Goal: Task Accomplishment & Management: Manage account settings

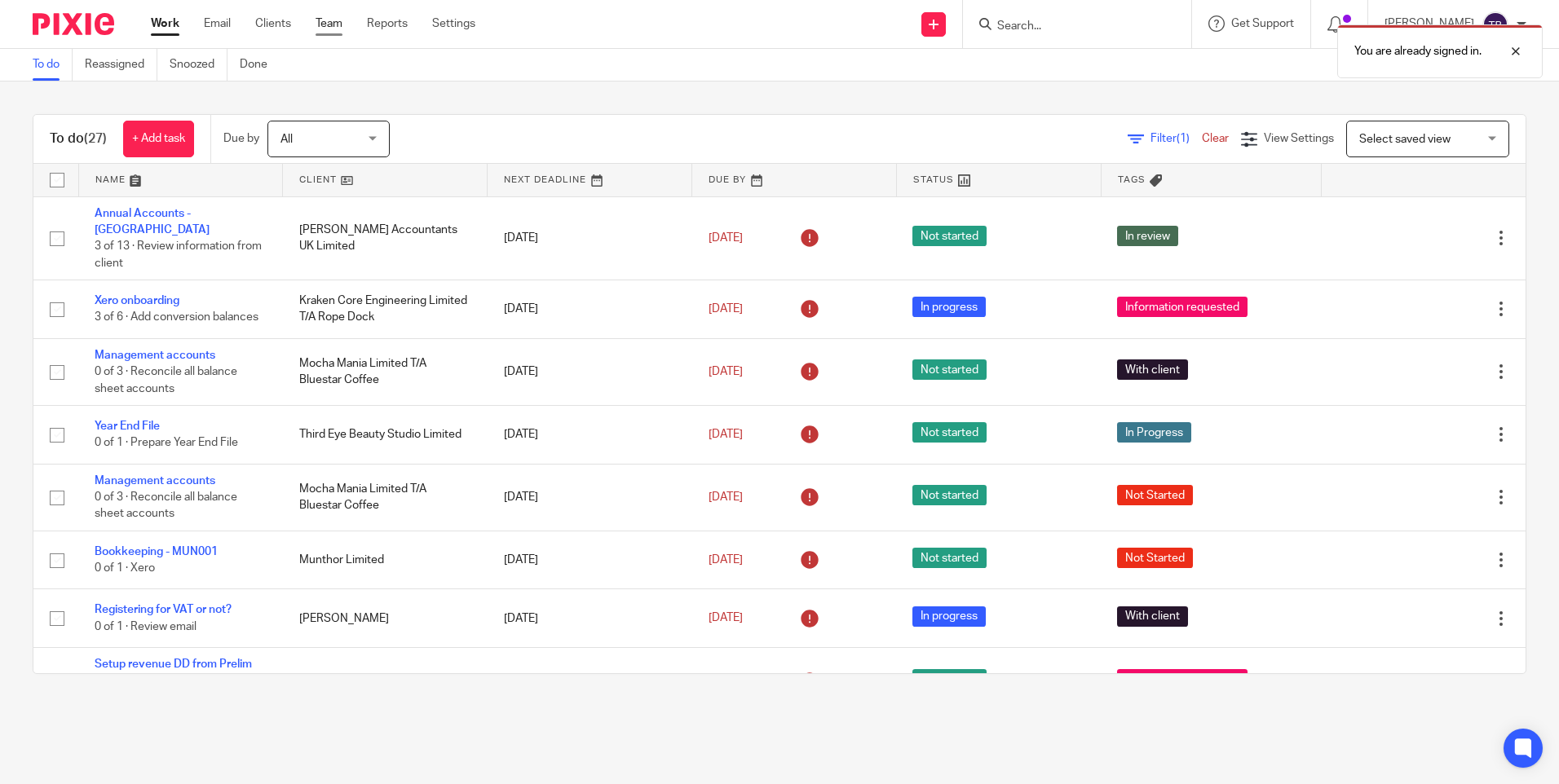
click at [323, 26] on link "Team" at bounding box center [328, 24] width 27 height 17
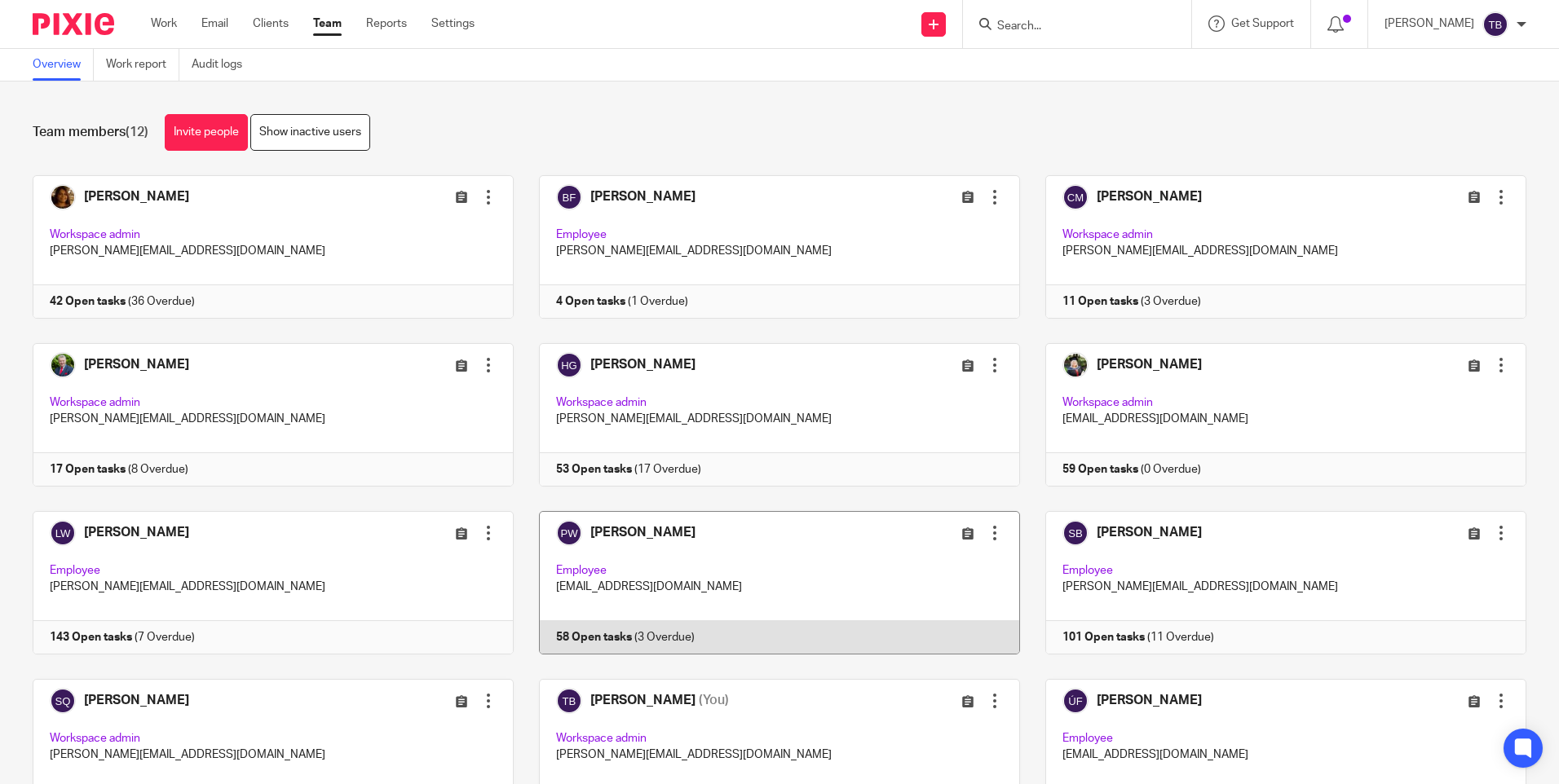
click at [724, 571] on link at bounding box center [767, 582] width 506 height 144
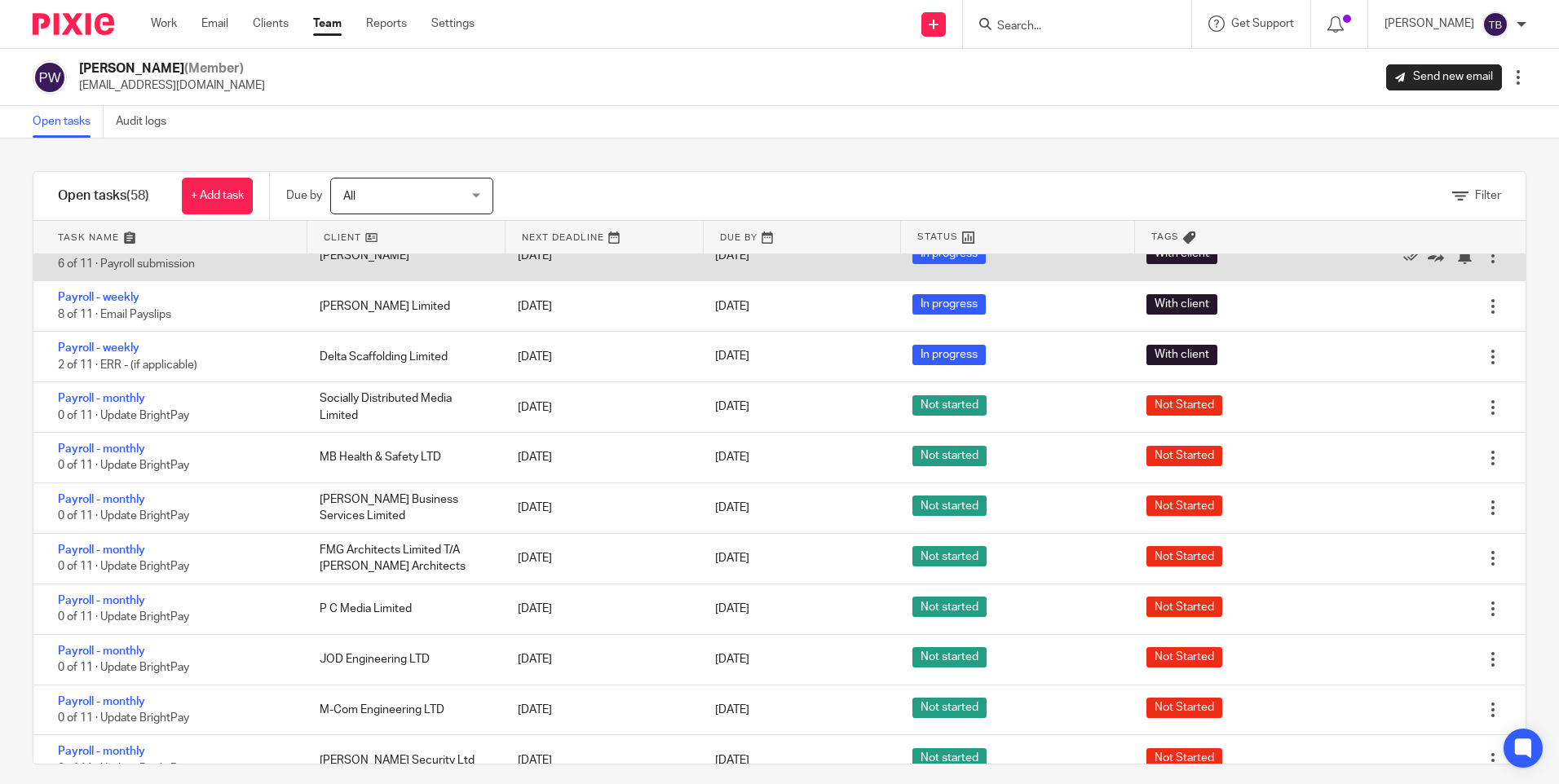
scroll to position [245, 0]
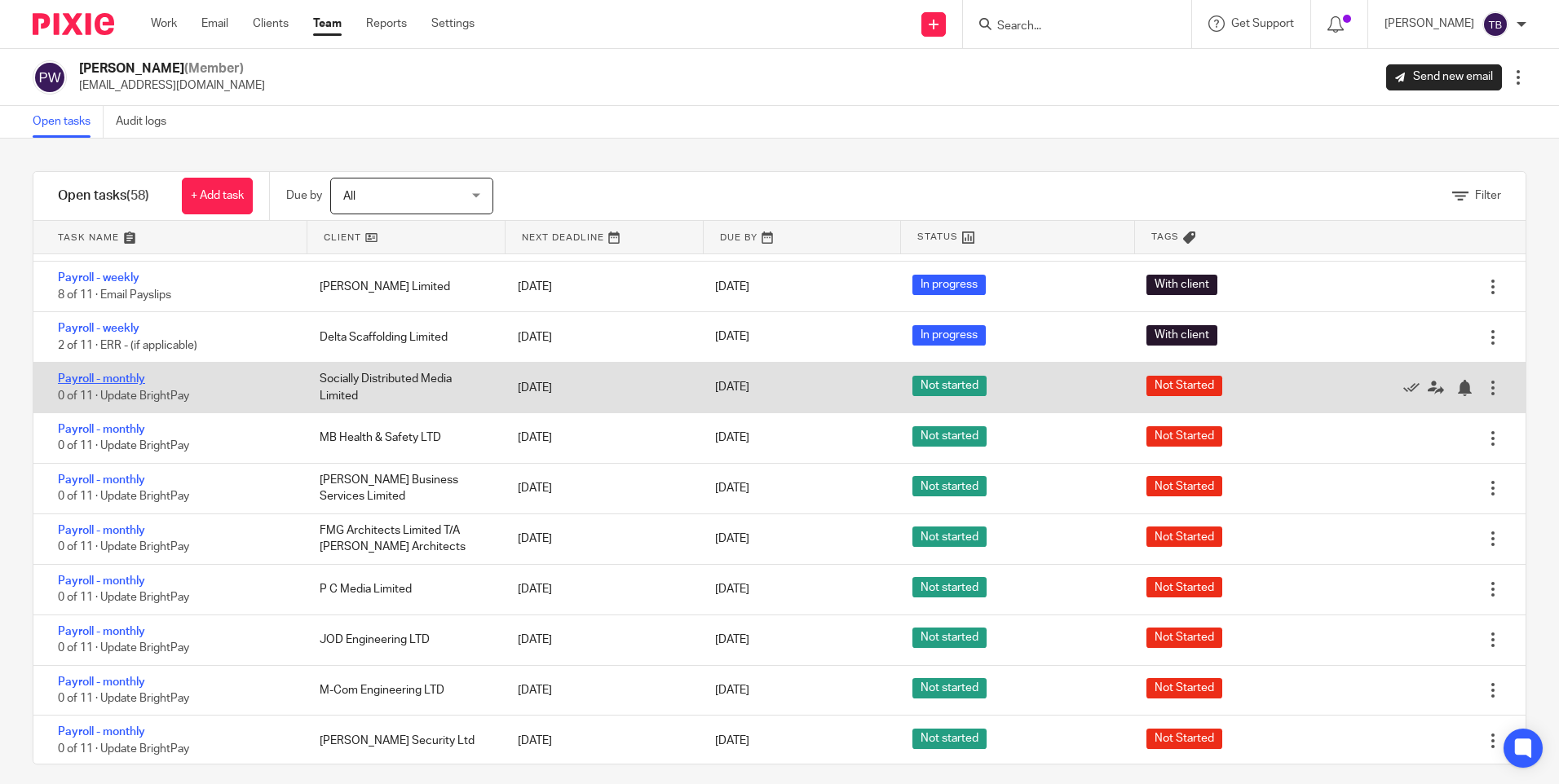
click at [120, 382] on link "Payroll - monthly" at bounding box center [101, 379] width 87 height 11
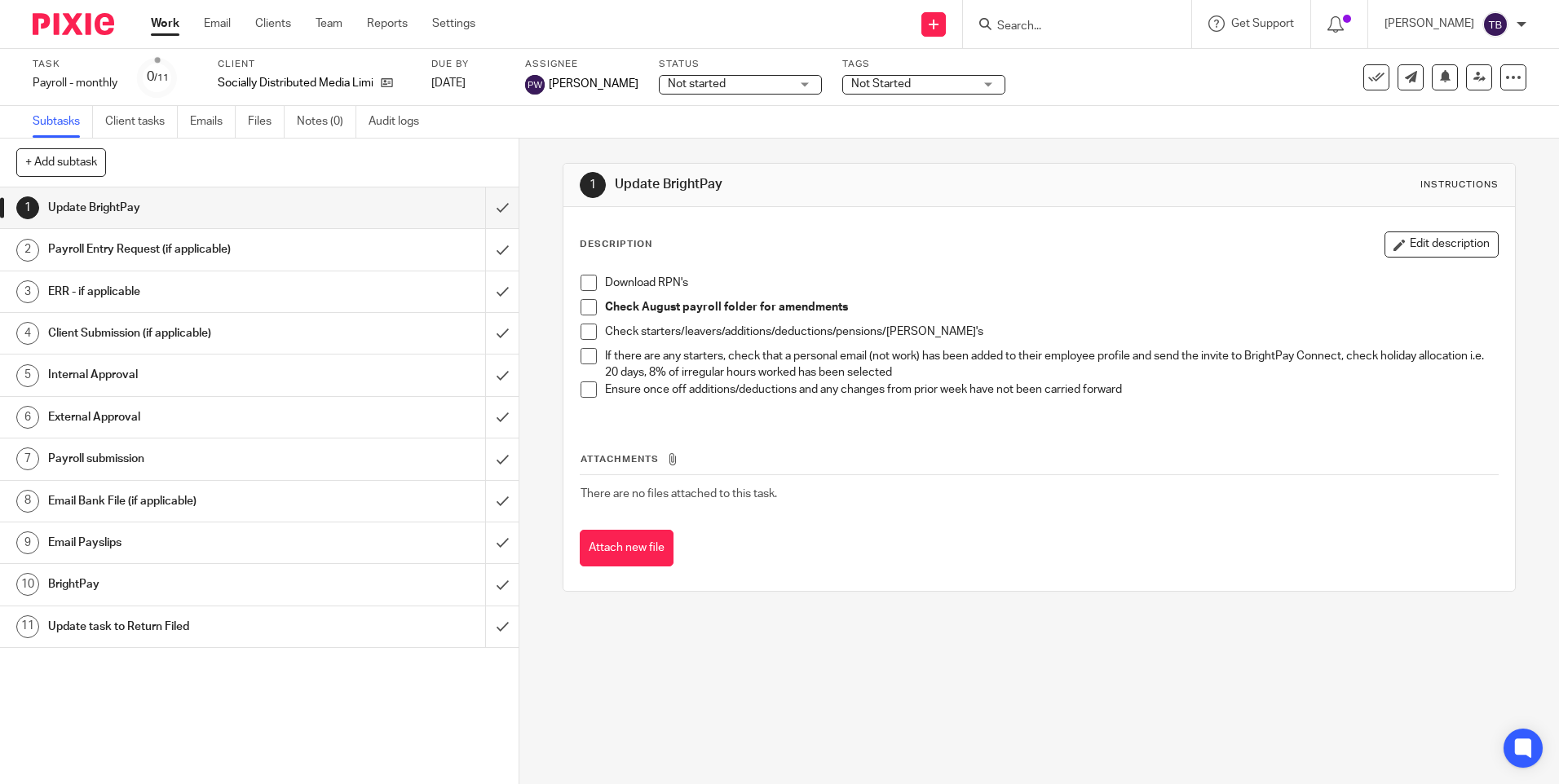
click at [162, 240] on h1 "Payroll Entry Request (if applicable)" at bounding box center [188, 249] width 281 height 24
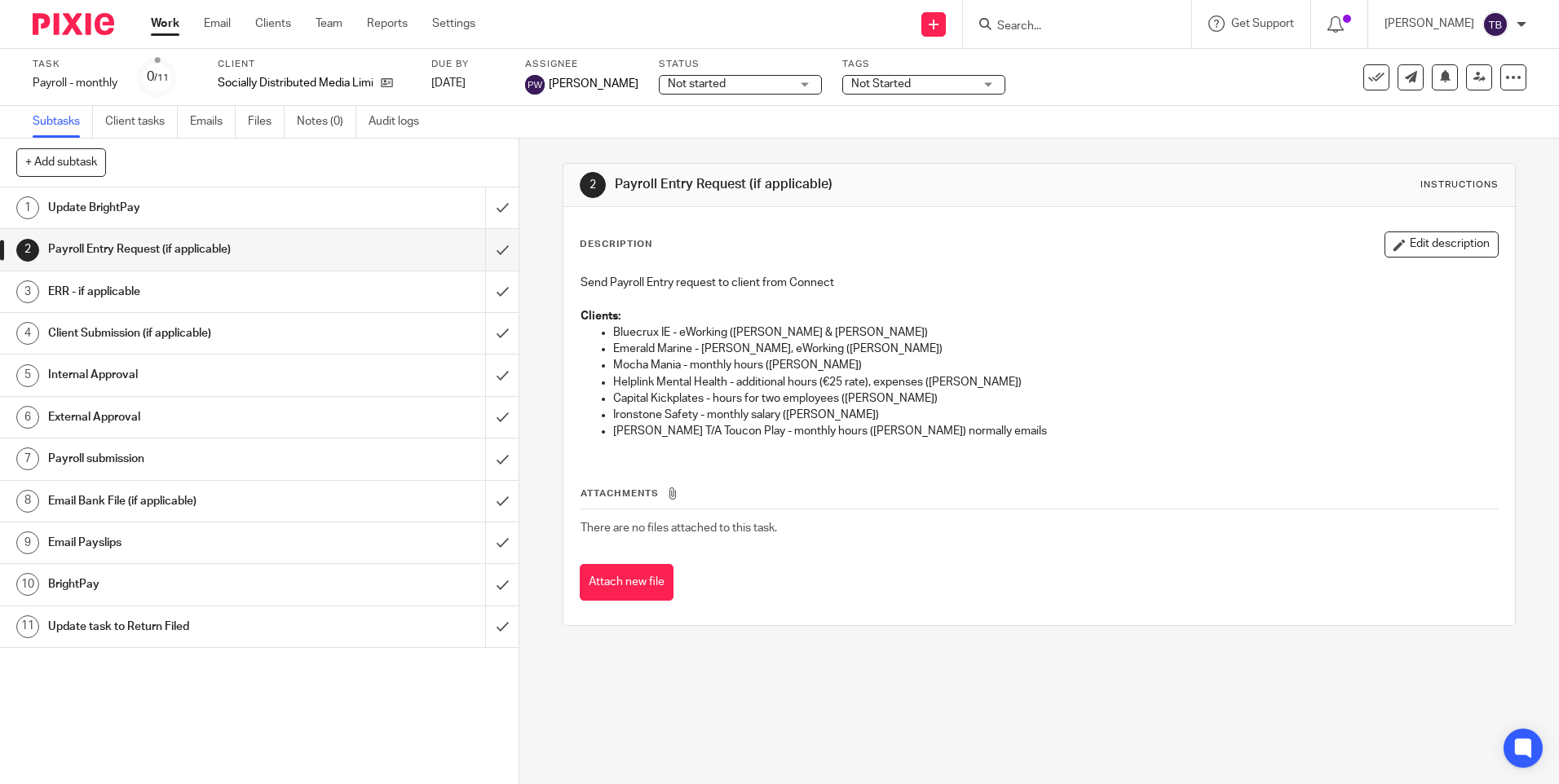
click at [213, 213] on h1 "Update BrightPay" at bounding box center [188, 208] width 281 height 24
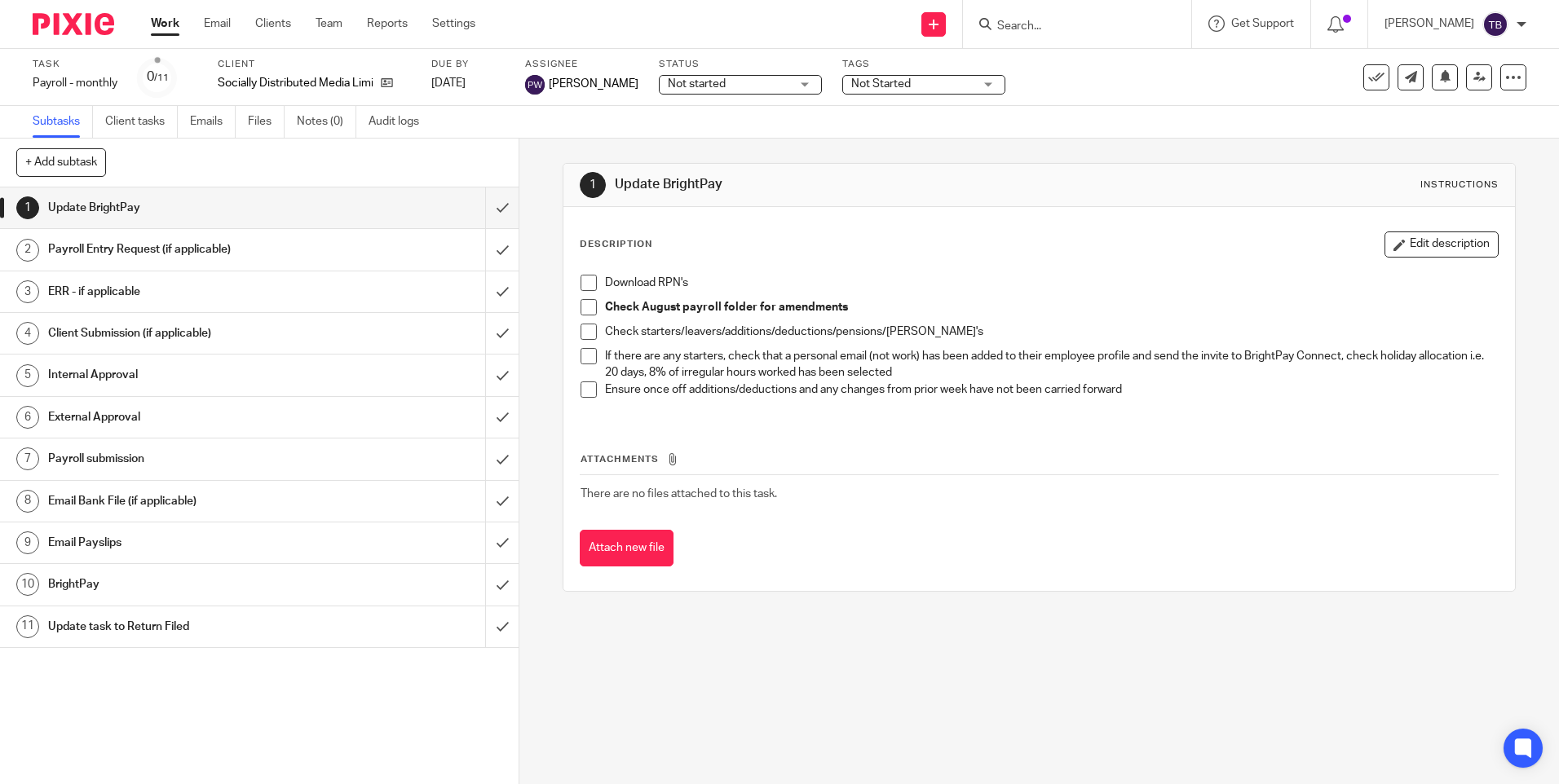
click at [580, 281] on span at bounding box center [589, 283] width 17 height 17
click at [586, 311] on span at bounding box center [589, 308] width 17 height 17
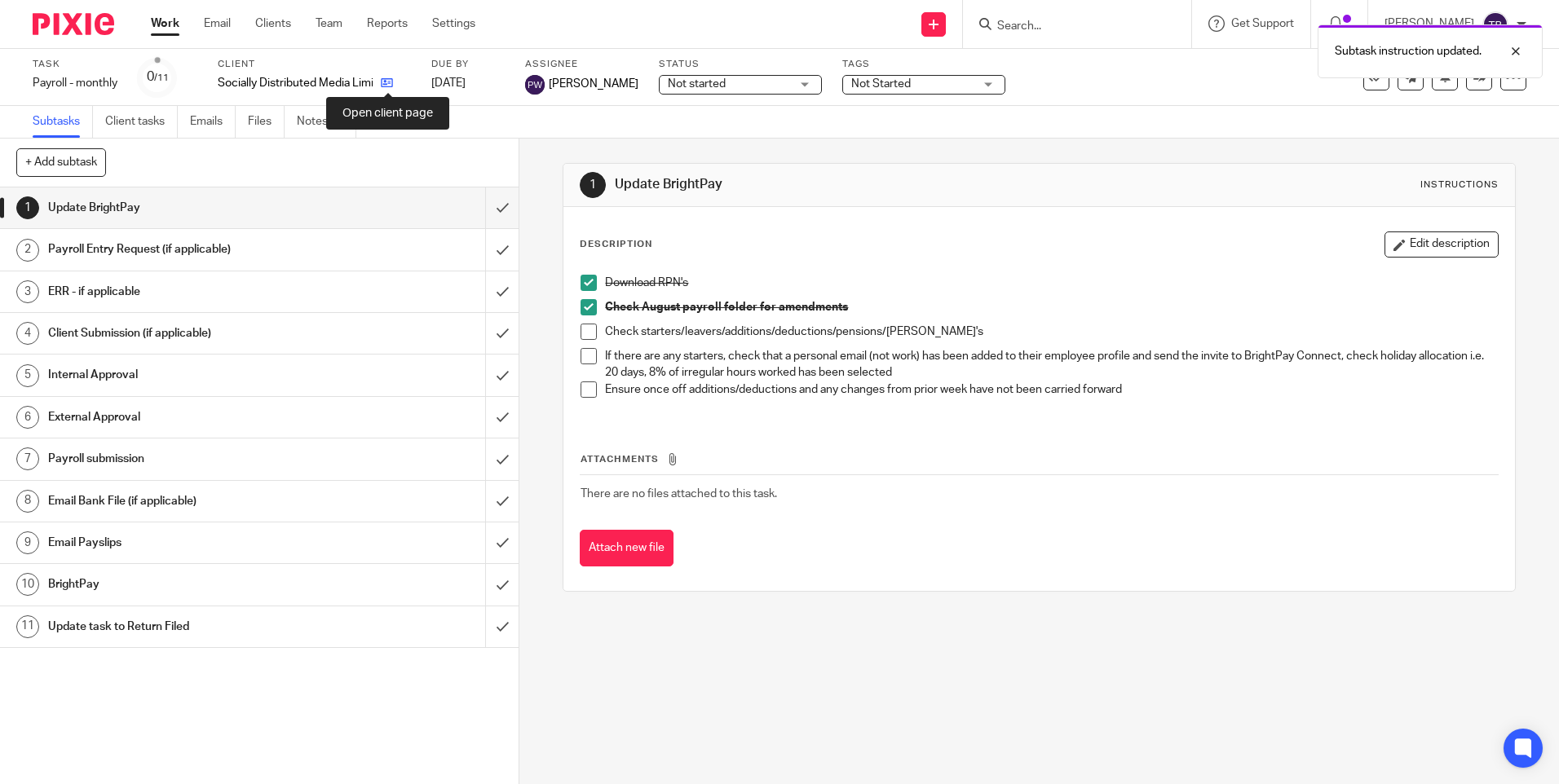
click at [389, 87] on icon at bounding box center [387, 82] width 12 height 12
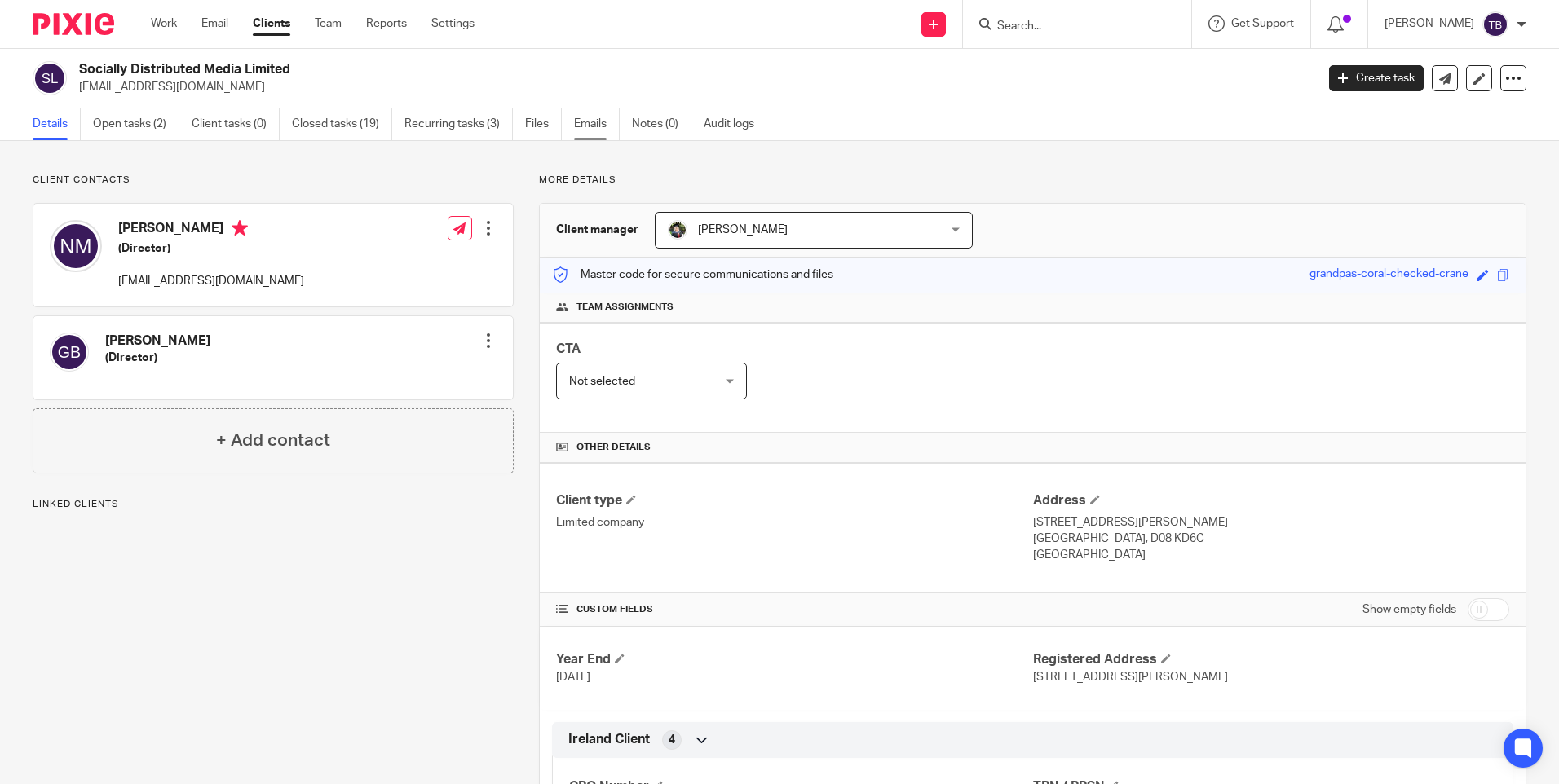
click at [610, 125] on link "Emails" at bounding box center [596, 124] width 45 height 32
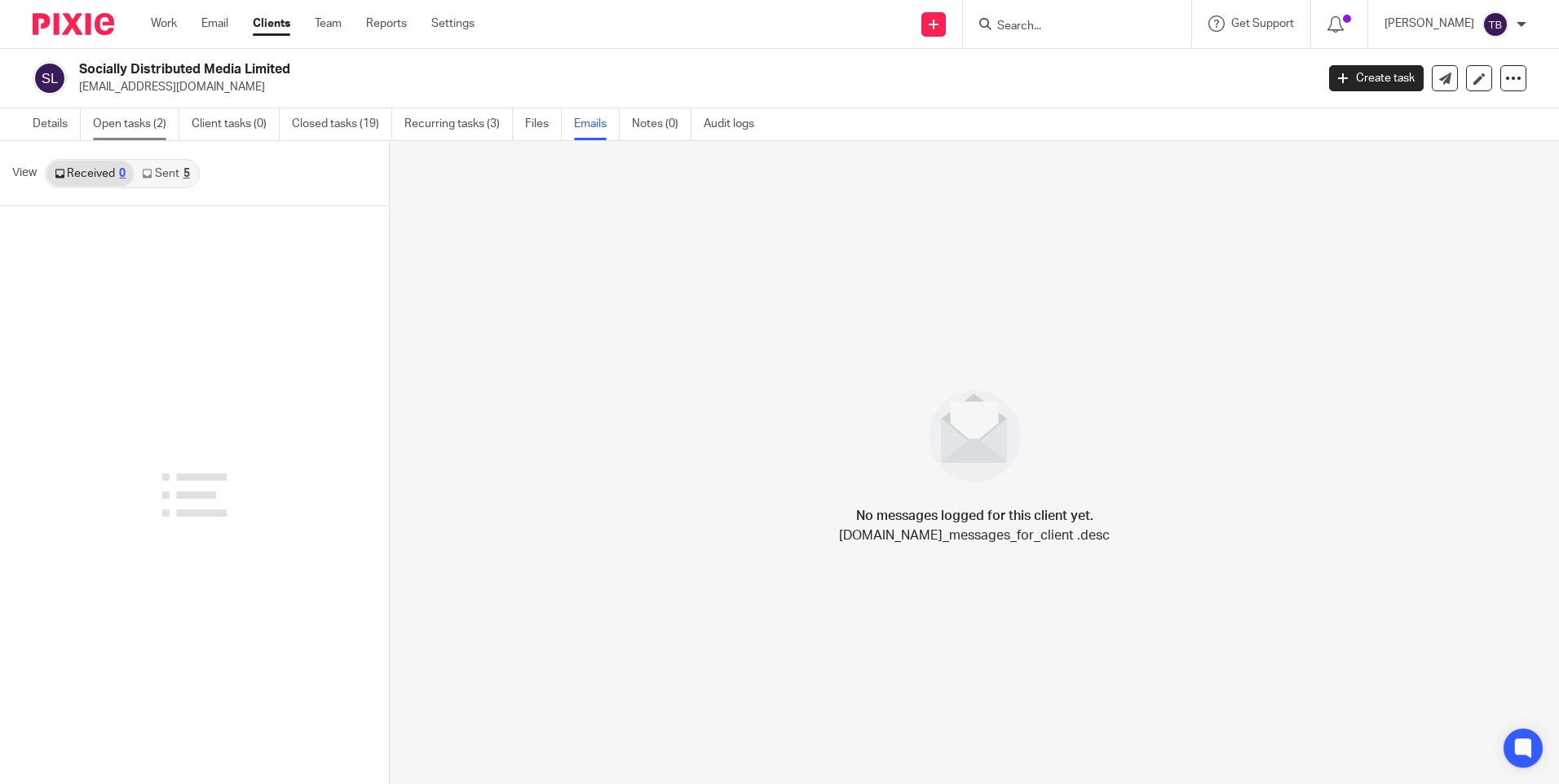
click at [139, 123] on link "Open tasks (2)" at bounding box center [135, 124] width 86 height 32
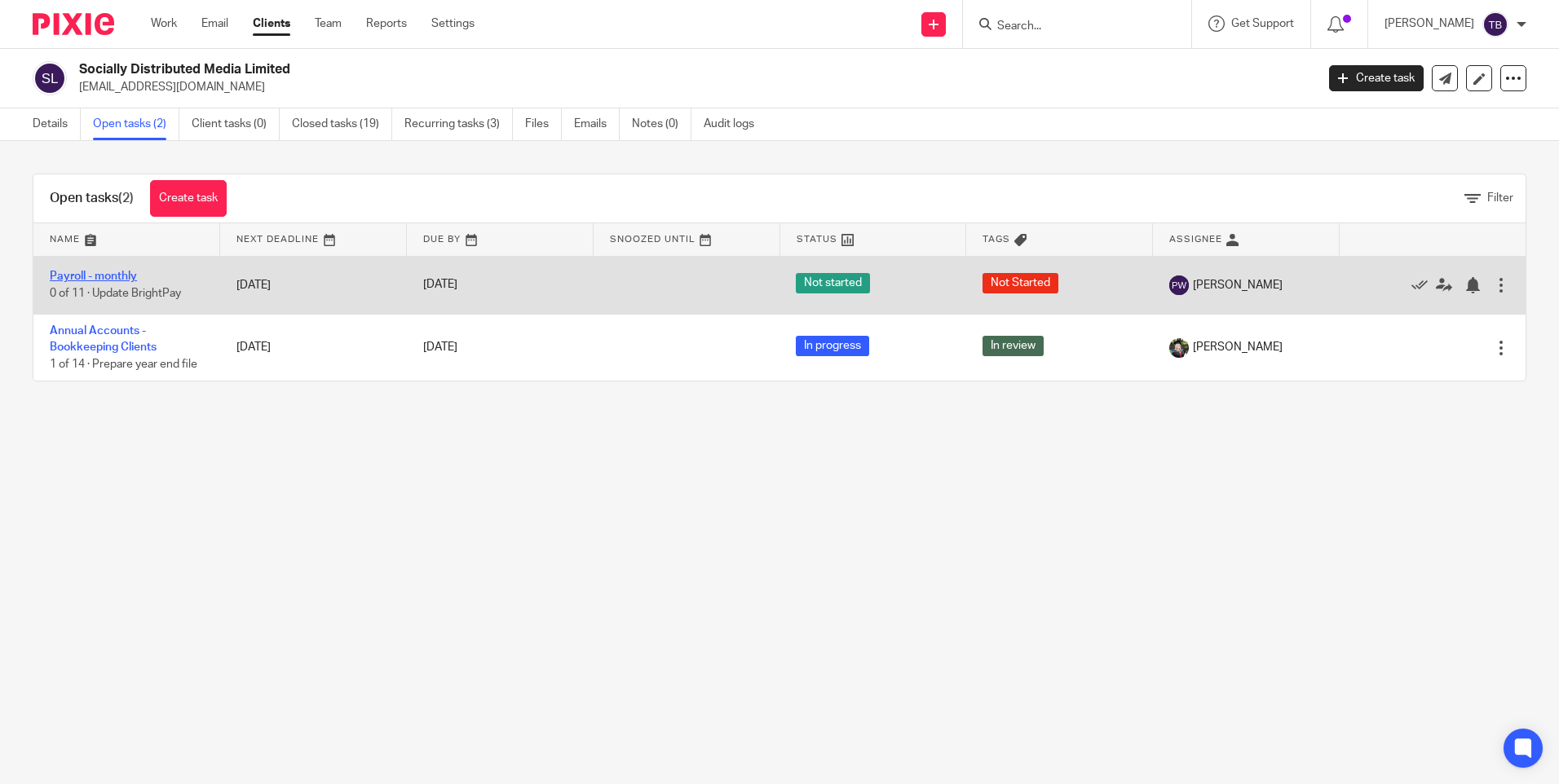
click at [99, 274] on link "Payroll - monthly" at bounding box center [94, 276] width 87 height 11
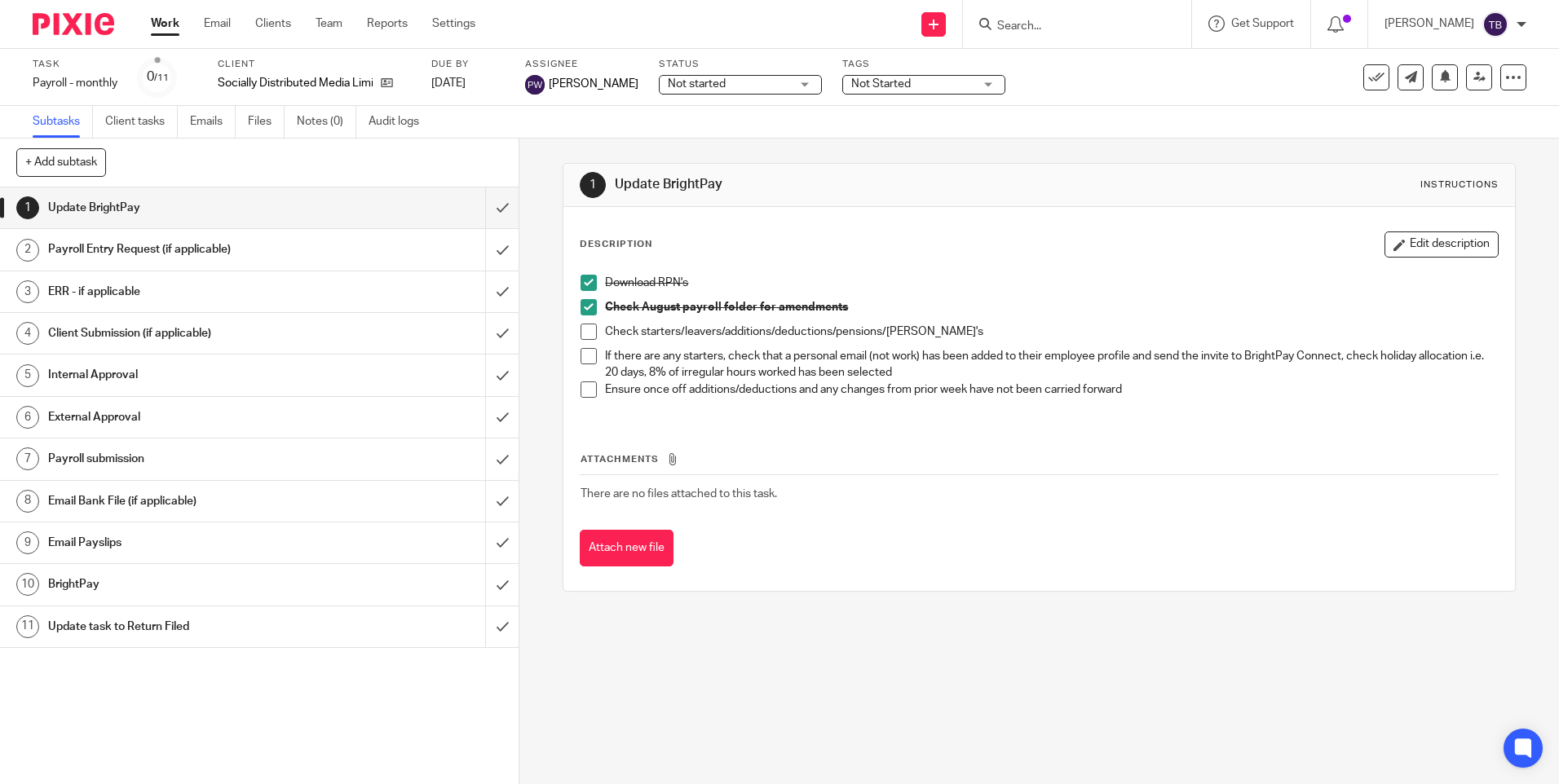
drag, startPoint x: 583, startPoint y: 335, endPoint x: 586, endPoint y: 347, distance: 12.4
click at [583, 335] on span at bounding box center [589, 332] width 17 height 17
click at [589, 359] on span at bounding box center [589, 357] width 17 height 17
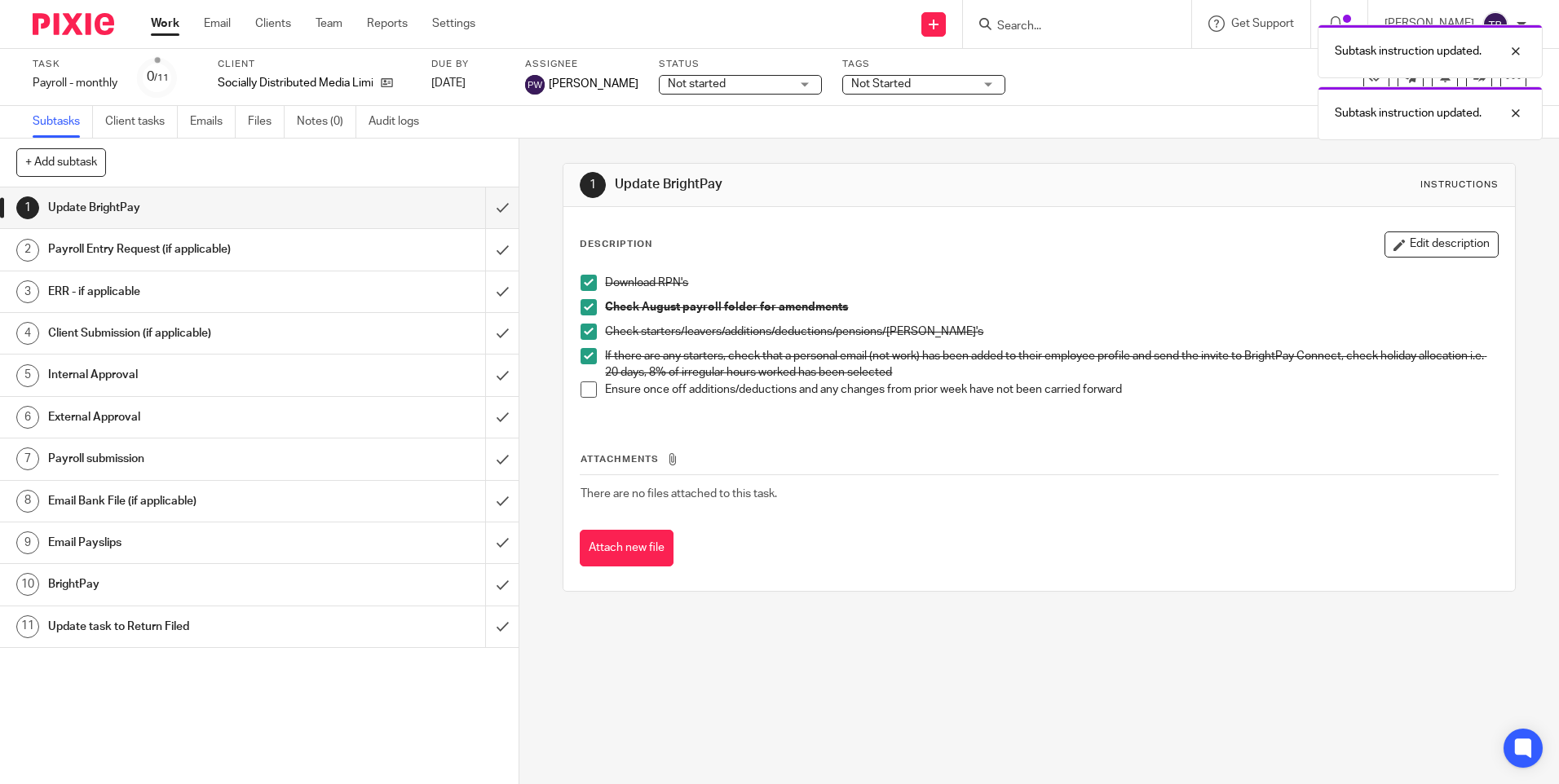
click at [580, 390] on span at bounding box center [589, 390] width 17 height 17
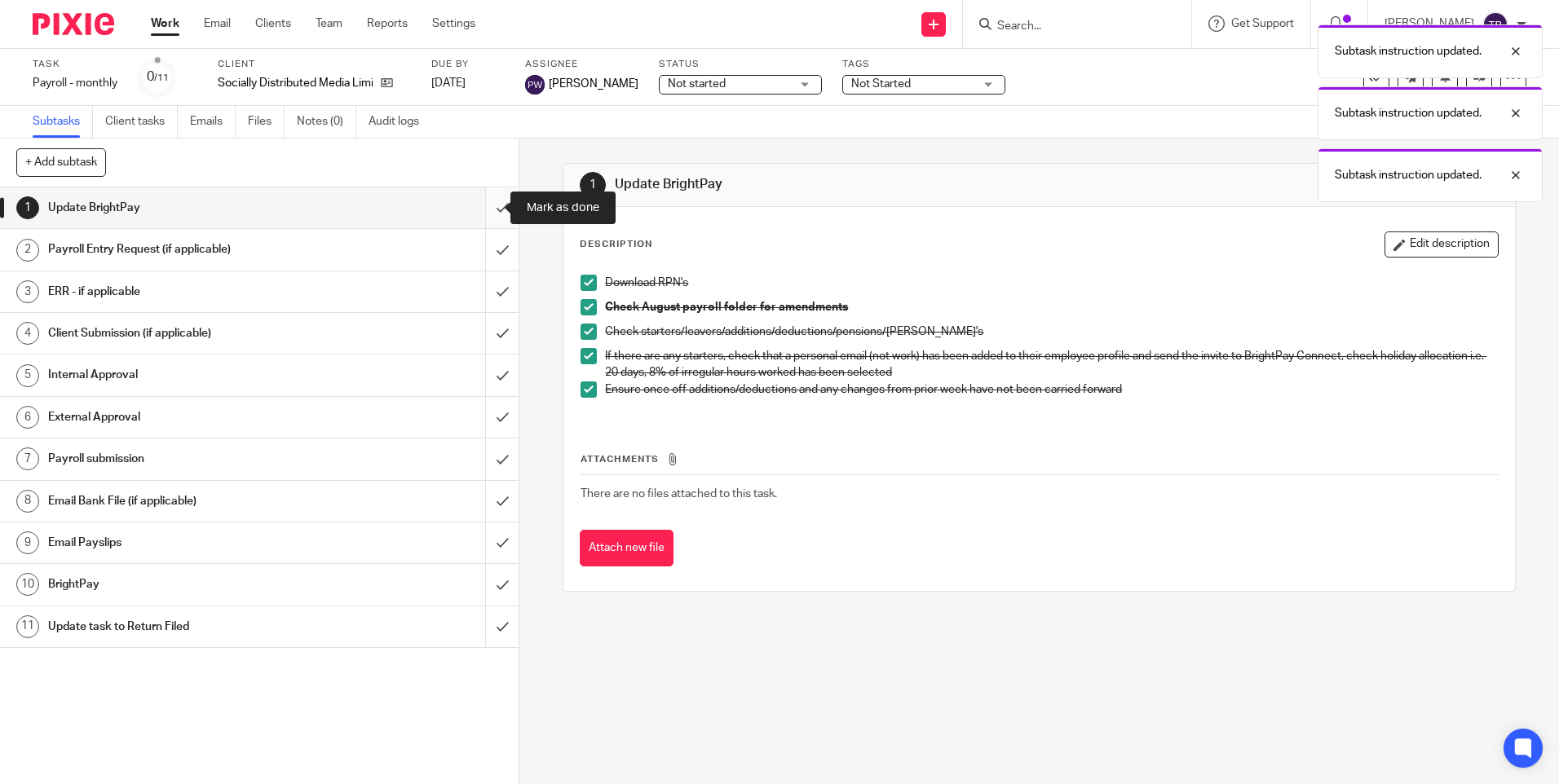
click at [480, 207] on input "submit" at bounding box center [259, 208] width 518 height 41
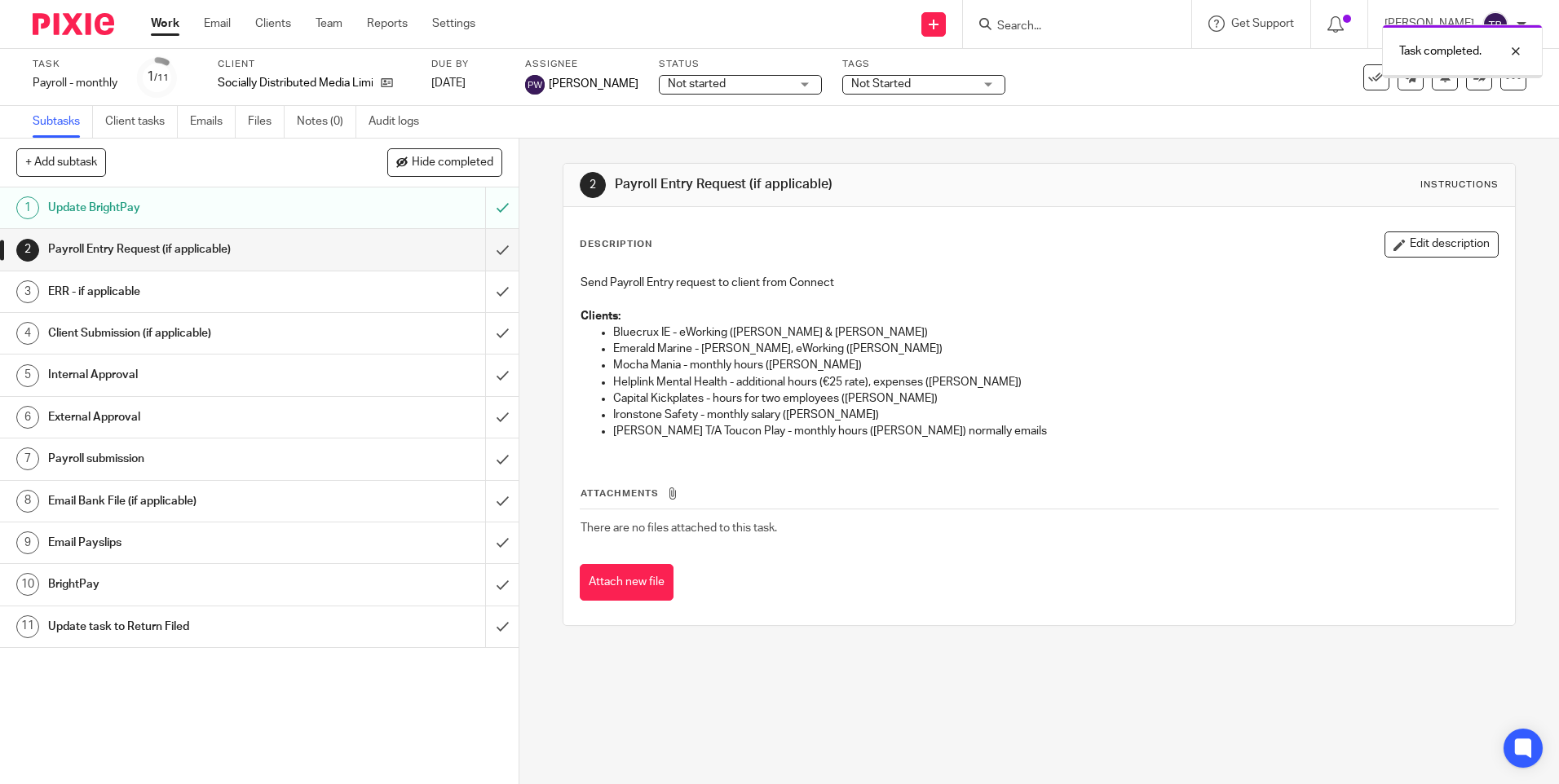
click at [338, 254] on div "Payroll Entry Request (if applicable)" at bounding box center [259, 249] width 422 height 24
click at [490, 254] on input "submit" at bounding box center [259, 249] width 518 height 41
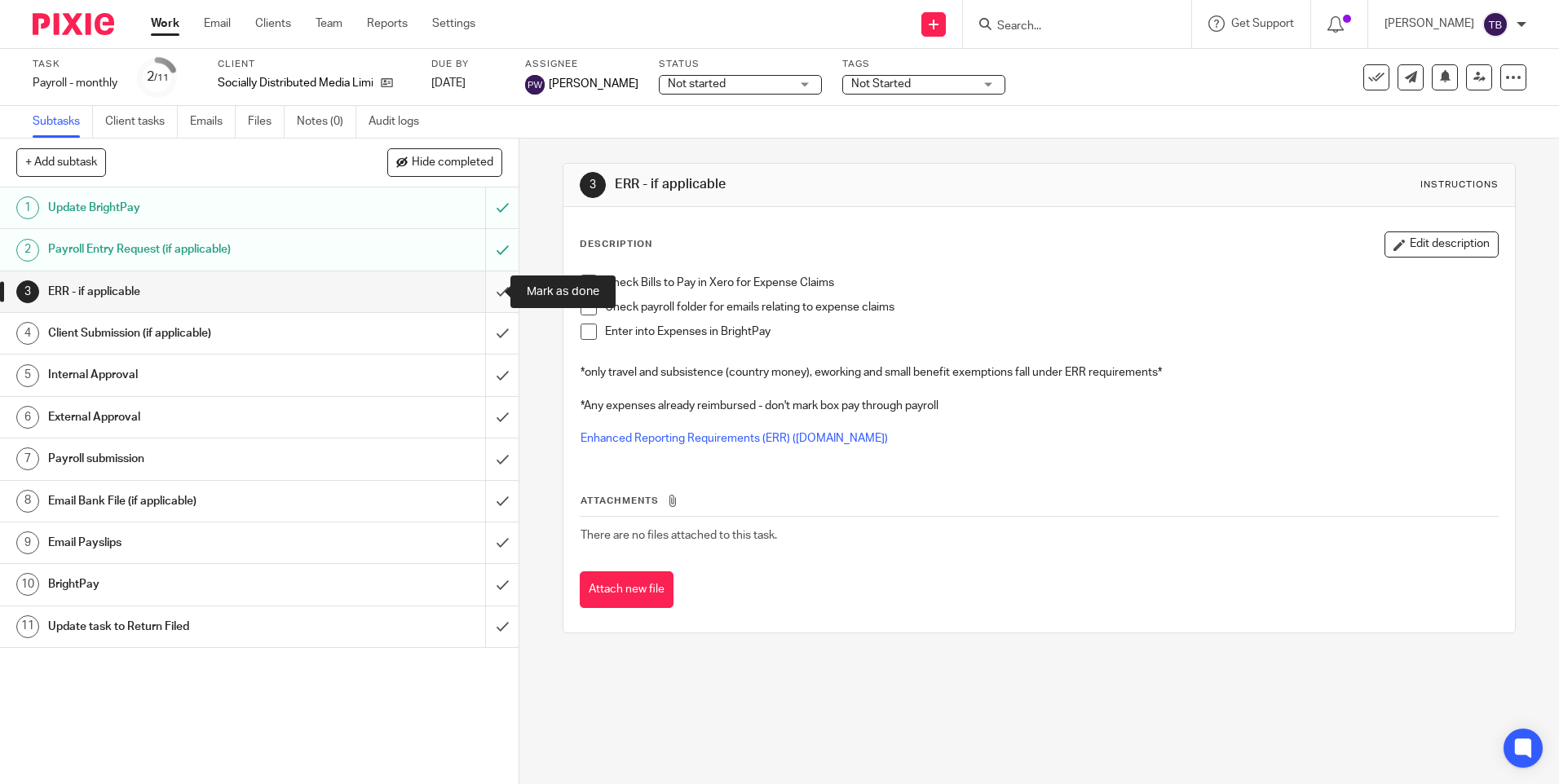
click at [470, 289] on input "submit" at bounding box center [259, 292] width 518 height 41
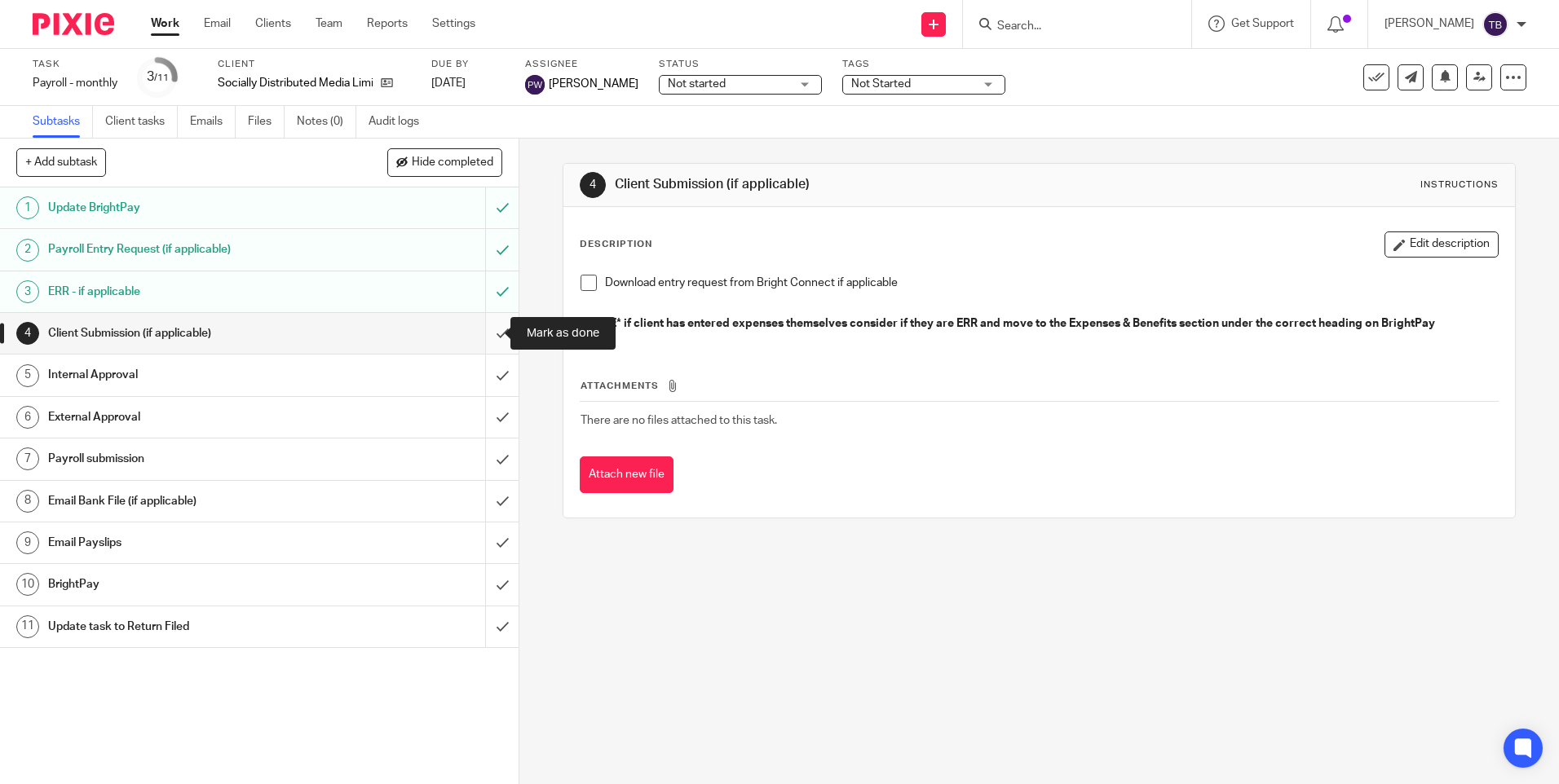
click at [485, 337] on input "submit" at bounding box center [259, 334] width 518 height 41
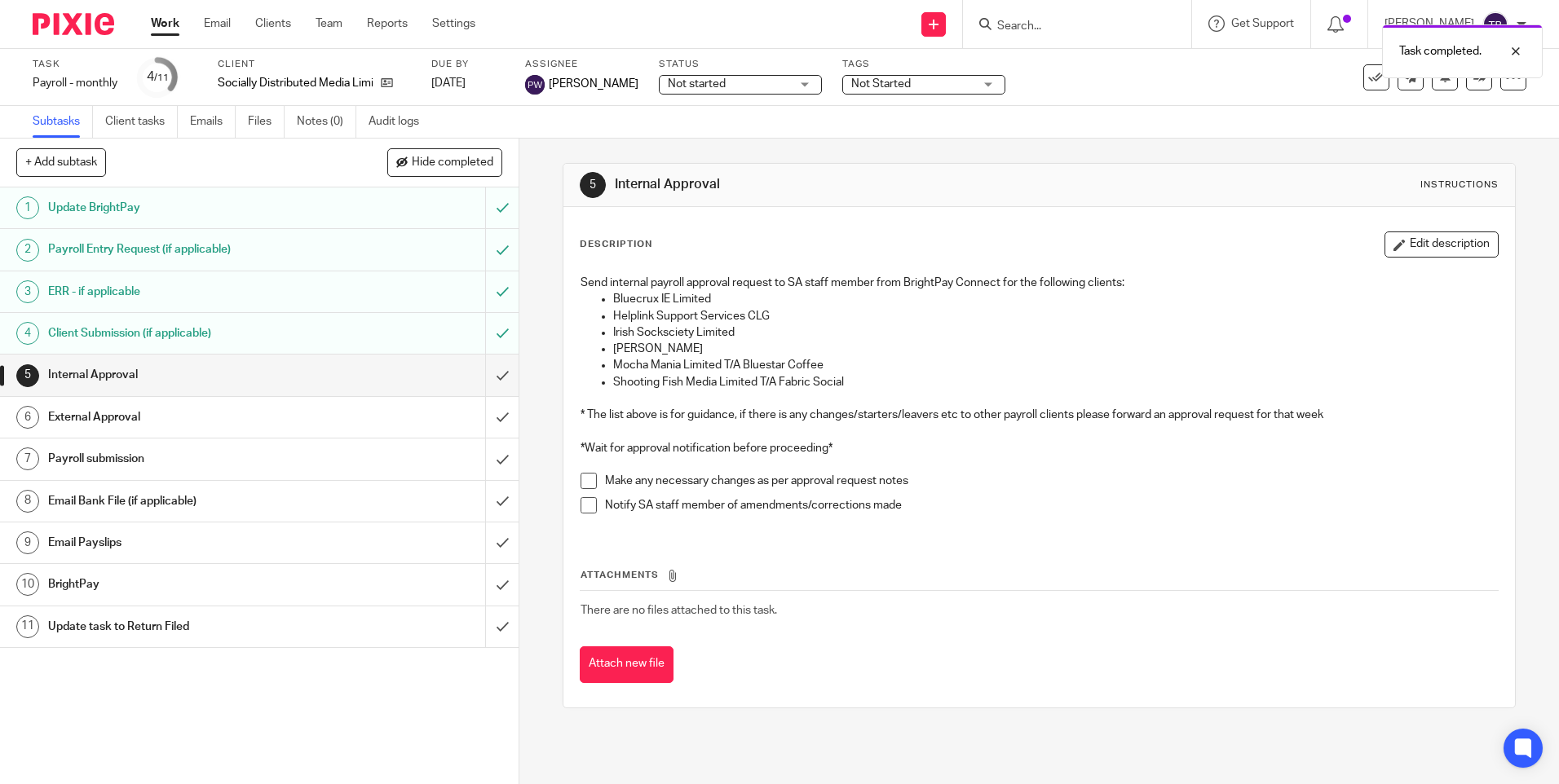
click at [484, 375] on input "submit" at bounding box center [259, 375] width 518 height 41
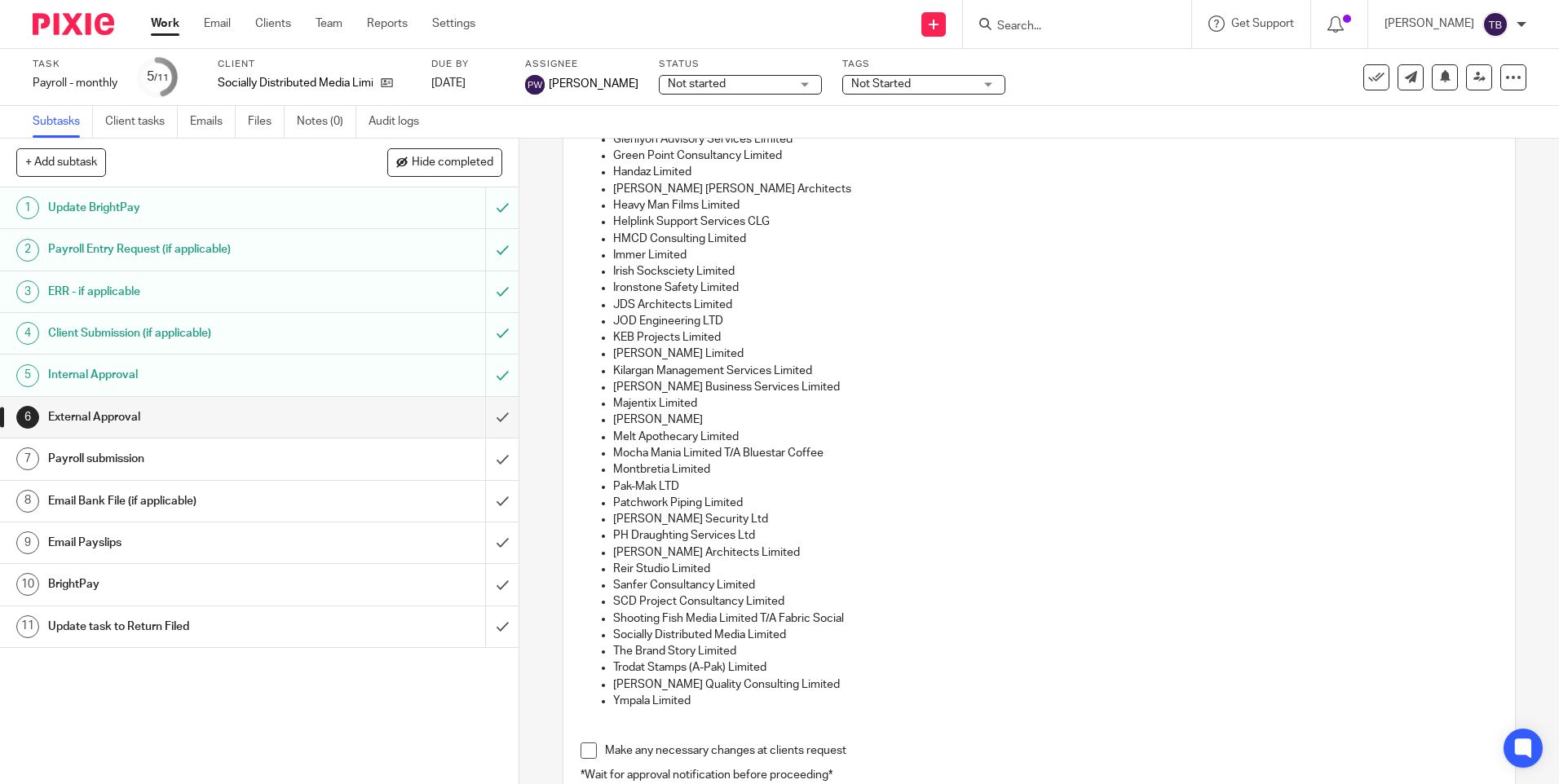
scroll to position [326, 0]
drag, startPoint x: 605, startPoint y: 630, endPoint x: 807, endPoint y: 635, distance: 202.1
click at [807, 635] on ul "Arena Coaching Limited Bluecrux IE Limited Capital Kickplates Limited Designit …" at bounding box center [1038, 336] width 917 height 743
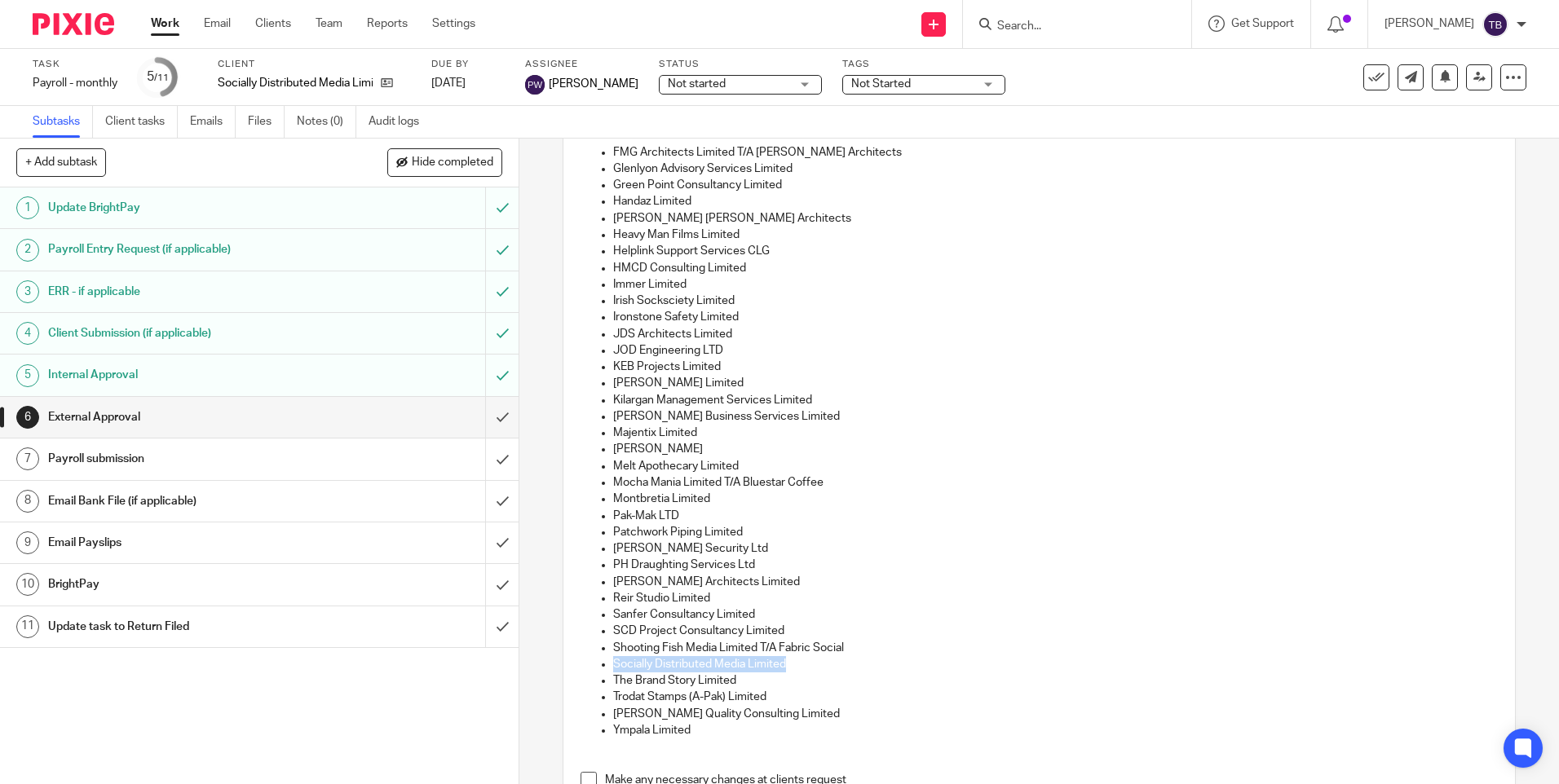
scroll to position [408, 0]
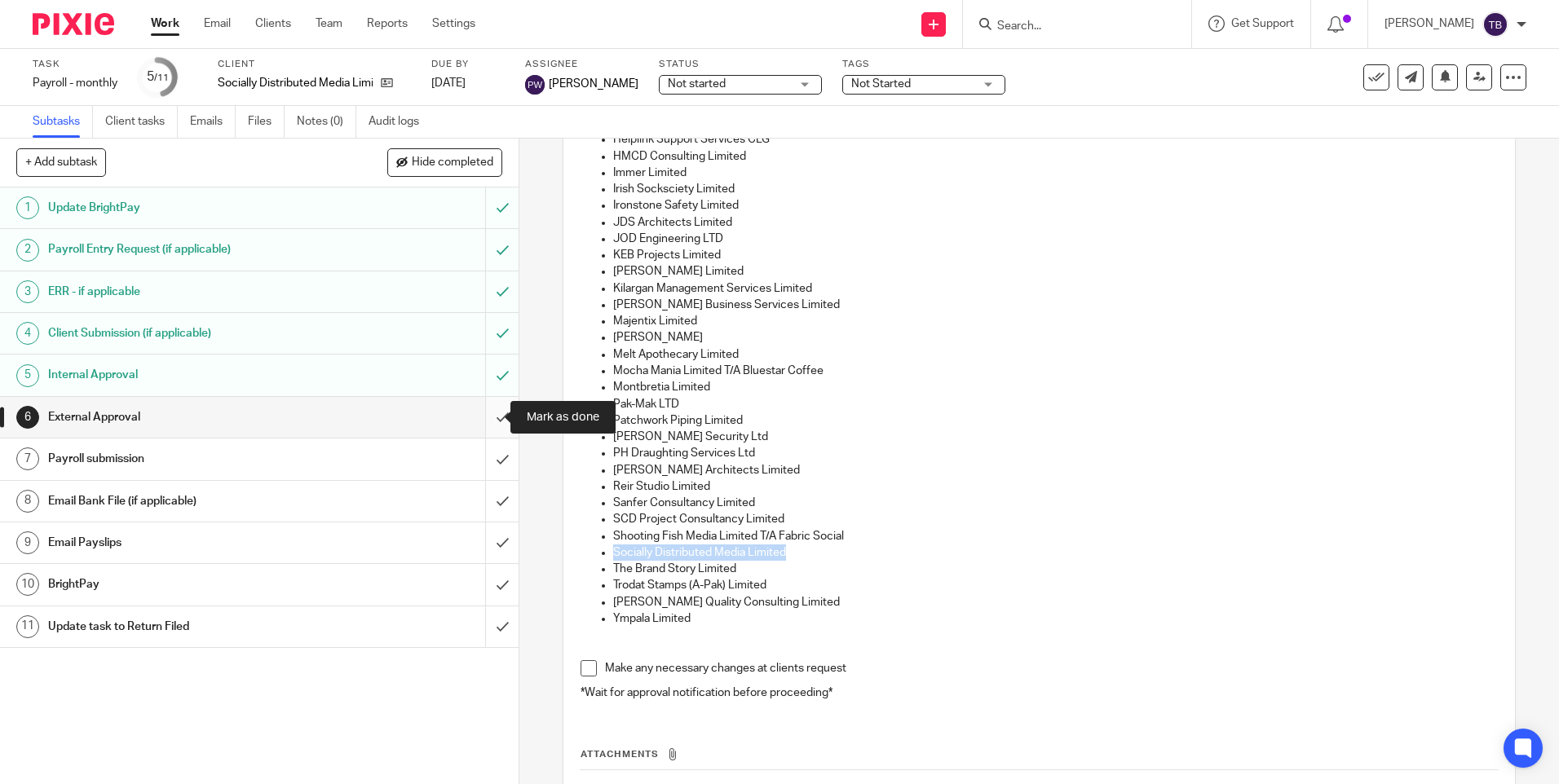
click at [482, 418] on input "submit" at bounding box center [259, 417] width 518 height 41
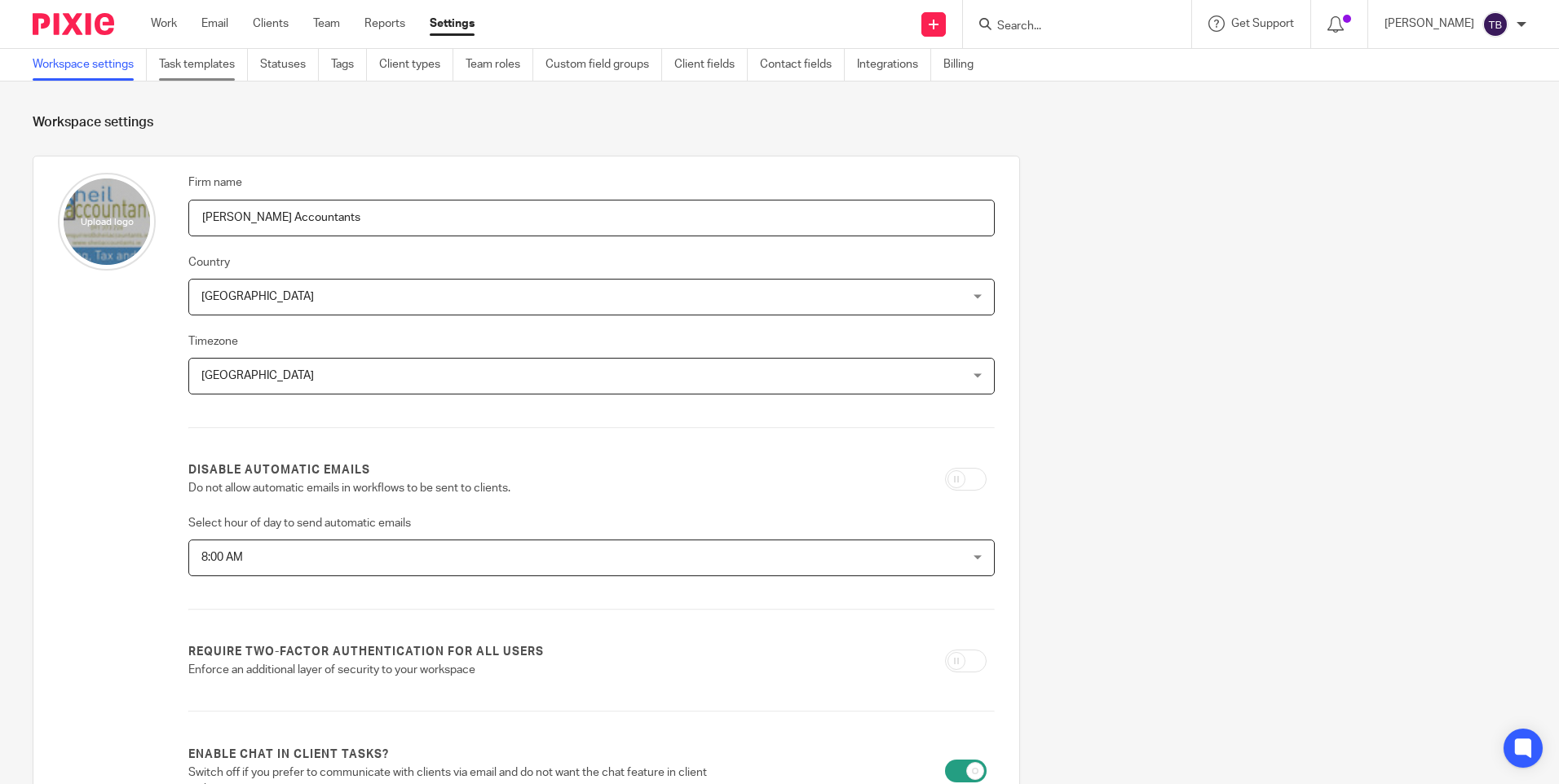
click at [220, 69] on link "Task templates" at bounding box center [203, 65] width 89 height 32
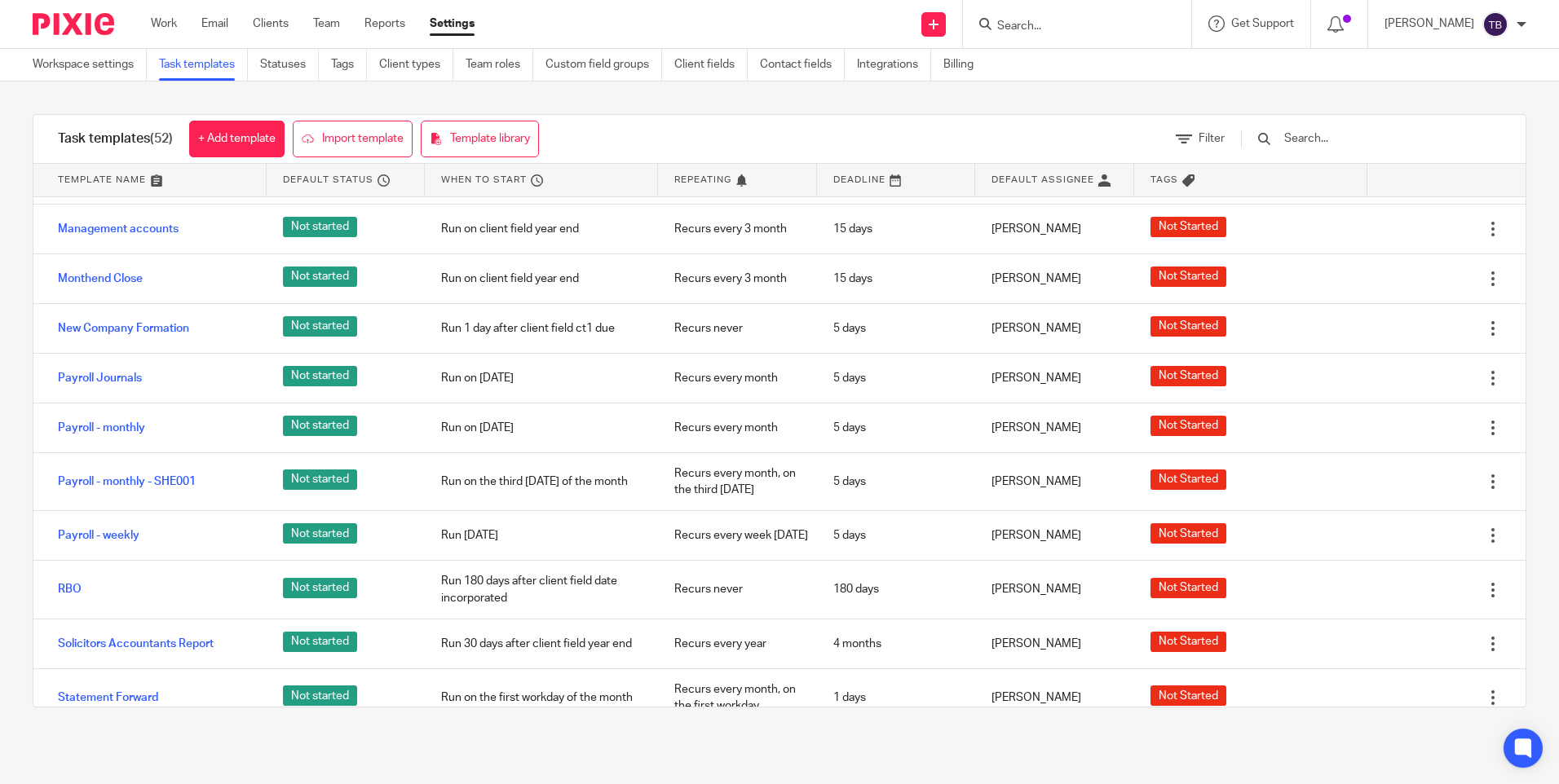
scroll to position [1630, 0]
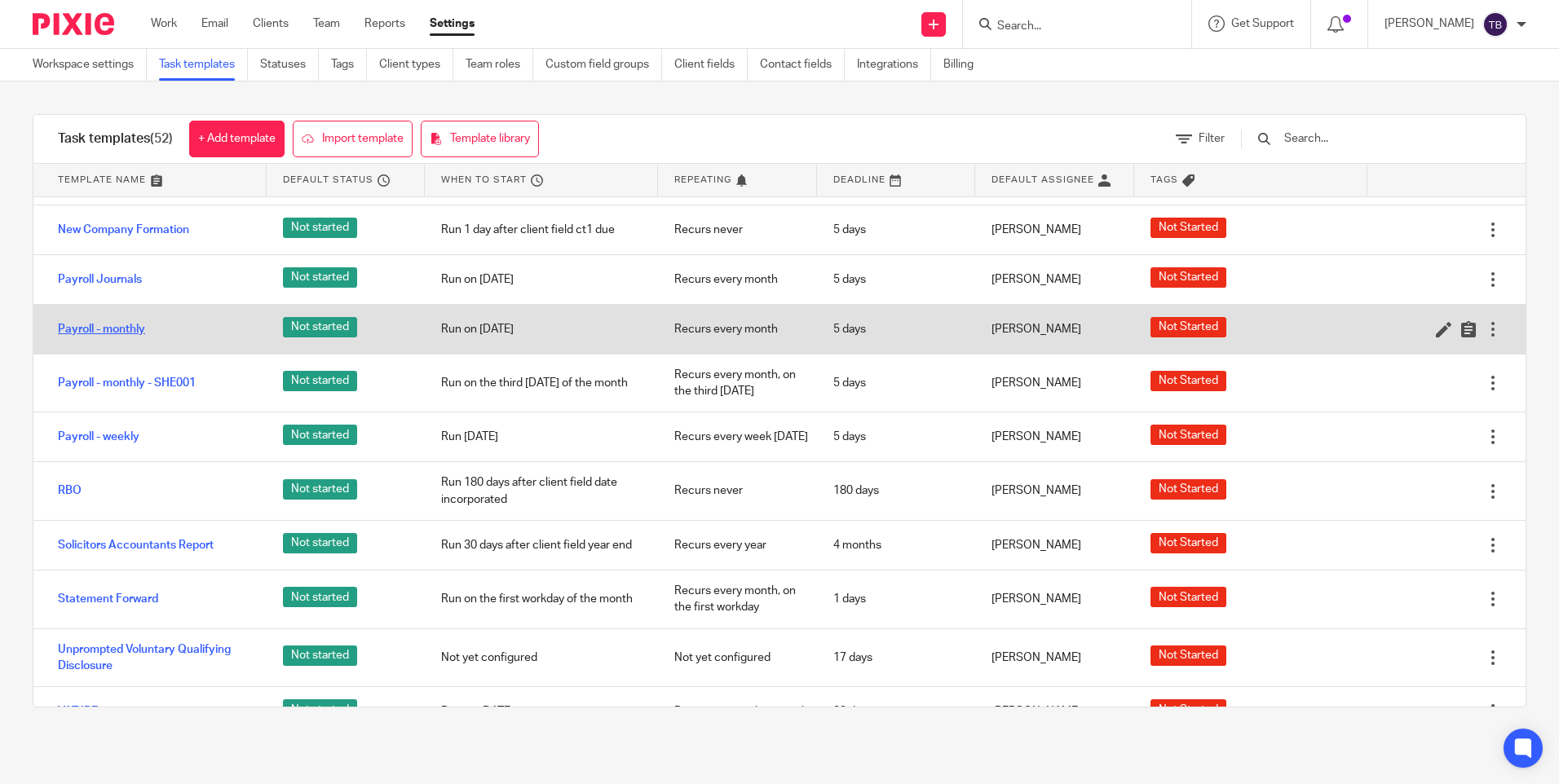
click at [112, 332] on link "Payroll - monthly" at bounding box center [101, 330] width 87 height 17
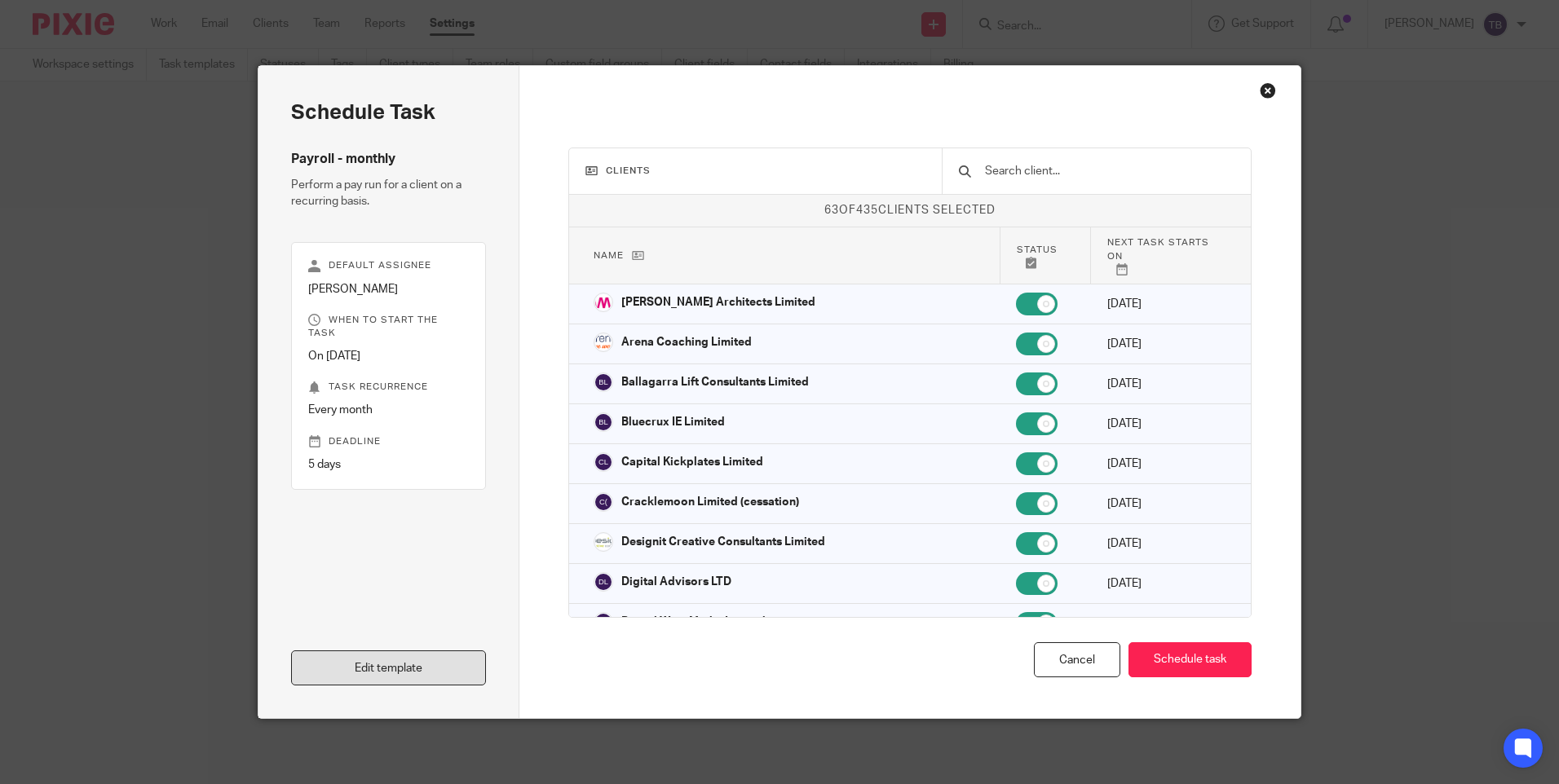
click at [373, 673] on link "Edit template" at bounding box center [388, 668] width 195 height 35
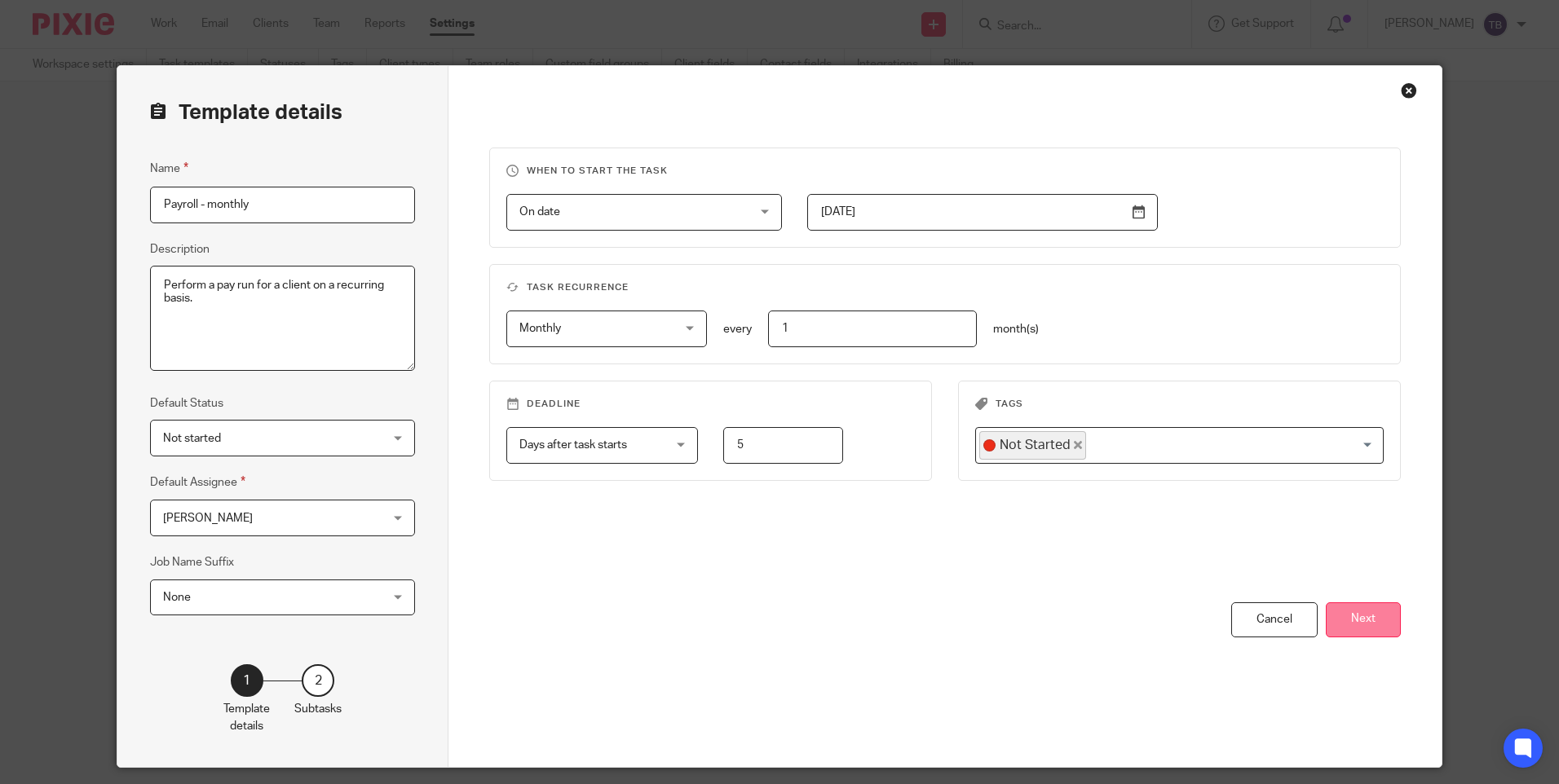
click at [1339, 619] on button "Next" at bounding box center [1363, 620] width 75 height 35
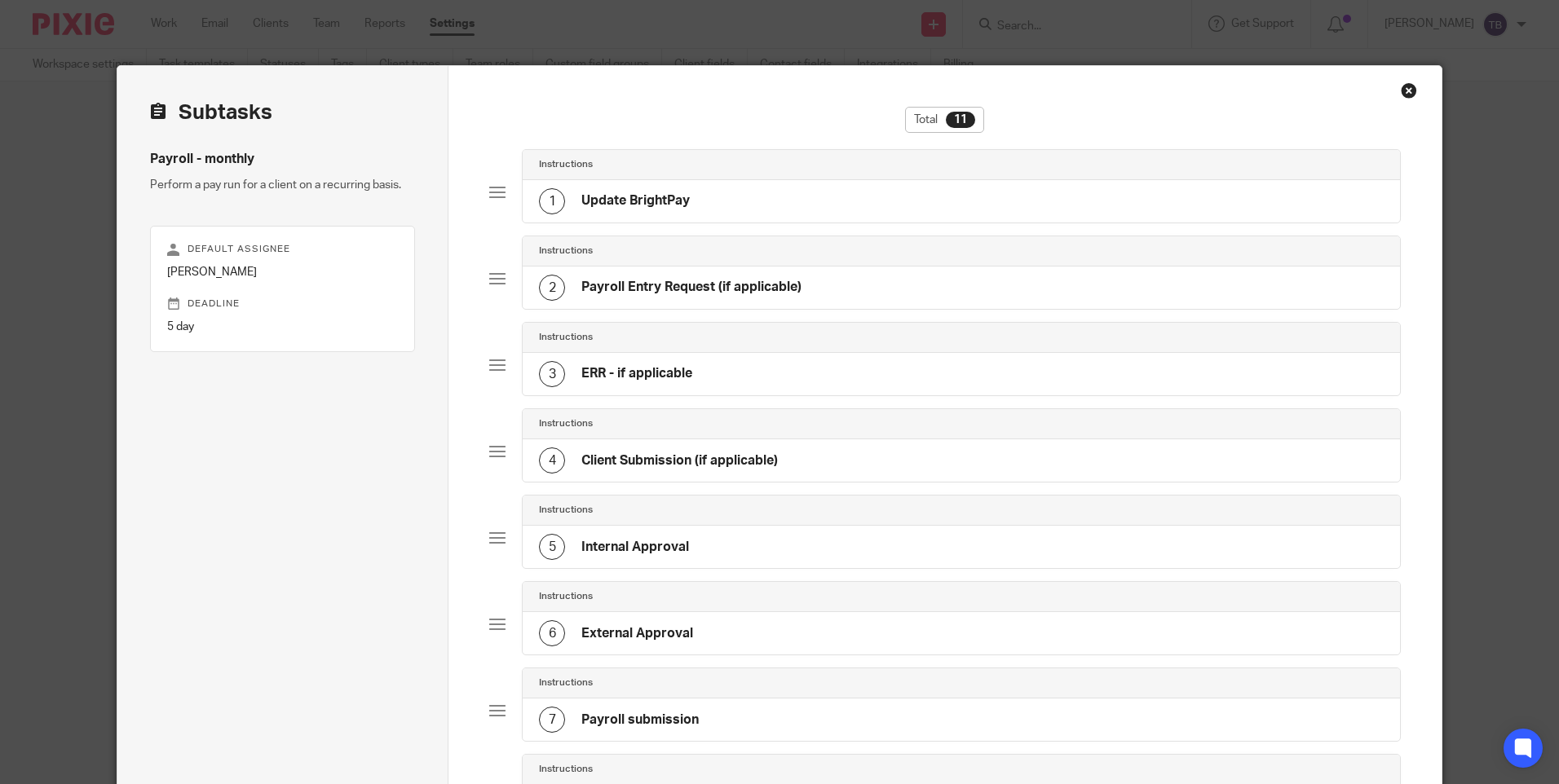
click at [672, 619] on div "6 External Approval" at bounding box center [960, 633] width 876 height 43
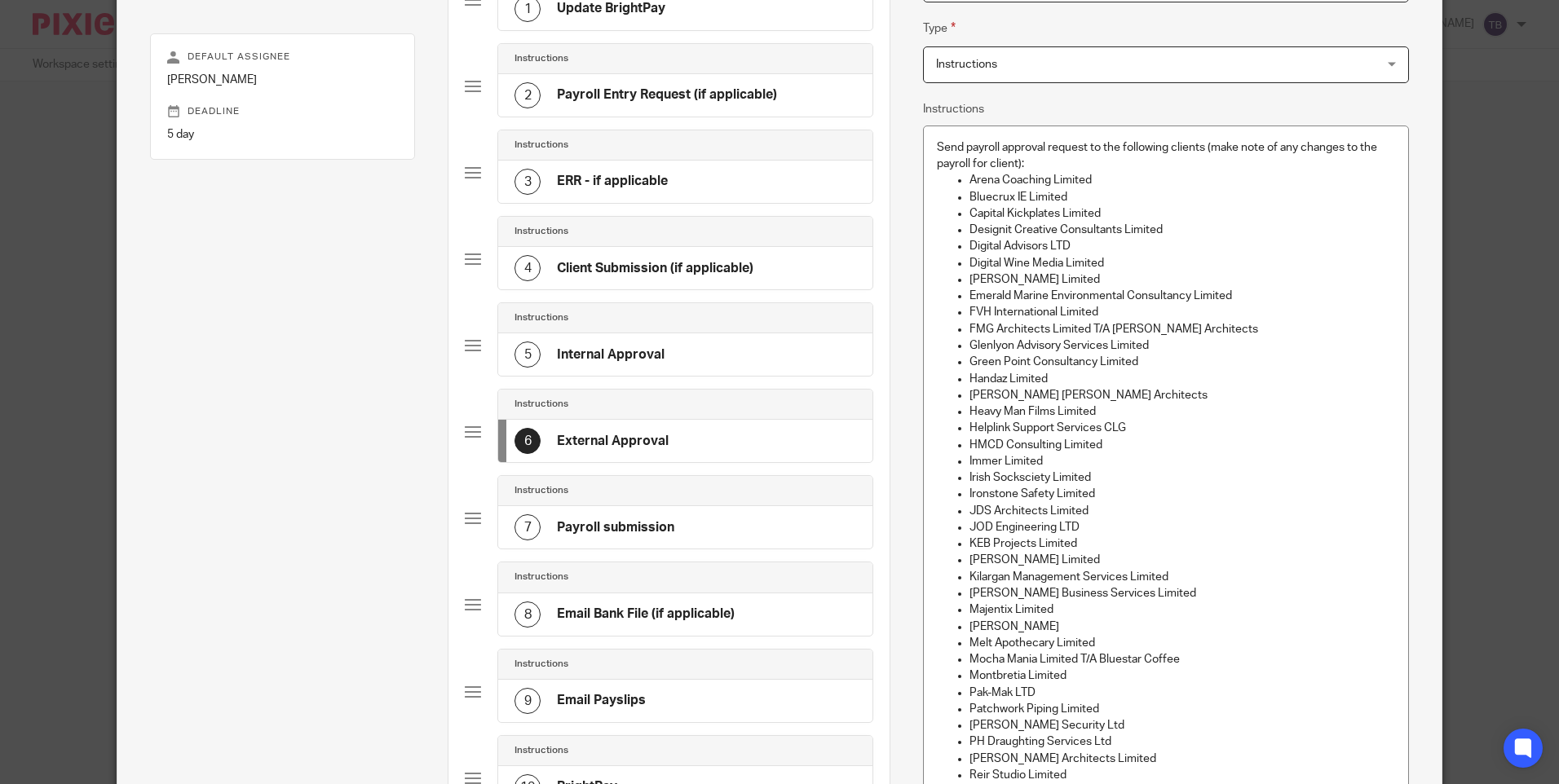
scroll to position [489, 0]
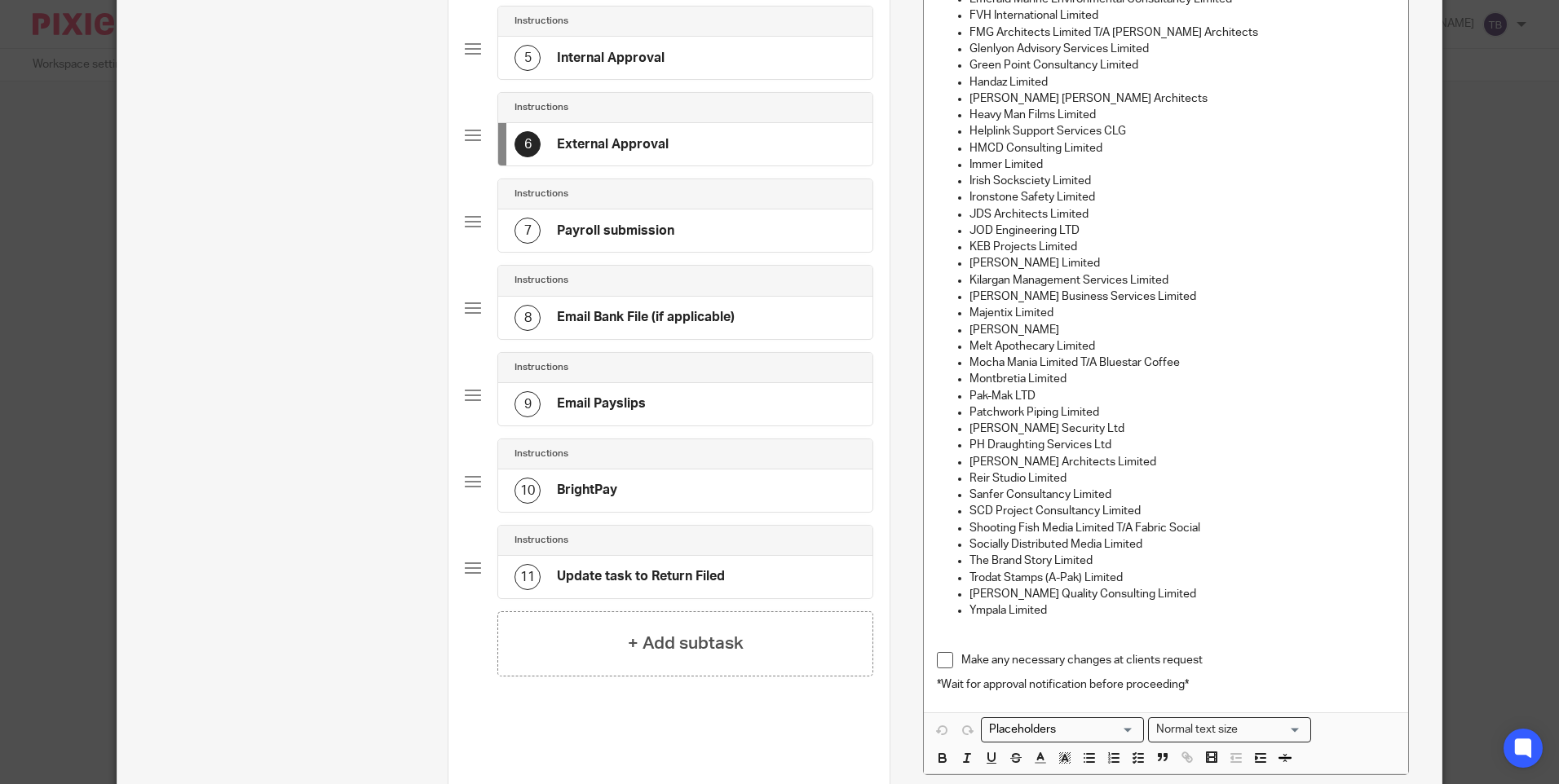
click at [1221, 524] on p "Shooting Fish Media Limited T/A Fabric Social" at bounding box center [1182, 528] width 425 height 17
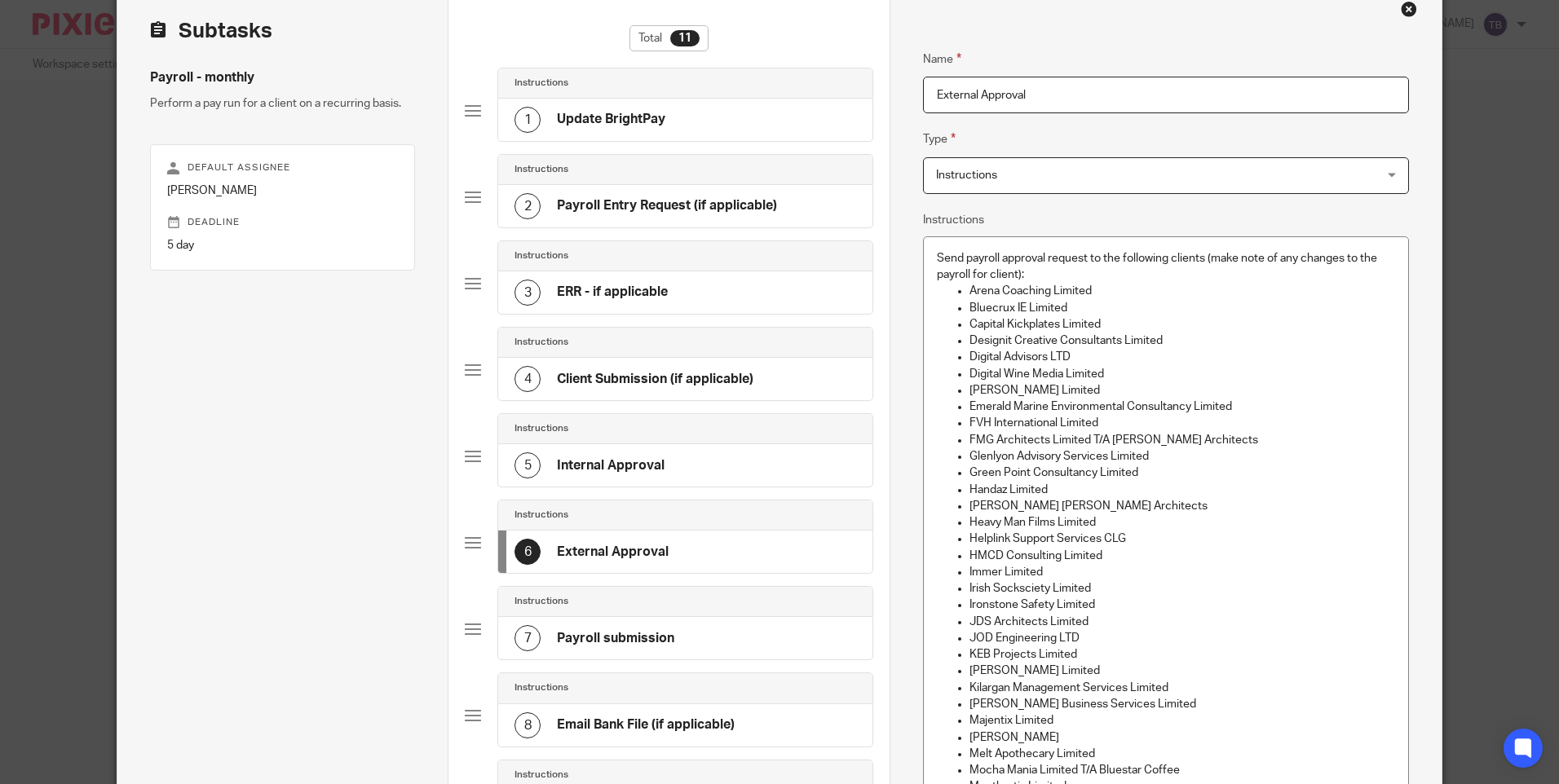
click at [932, 88] on input "External Approval" at bounding box center [1165, 95] width 485 height 37
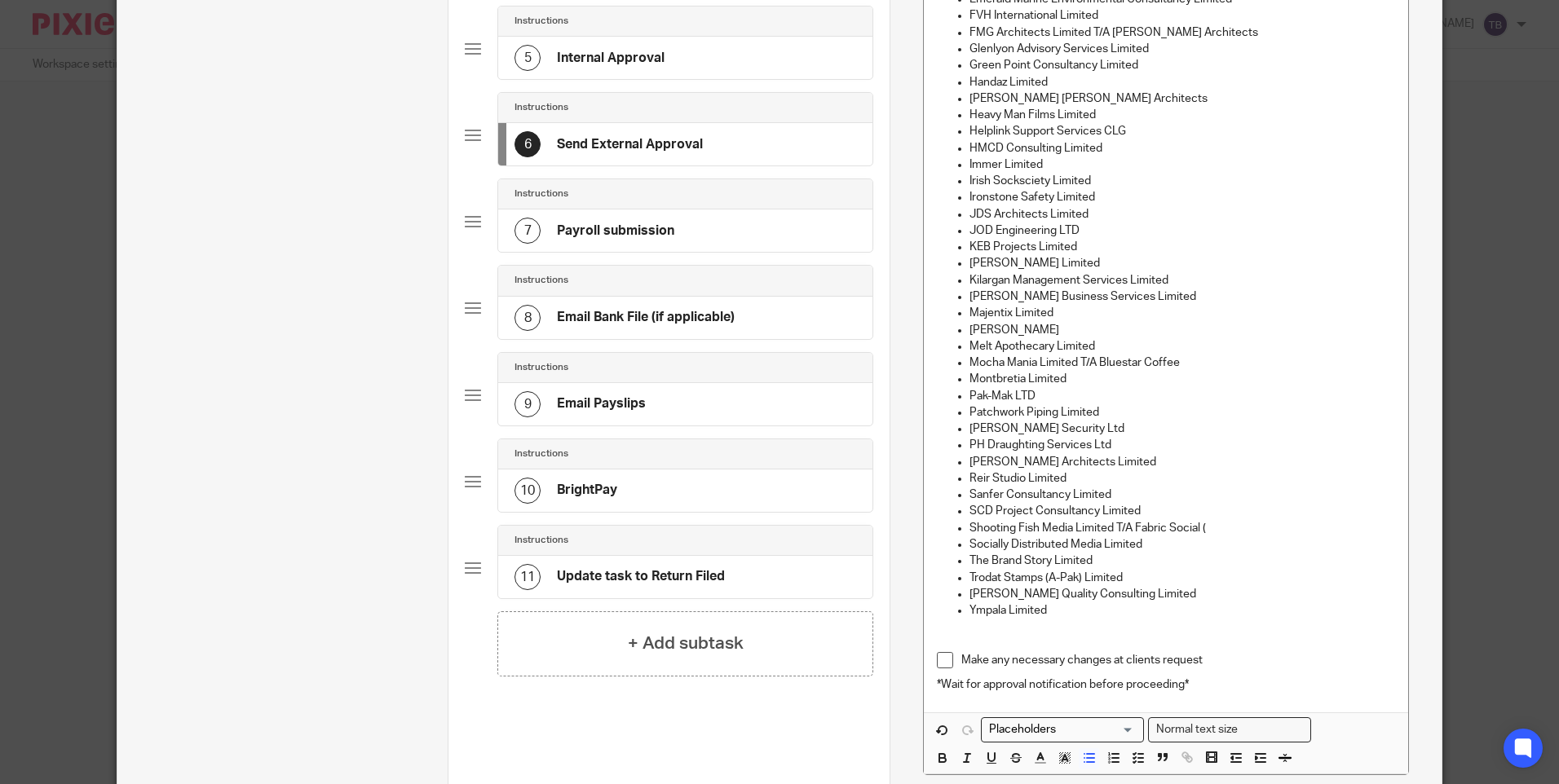
type input "Send External Approval"
click at [1247, 531] on p "Shooting Fish Media Limited T/A Fabric Social (" at bounding box center [1182, 528] width 425 height 17
click at [1198, 529] on p "Shooting Fish Media Limited T/A Fabric Social (Evan Fanning/Ronan Doolin)" at bounding box center [1182, 528] width 425 height 17
click at [1147, 550] on p "Socially Distributed Media Limited" at bounding box center [1182, 545] width 425 height 17
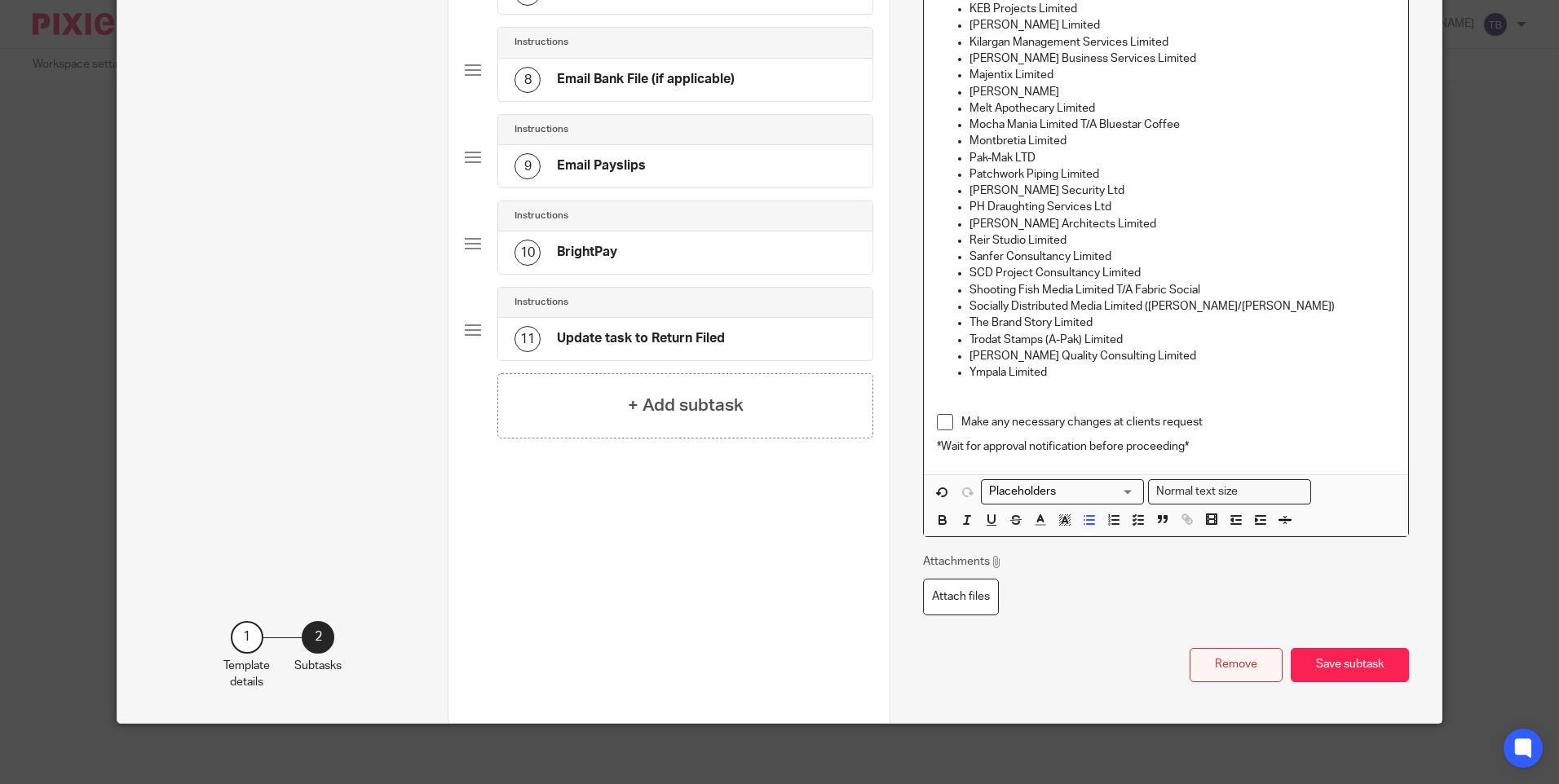
scroll to position [732, 0]
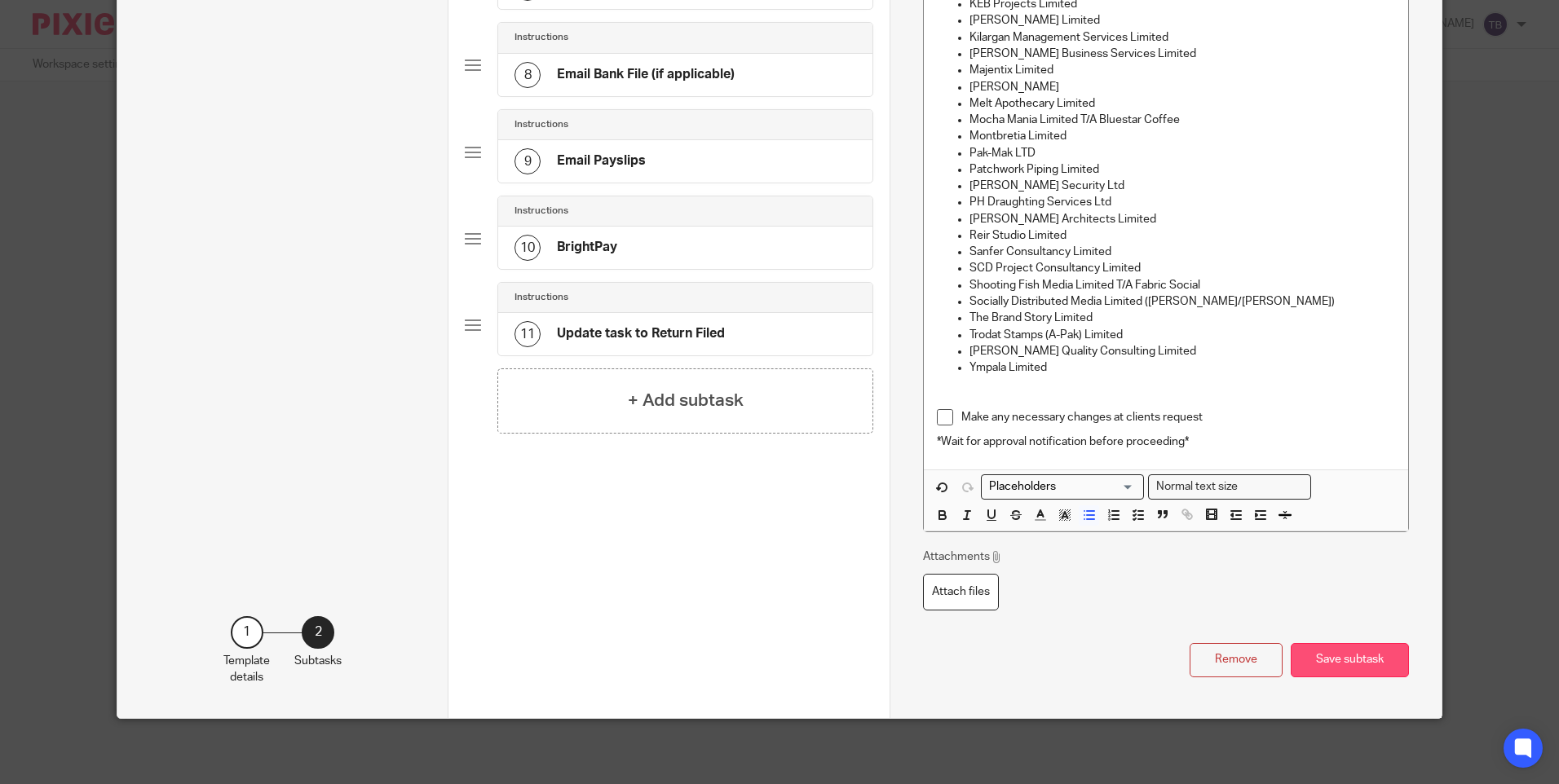
click at [1342, 672] on button "Save subtask" at bounding box center [1350, 661] width 119 height 35
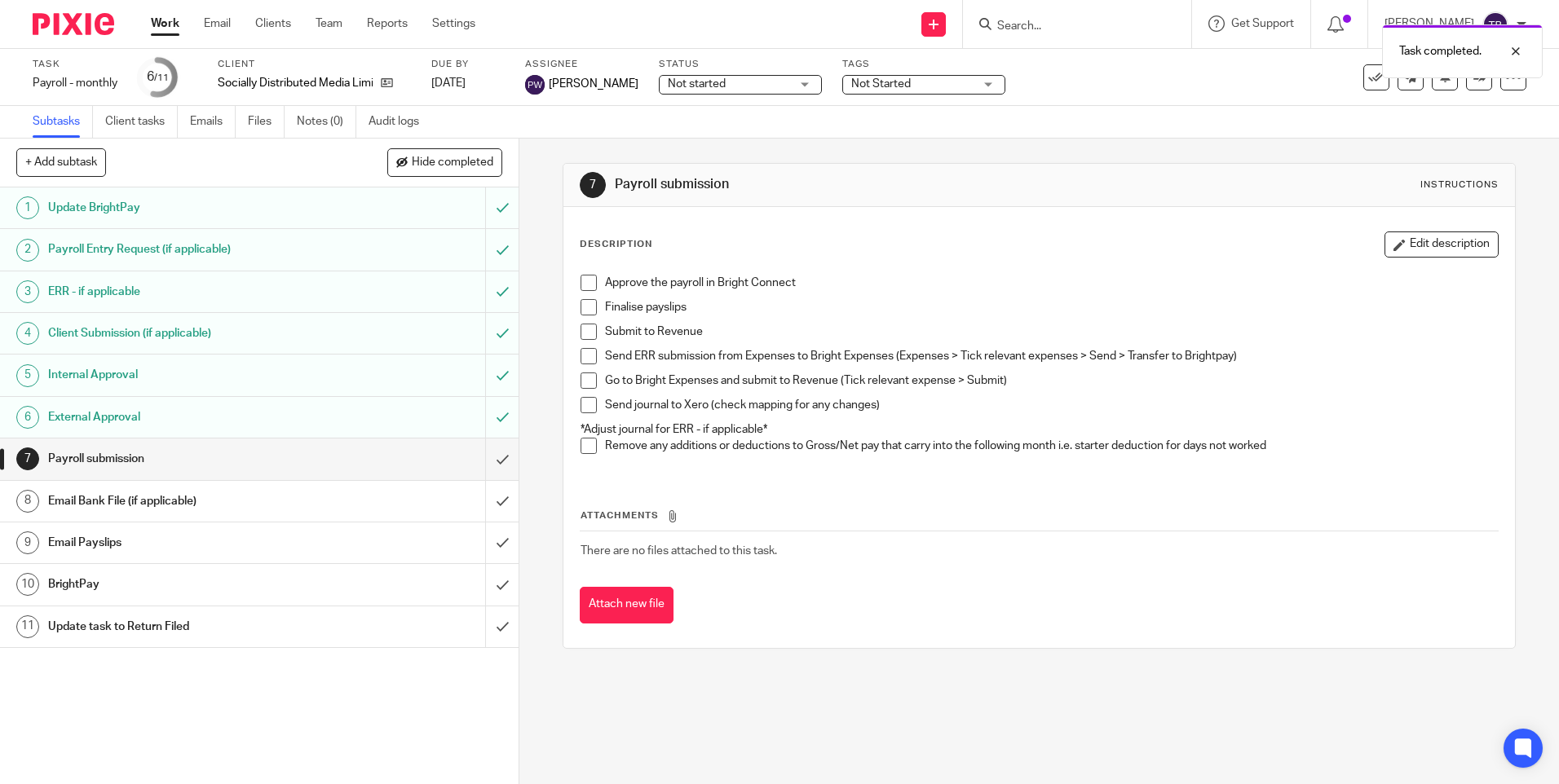
click at [750, 84] on span "Not started" at bounding box center [729, 84] width 122 height 17
click at [737, 139] on li "In progress" at bounding box center [727, 144] width 161 height 33
drag, startPoint x: 891, startPoint y: 87, endPoint x: 890, endPoint y: 105, distance: 18.0
click at [892, 87] on span "Not Started" at bounding box center [881, 83] width 59 height 11
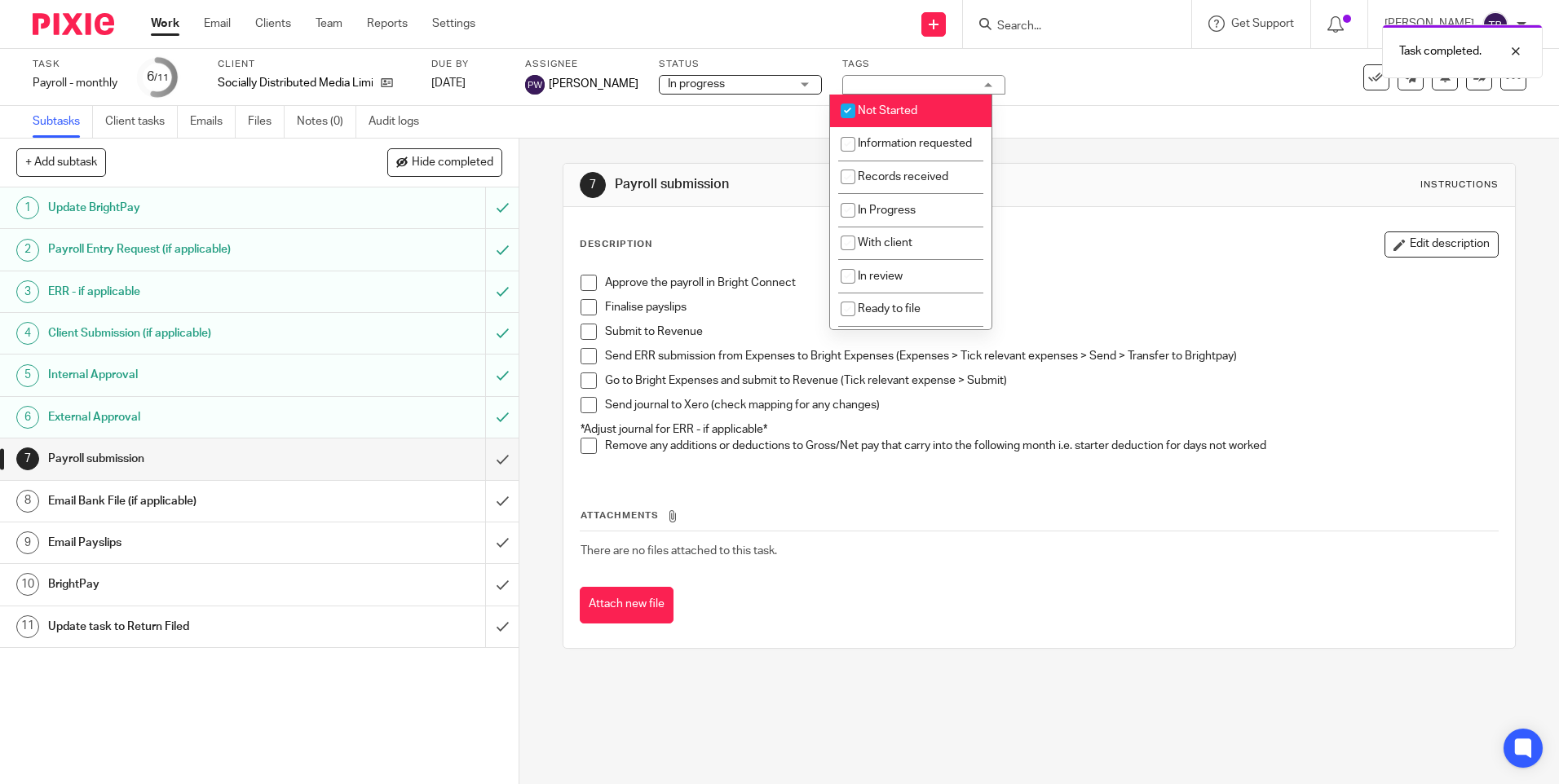
click at [888, 125] on li "Not Started" at bounding box center [910, 111] width 161 height 33
checkbox input "false"
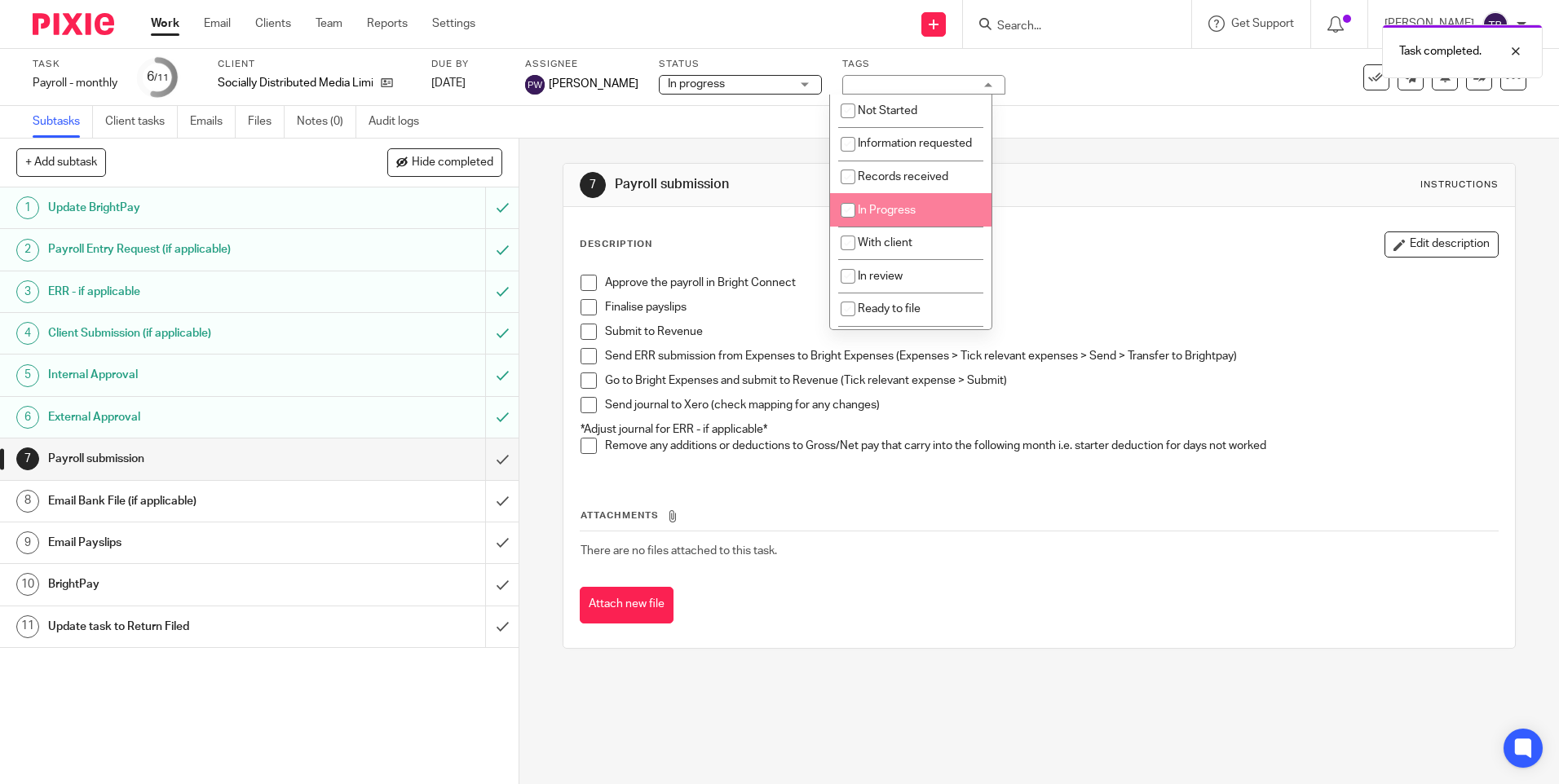
click at [886, 216] on span "In Progress" at bounding box center [886, 210] width 57 height 11
checkbox input "true"
click at [336, 27] on link "Team" at bounding box center [328, 24] width 27 height 17
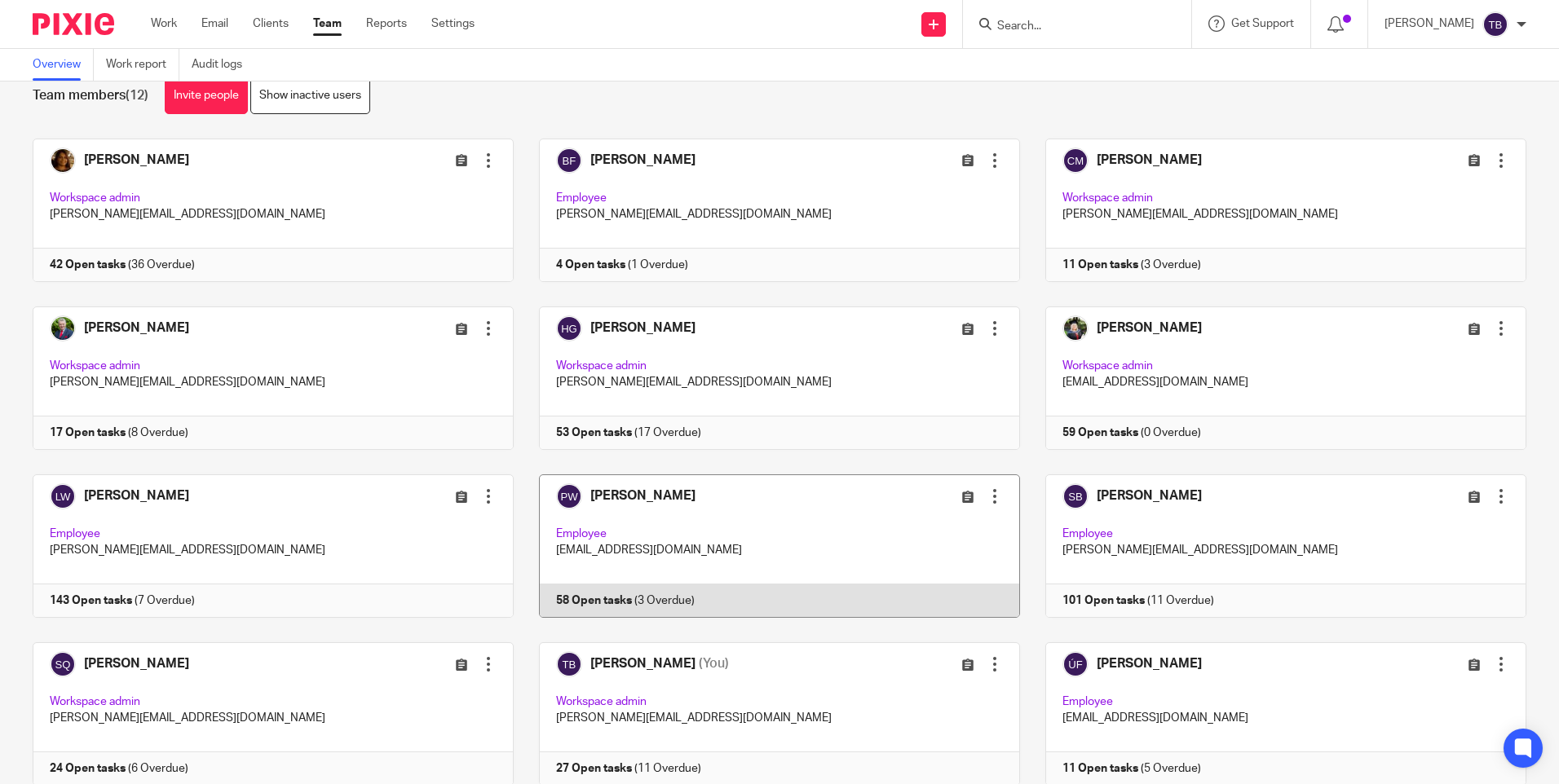
scroll to position [95, 0]
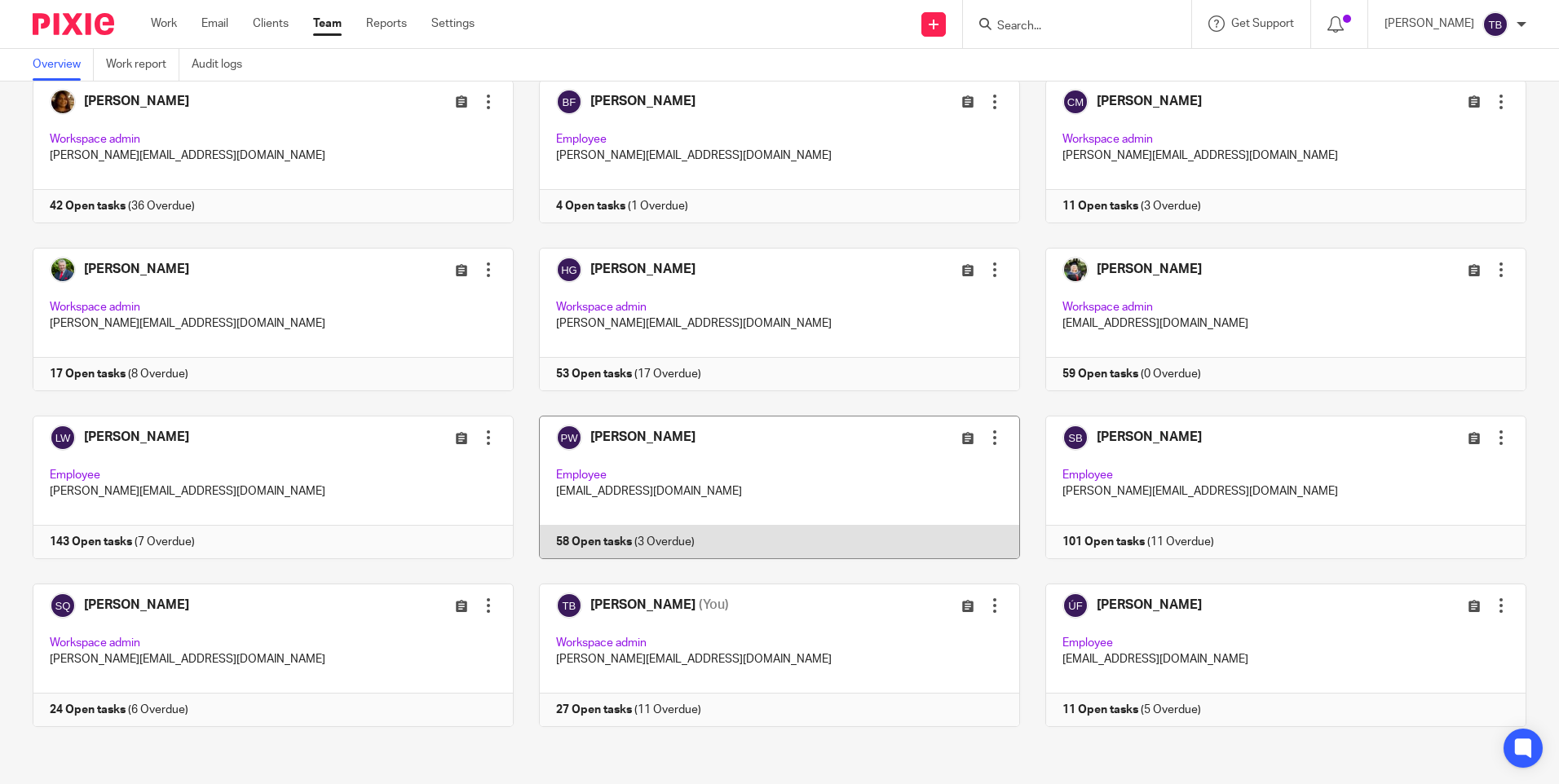
click at [747, 492] on link at bounding box center [767, 487] width 506 height 144
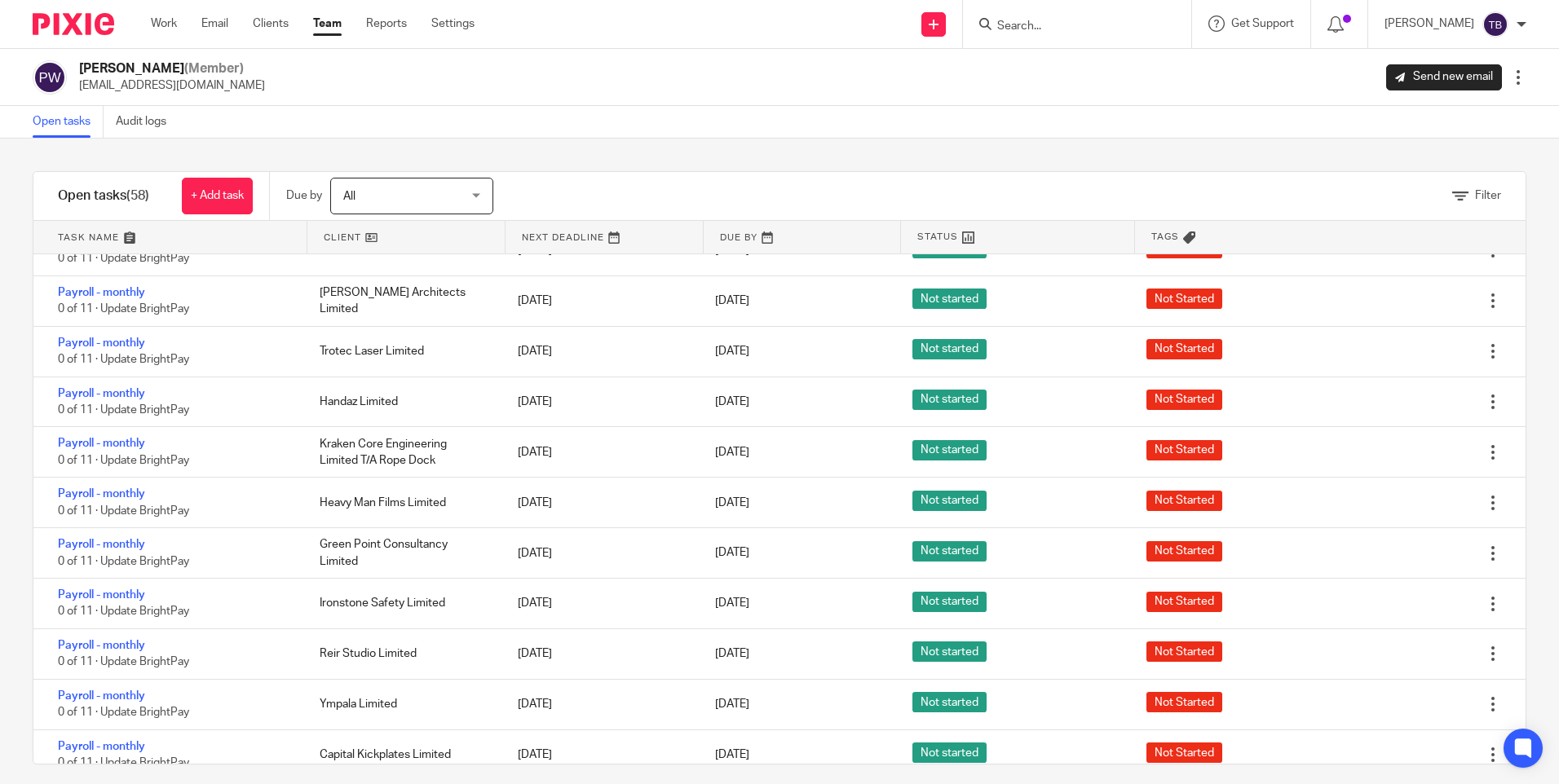
scroll to position [13, 0]
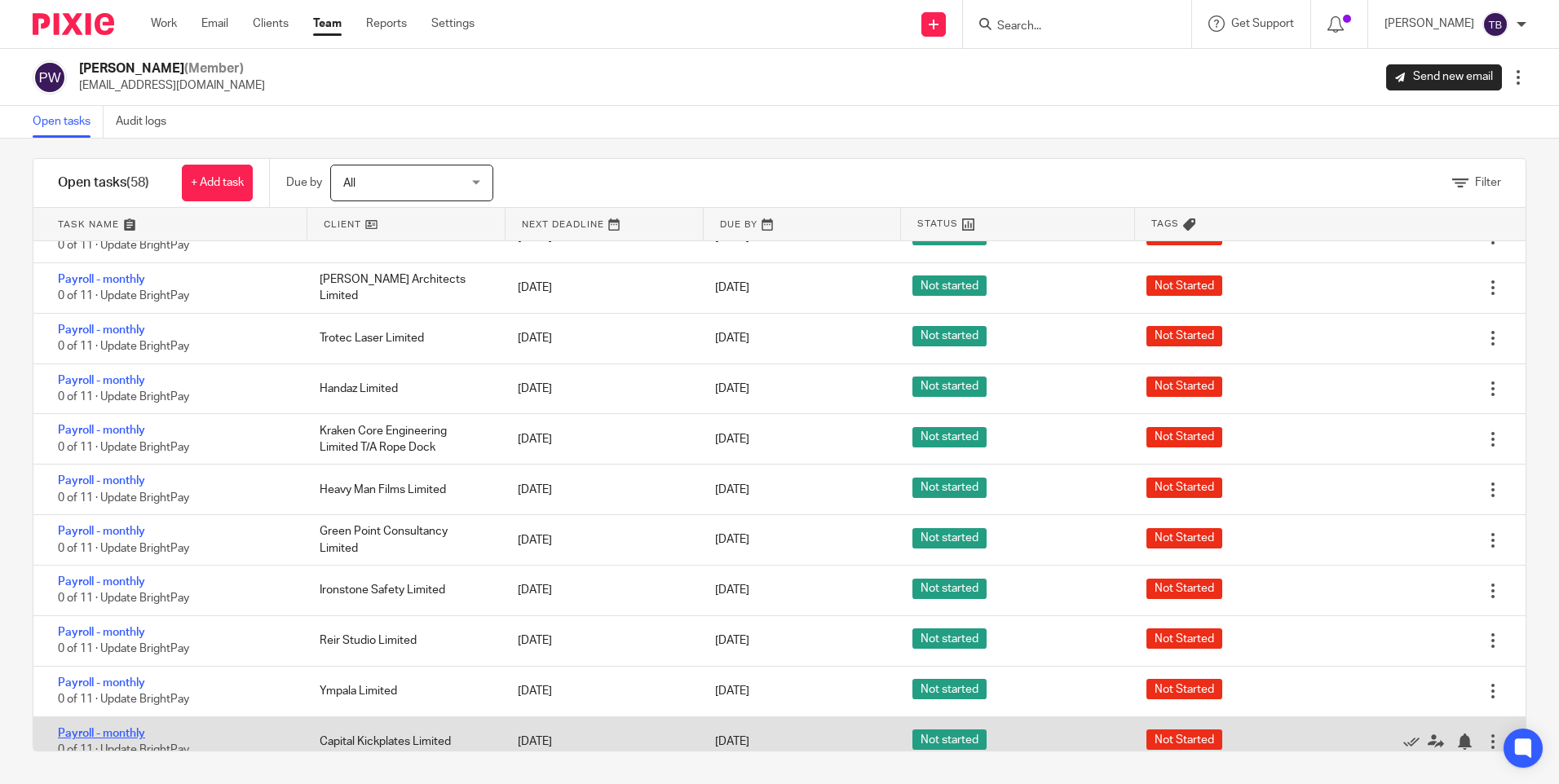
click at [82, 727] on link "Payroll - monthly" at bounding box center [101, 733] width 87 height 11
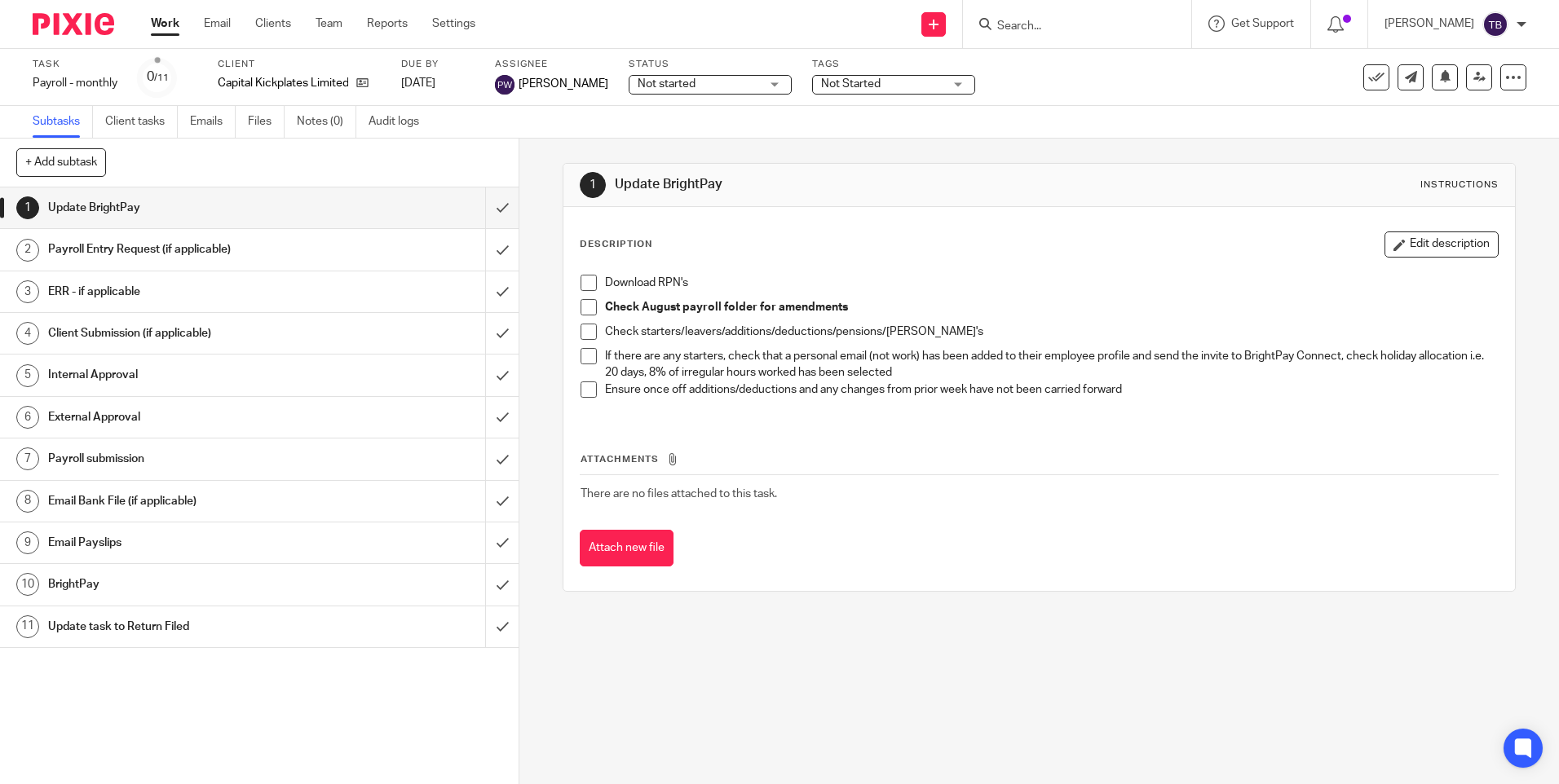
click at [712, 84] on span "Not started" at bounding box center [699, 84] width 122 height 17
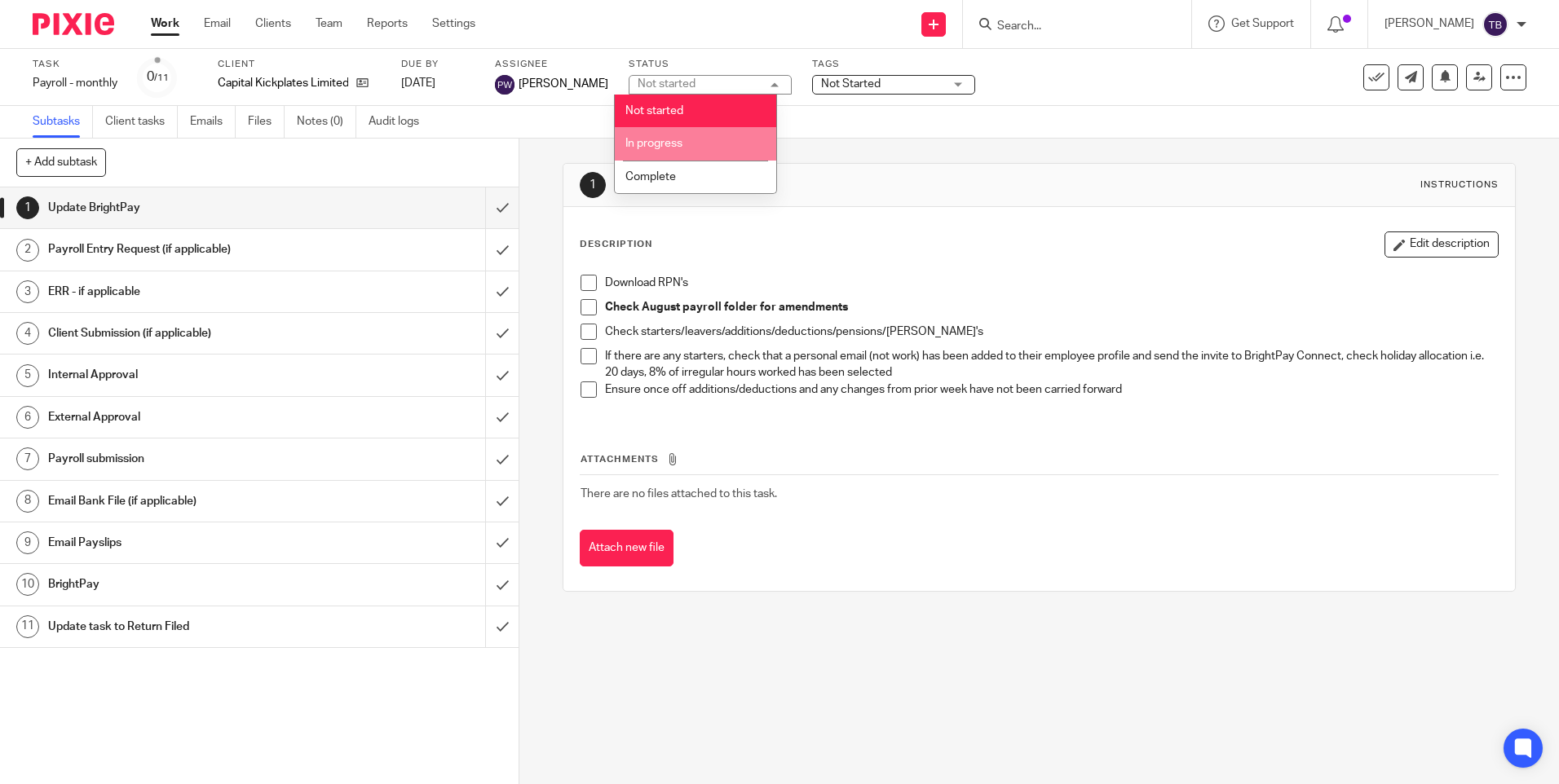
drag, startPoint x: 684, startPoint y: 135, endPoint x: 723, endPoint y: 139, distance: 39.2
click at [685, 135] on li "In progress" at bounding box center [695, 144] width 161 height 33
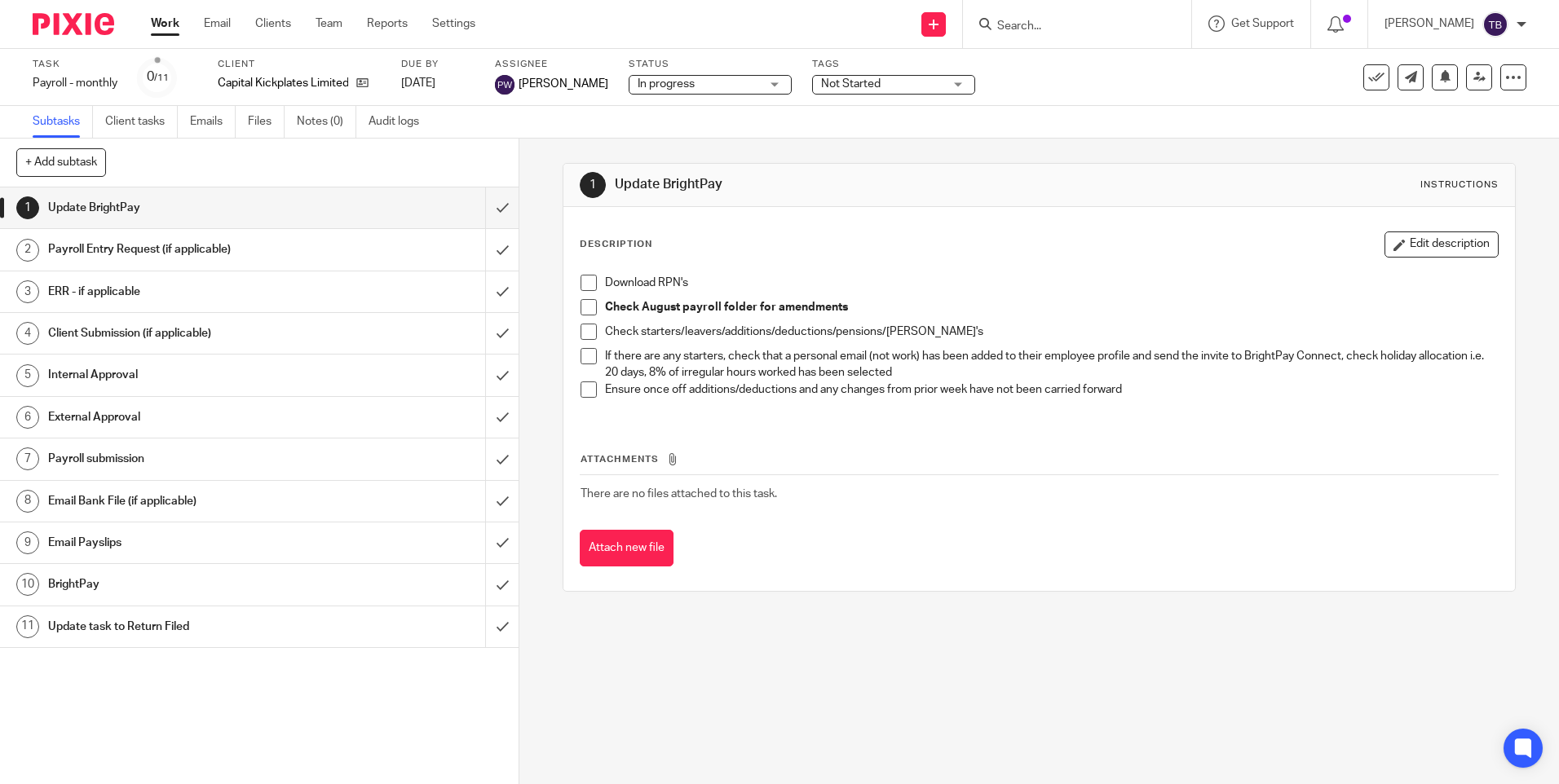
click at [586, 280] on span at bounding box center [589, 283] width 17 height 17
drag, startPoint x: 585, startPoint y: 310, endPoint x: 585, endPoint y: 337, distance: 27.0
click at [585, 310] on span at bounding box center [589, 308] width 17 height 17
click at [585, 333] on span at bounding box center [589, 332] width 17 height 17
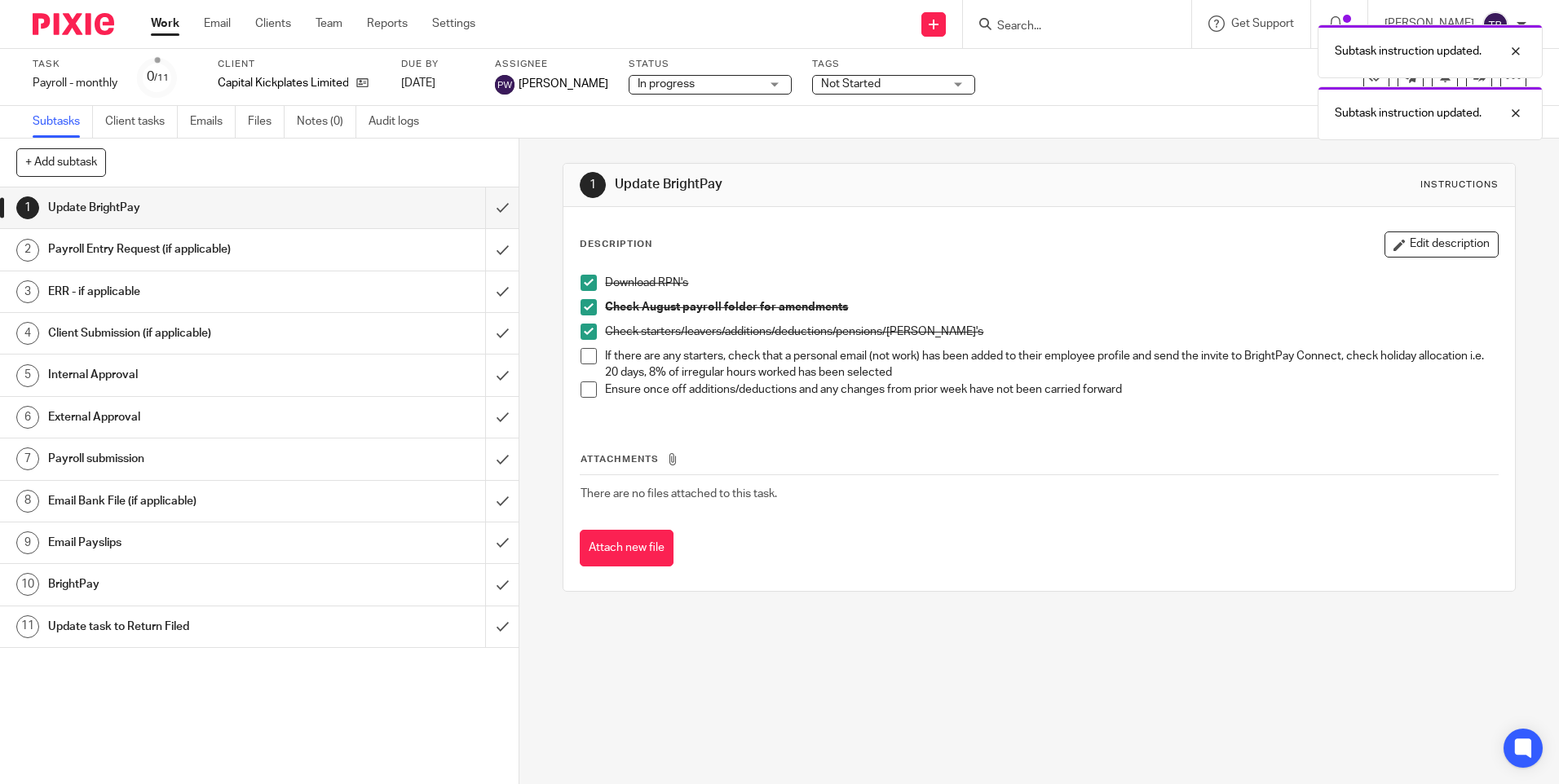
click at [584, 357] on span at bounding box center [589, 357] width 17 height 17
click at [580, 391] on span at bounding box center [589, 390] width 17 height 17
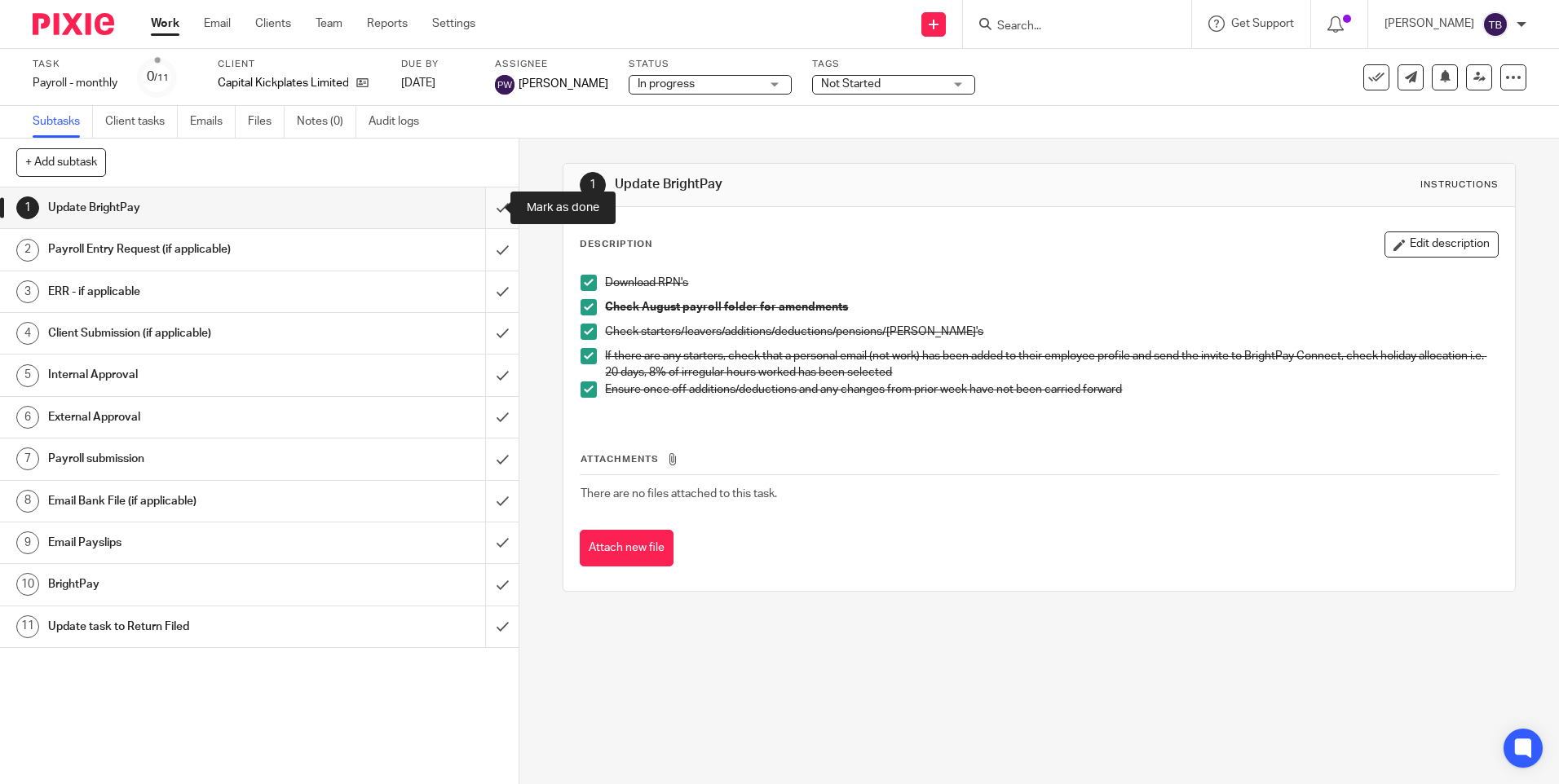
click at [479, 209] on input "submit" at bounding box center [259, 208] width 518 height 41
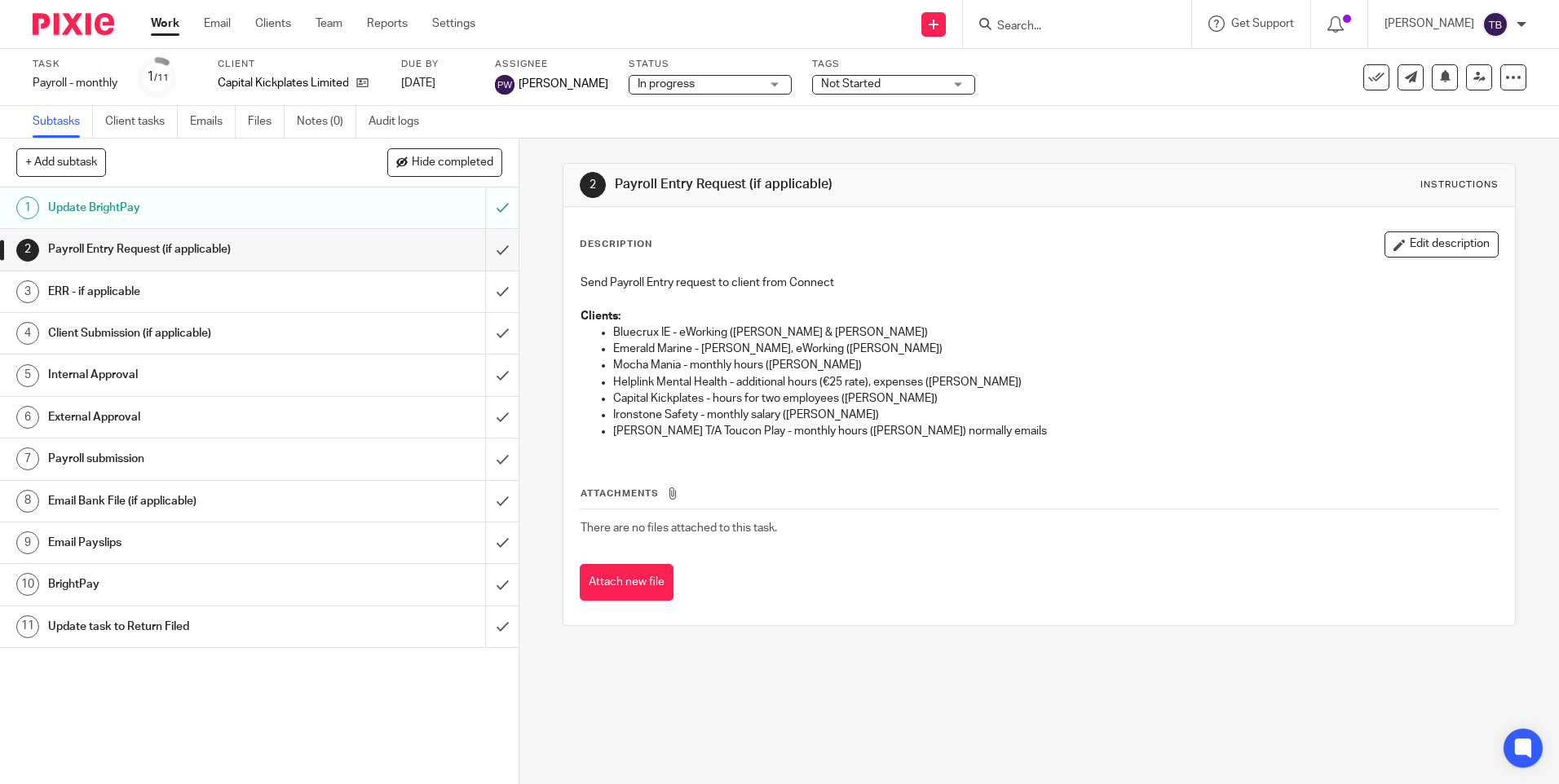
click at [1151, 545] on td "There are no files attached to this task." at bounding box center [1038, 528] width 918 height 39
click at [484, 253] on input "submit" at bounding box center [259, 249] width 518 height 41
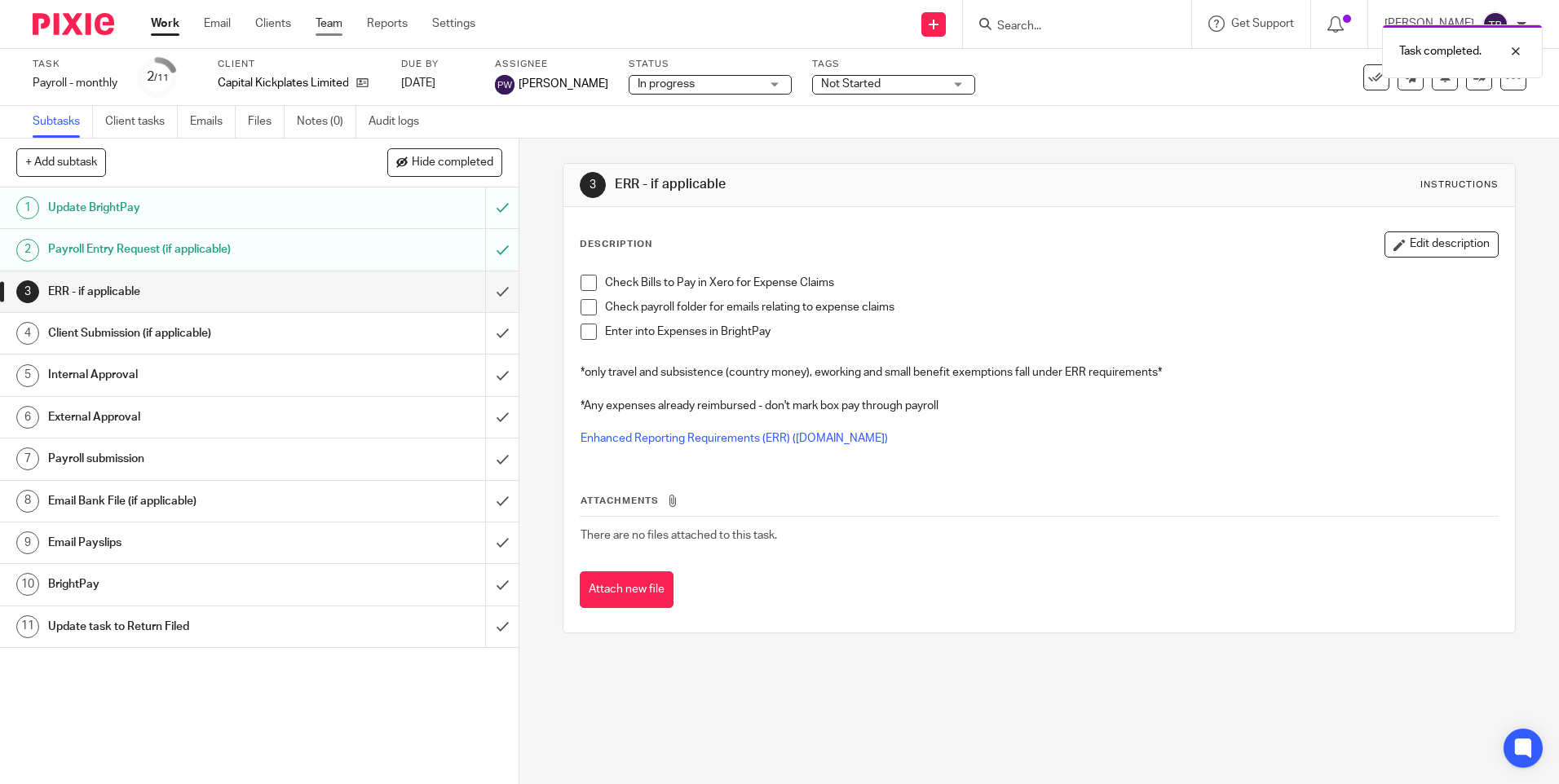
click at [327, 28] on link "Team" at bounding box center [328, 24] width 27 height 17
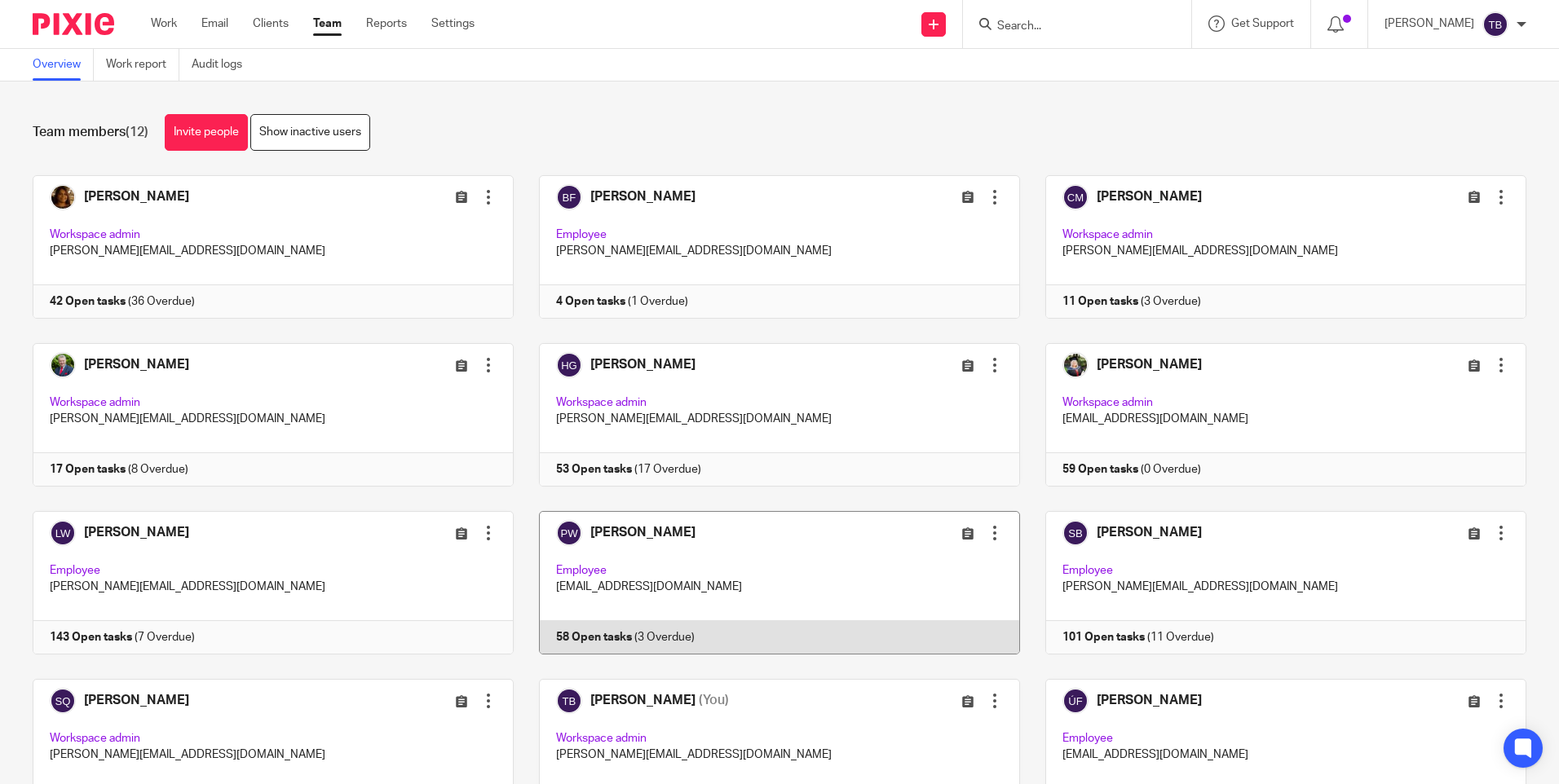
click at [755, 574] on link at bounding box center [767, 582] width 506 height 144
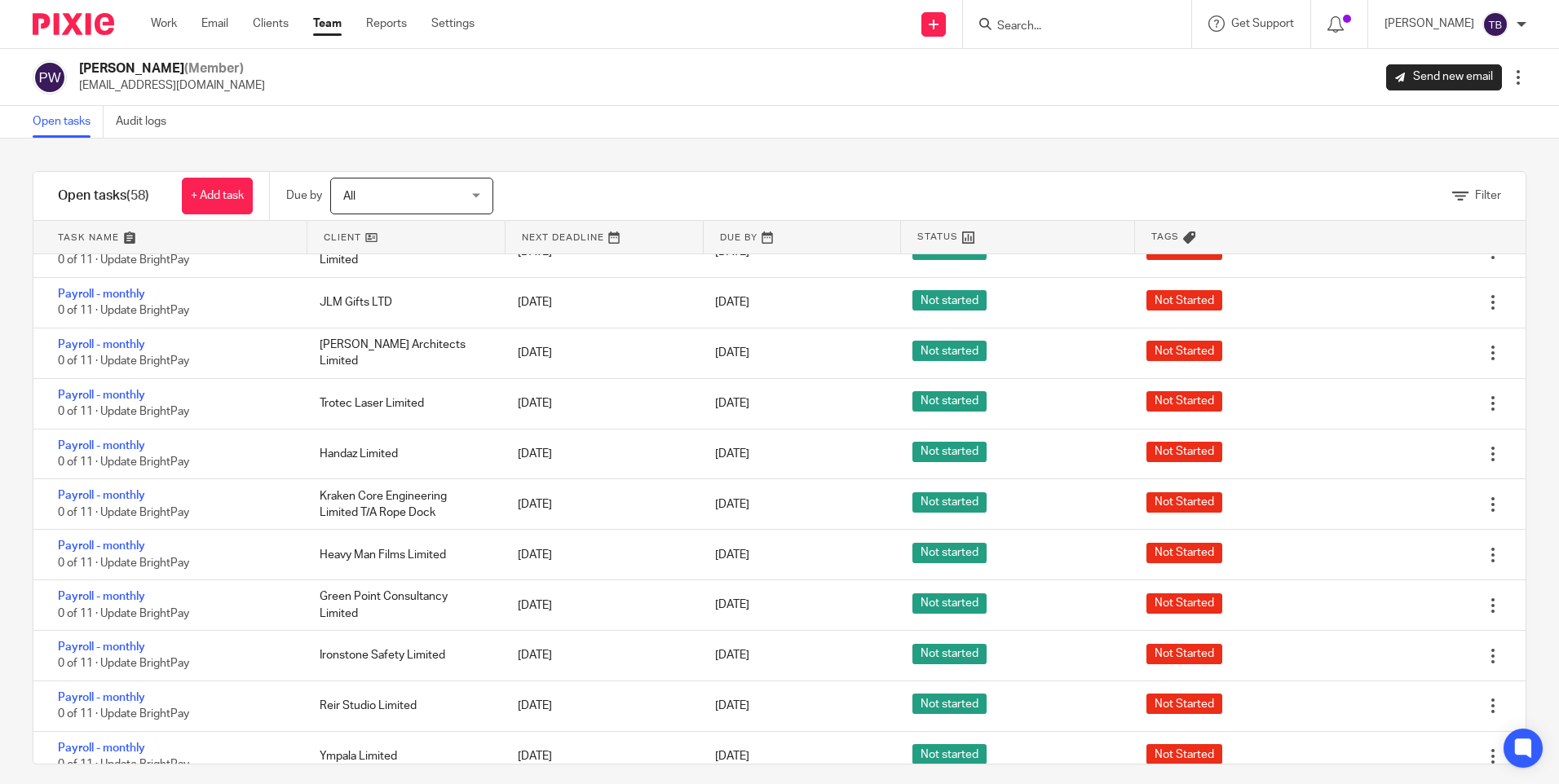
scroll to position [2416, 0]
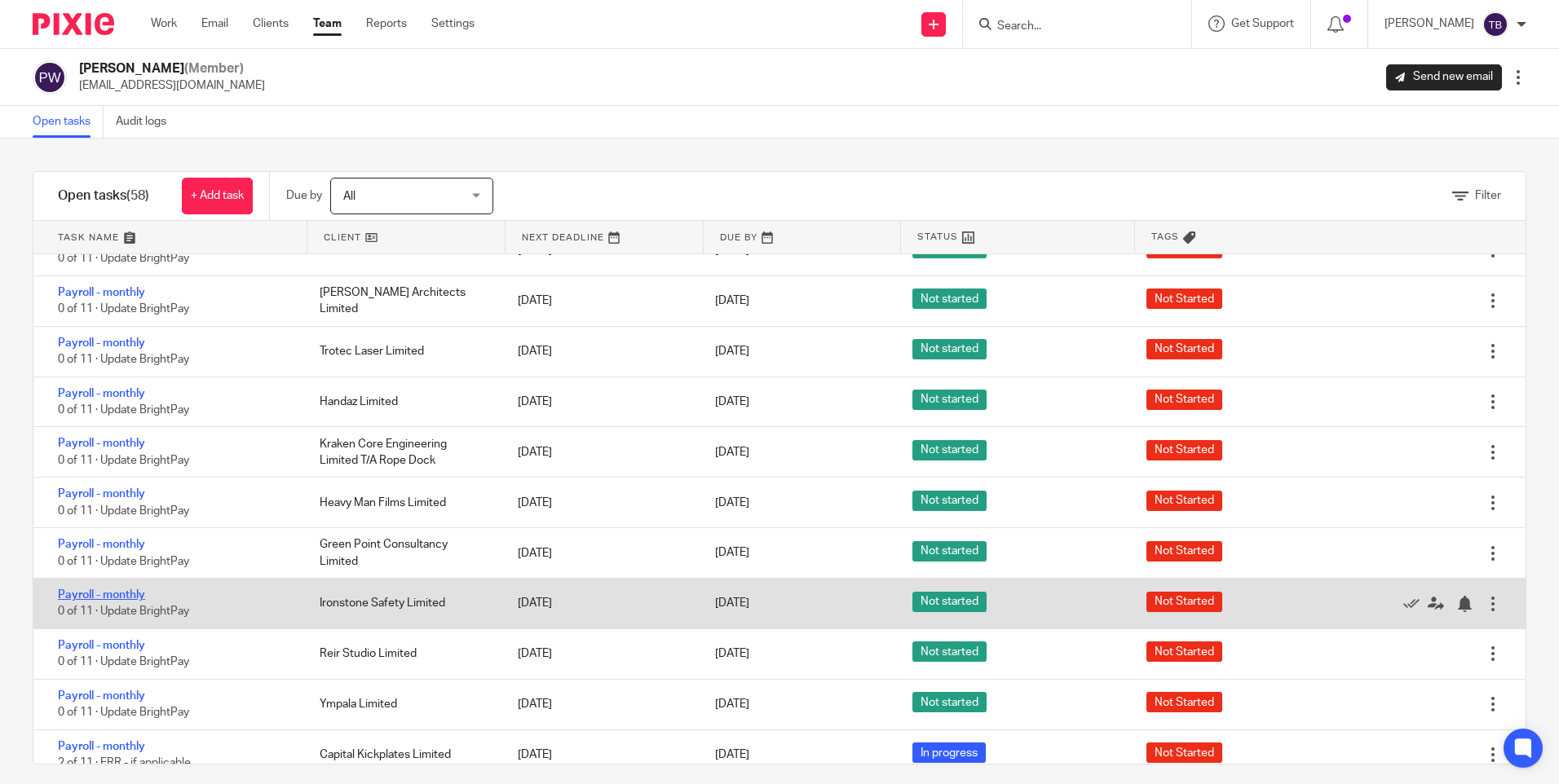
click at [120, 589] on link "Payroll - monthly" at bounding box center [101, 595] width 87 height 11
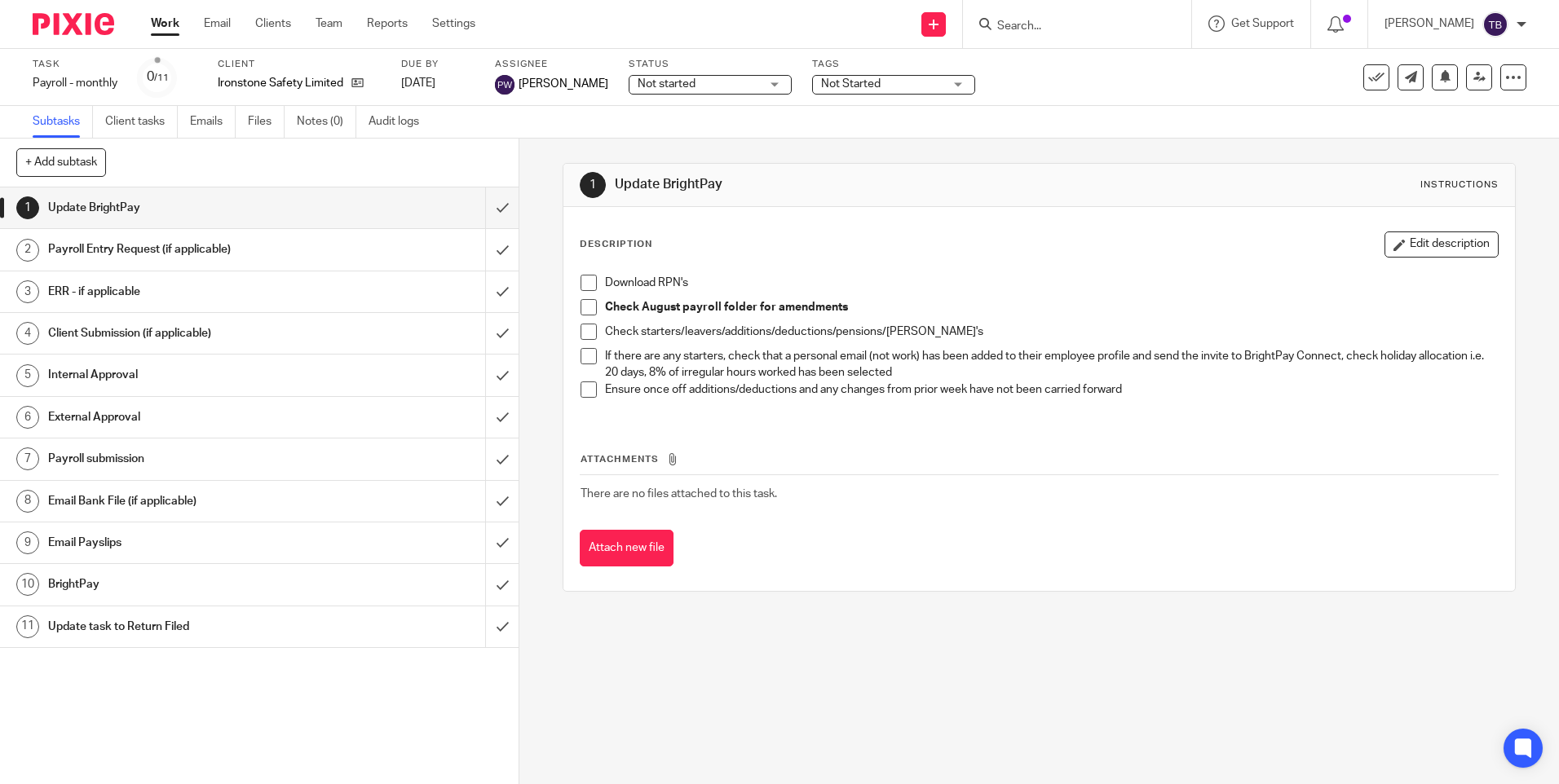
drag, startPoint x: 684, startPoint y: 84, endPoint x: 681, endPoint y: 135, distance: 51.1
click at [684, 84] on span "Not started" at bounding box center [699, 84] width 122 height 17
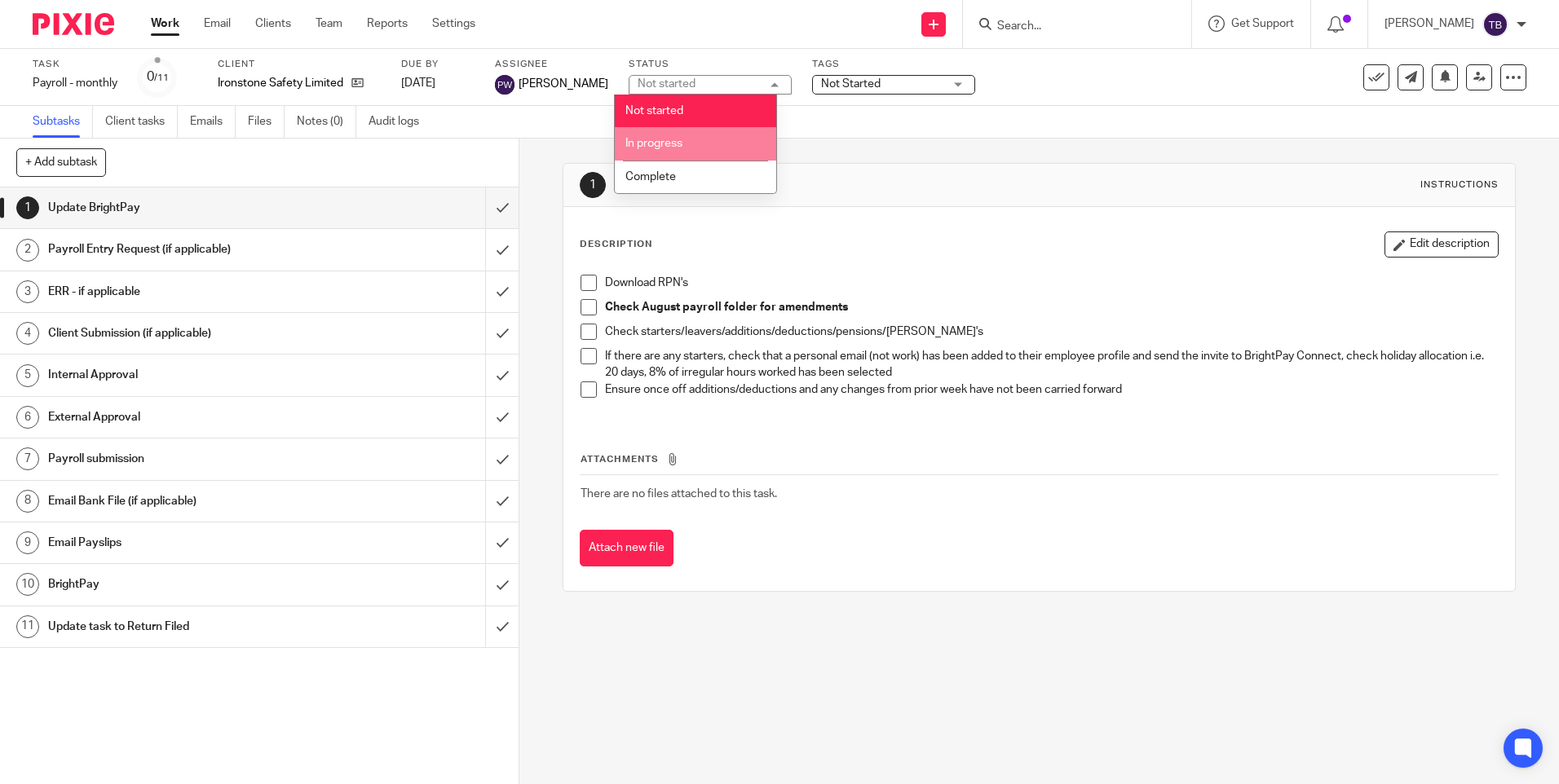
click at [677, 144] on span "In progress" at bounding box center [654, 144] width 57 height 11
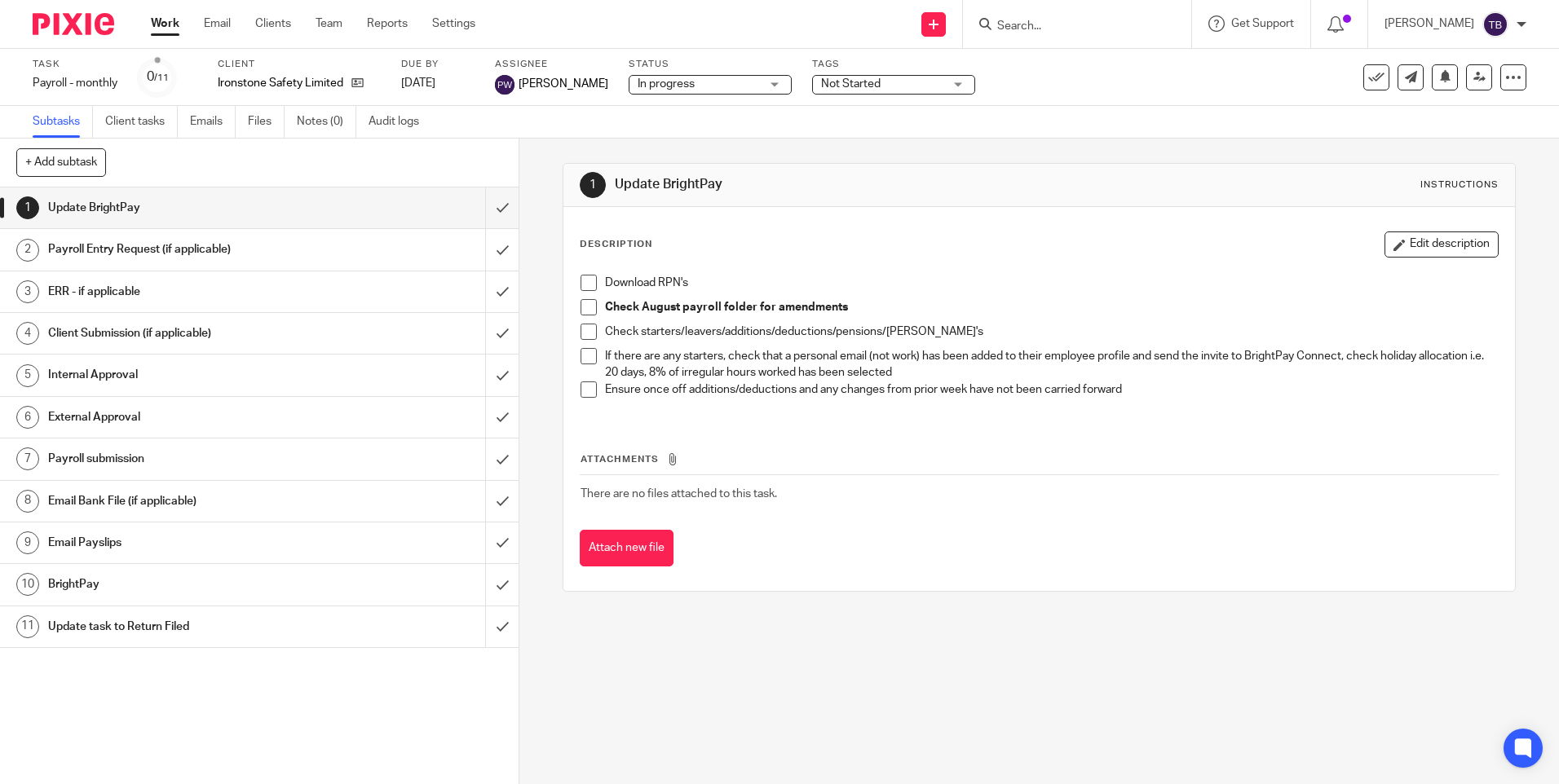
click at [588, 285] on span at bounding box center [589, 283] width 17 height 17
click at [580, 308] on span at bounding box center [589, 308] width 17 height 17
drag, startPoint x: 587, startPoint y: 334, endPoint x: 585, endPoint y: 360, distance: 26.1
click at [587, 334] on span at bounding box center [589, 332] width 17 height 17
click at [585, 361] on span at bounding box center [589, 357] width 17 height 17
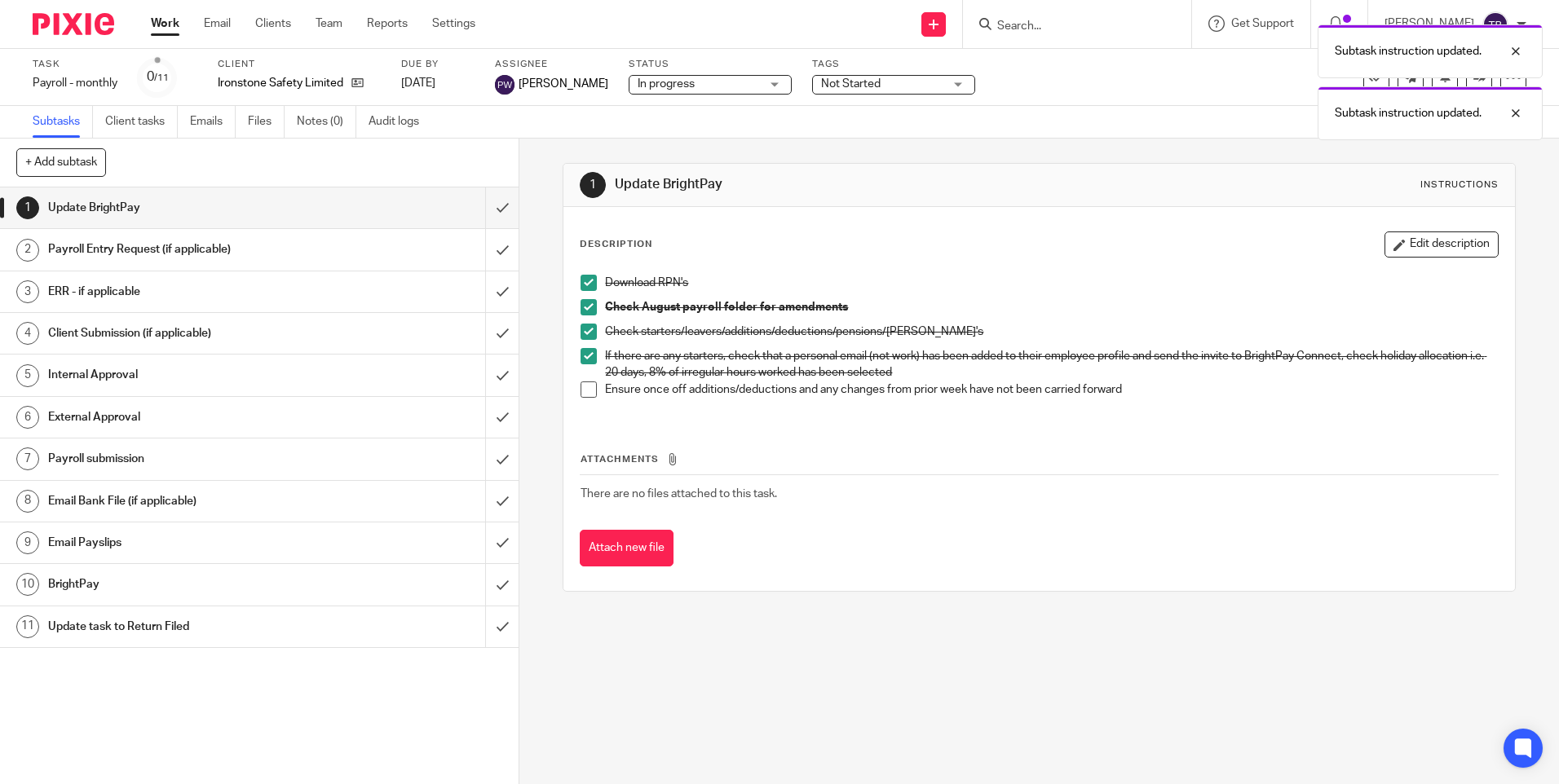
click at [580, 390] on span at bounding box center [589, 390] width 17 height 17
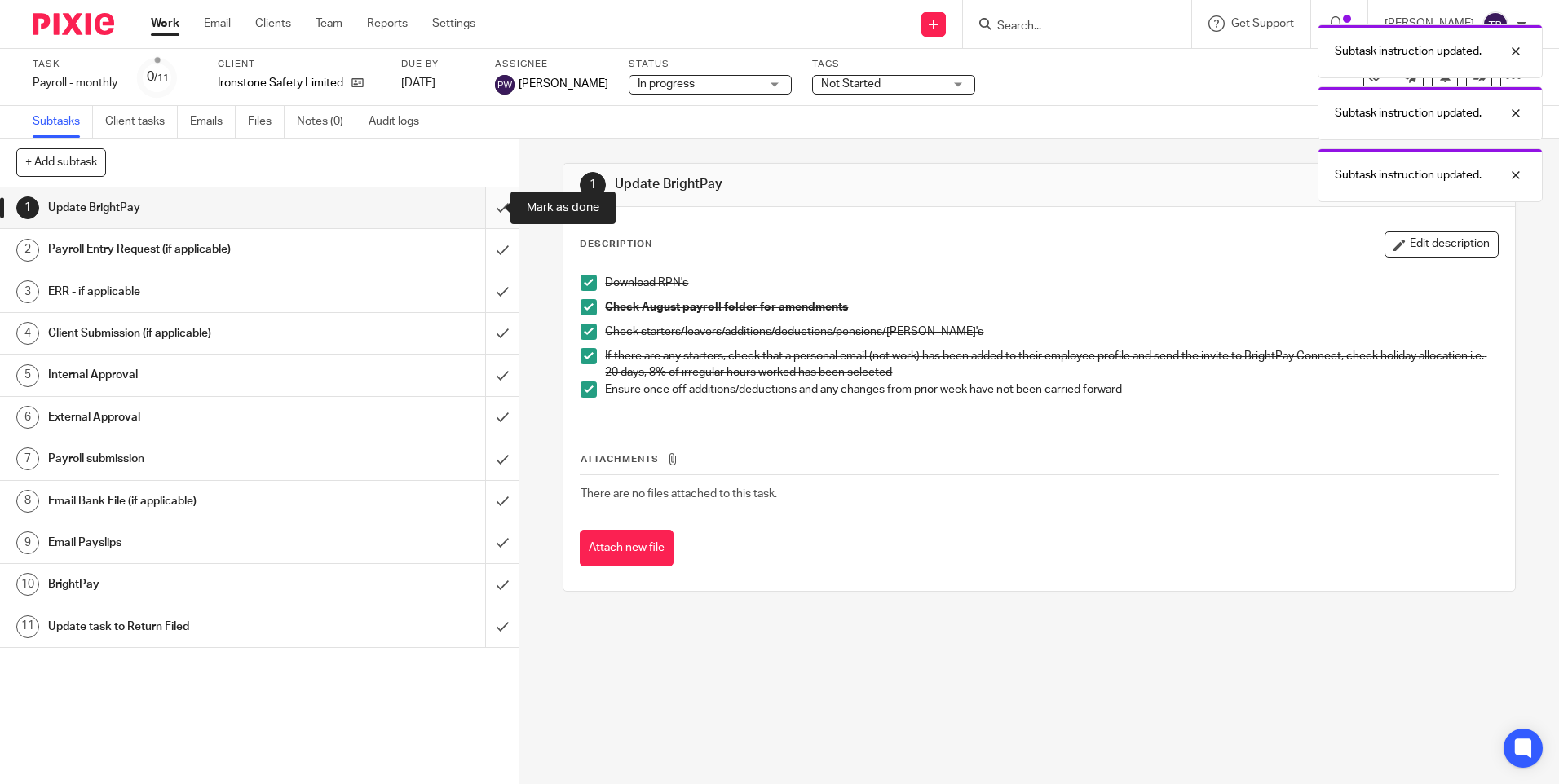
click at [484, 207] on input "submit" at bounding box center [259, 208] width 518 height 41
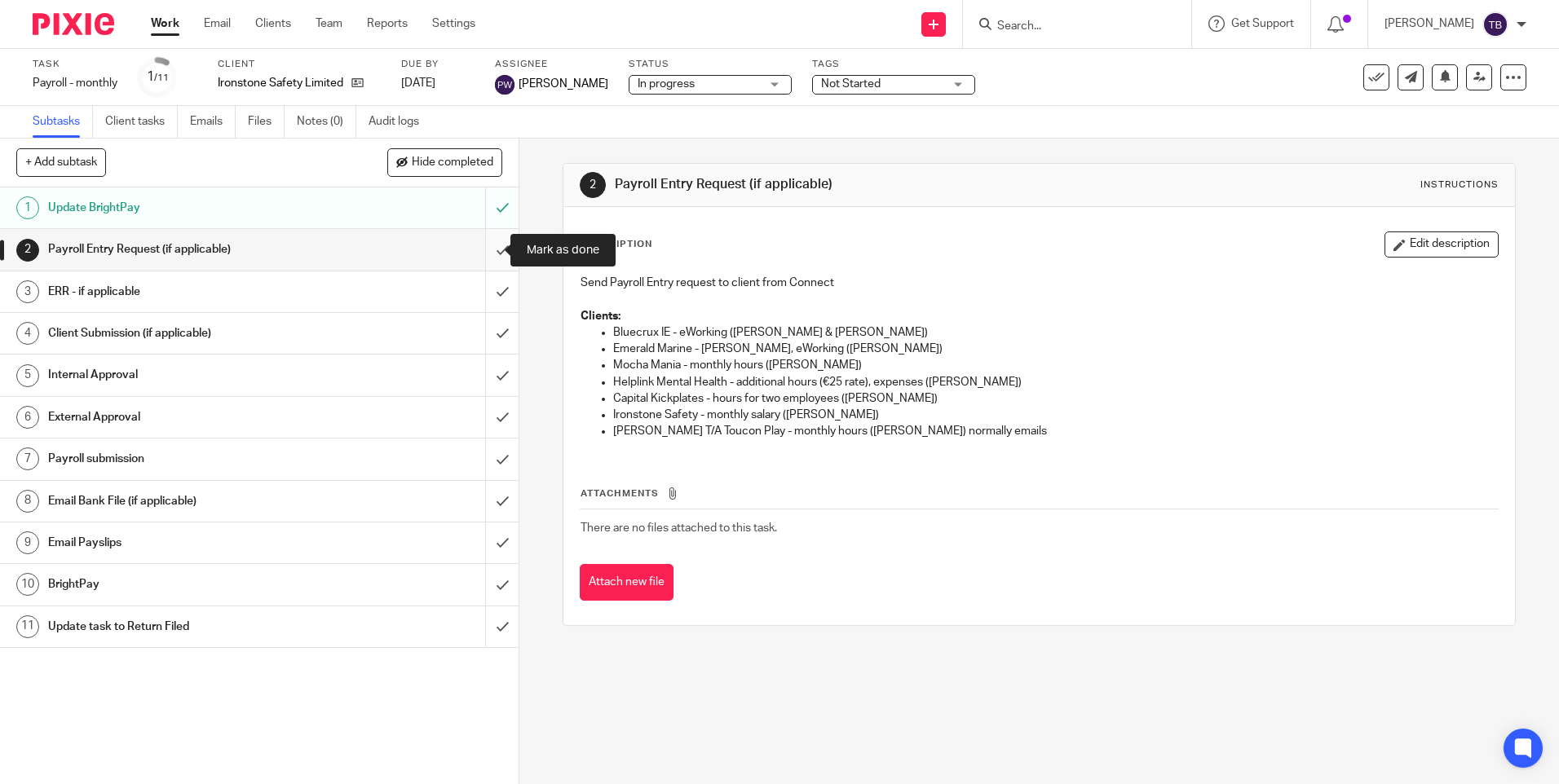
click at [491, 244] on input "submit" at bounding box center [259, 249] width 518 height 41
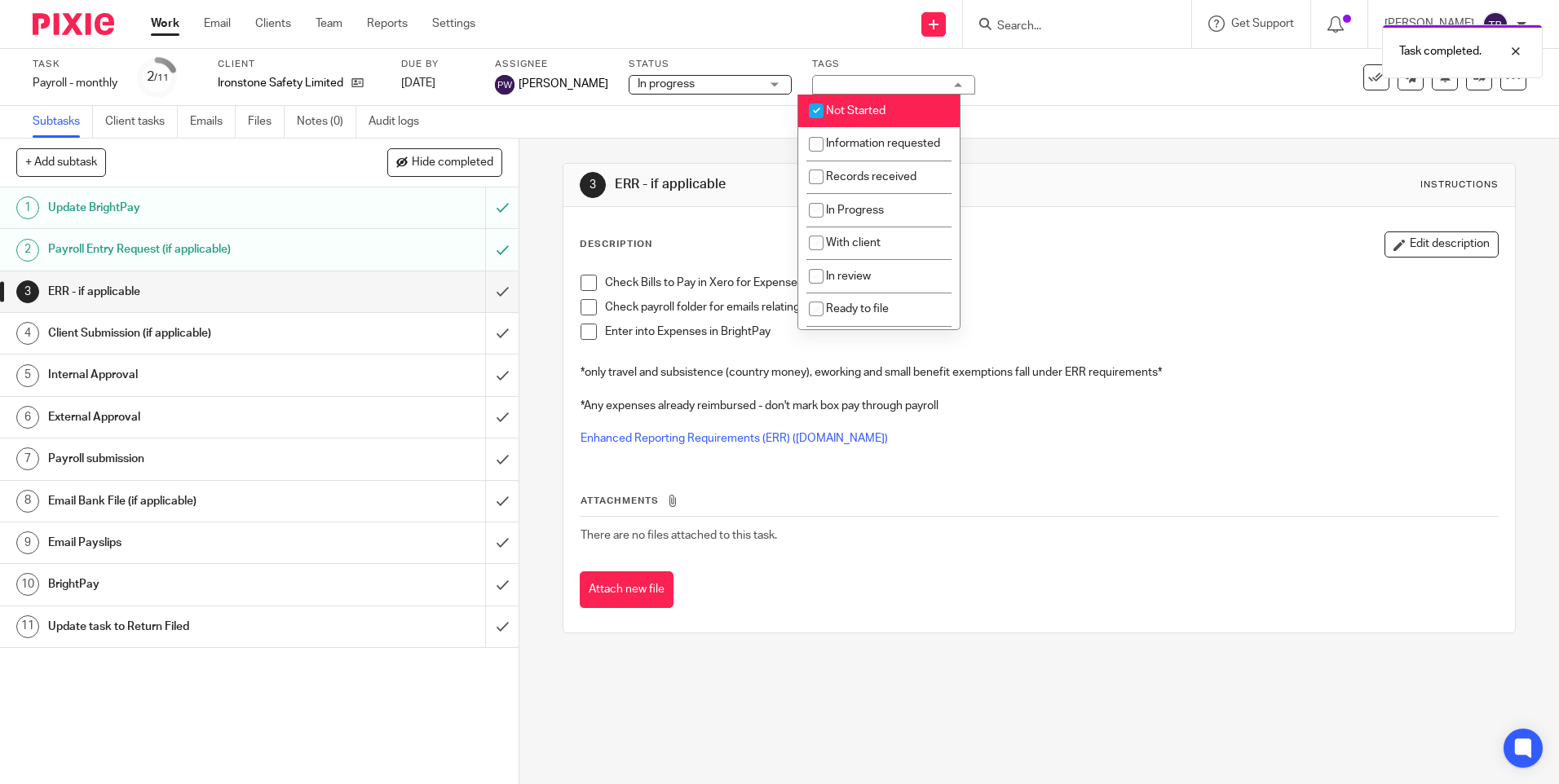
click at [856, 105] on span "Not Started" at bounding box center [856, 110] width 59 height 11
checkbox input "false"
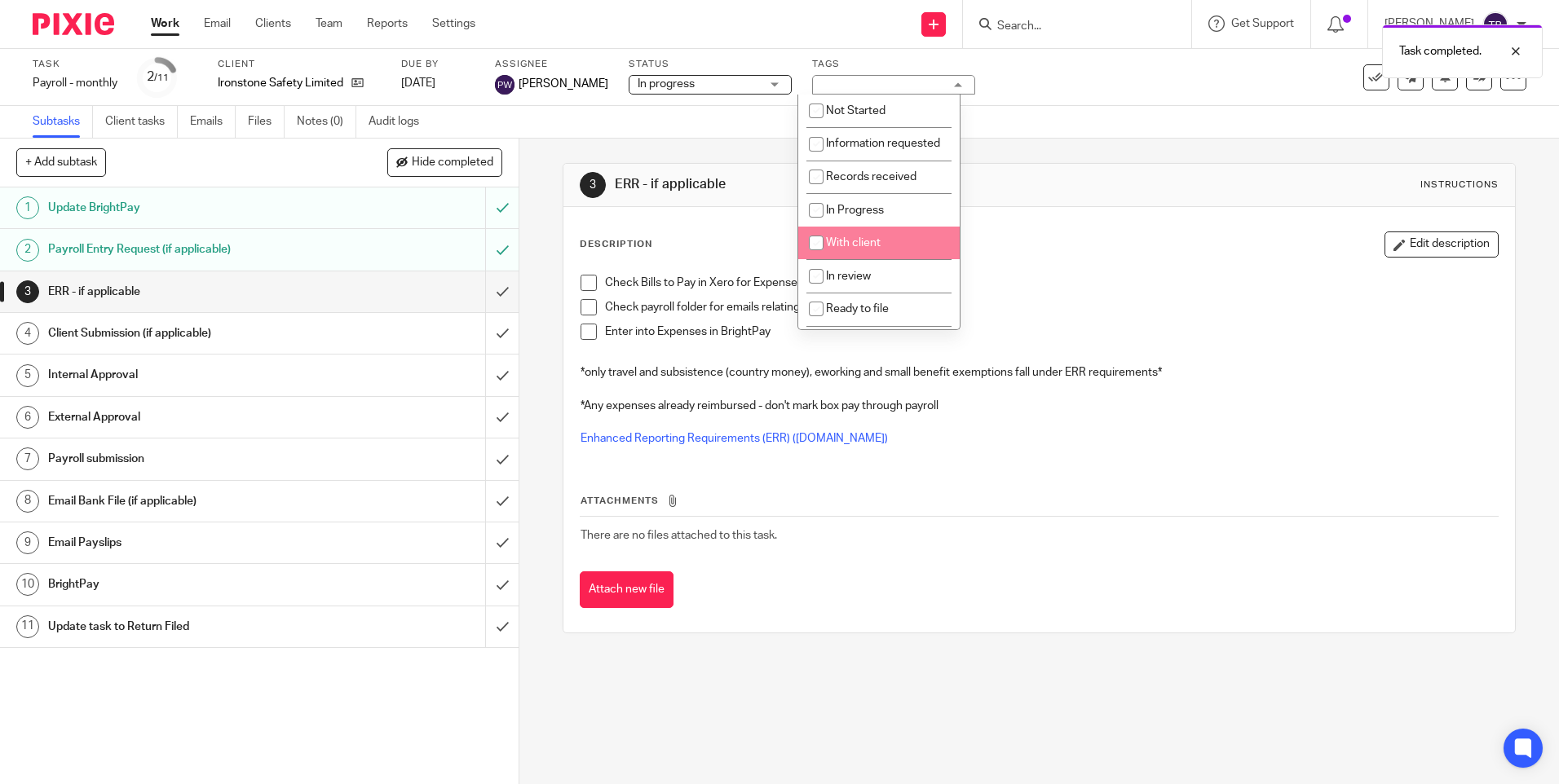
click at [883, 259] on li "With client" at bounding box center [879, 243] width 161 height 33
checkbox input "true"
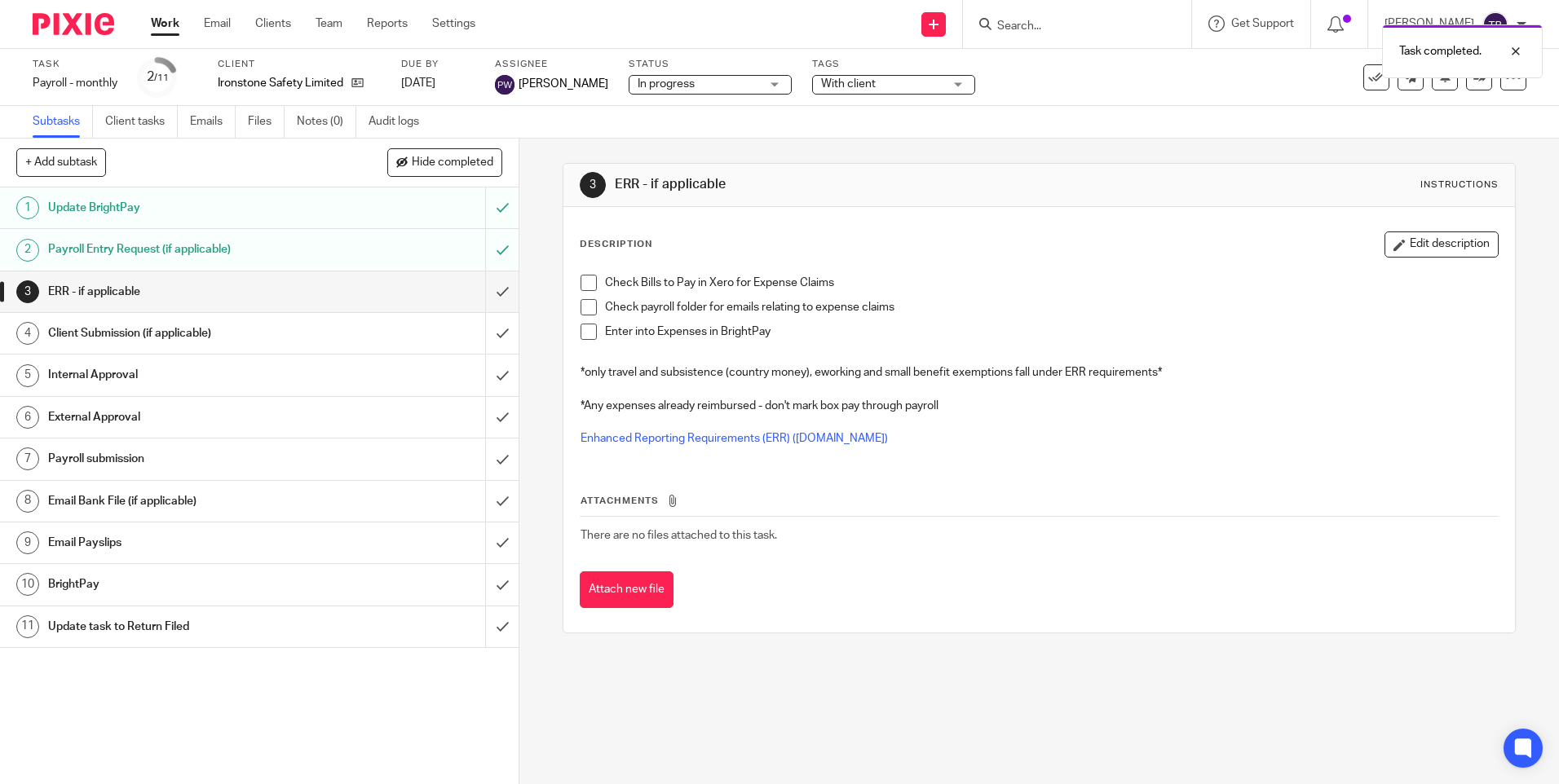
click at [1035, 473] on div "Attachments There are no files attached to this task. Attach new file" at bounding box center [1038, 535] width 918 height 148
click at [336, 20] on link "Team" at bounding box center [328, 24] width 27 height 17
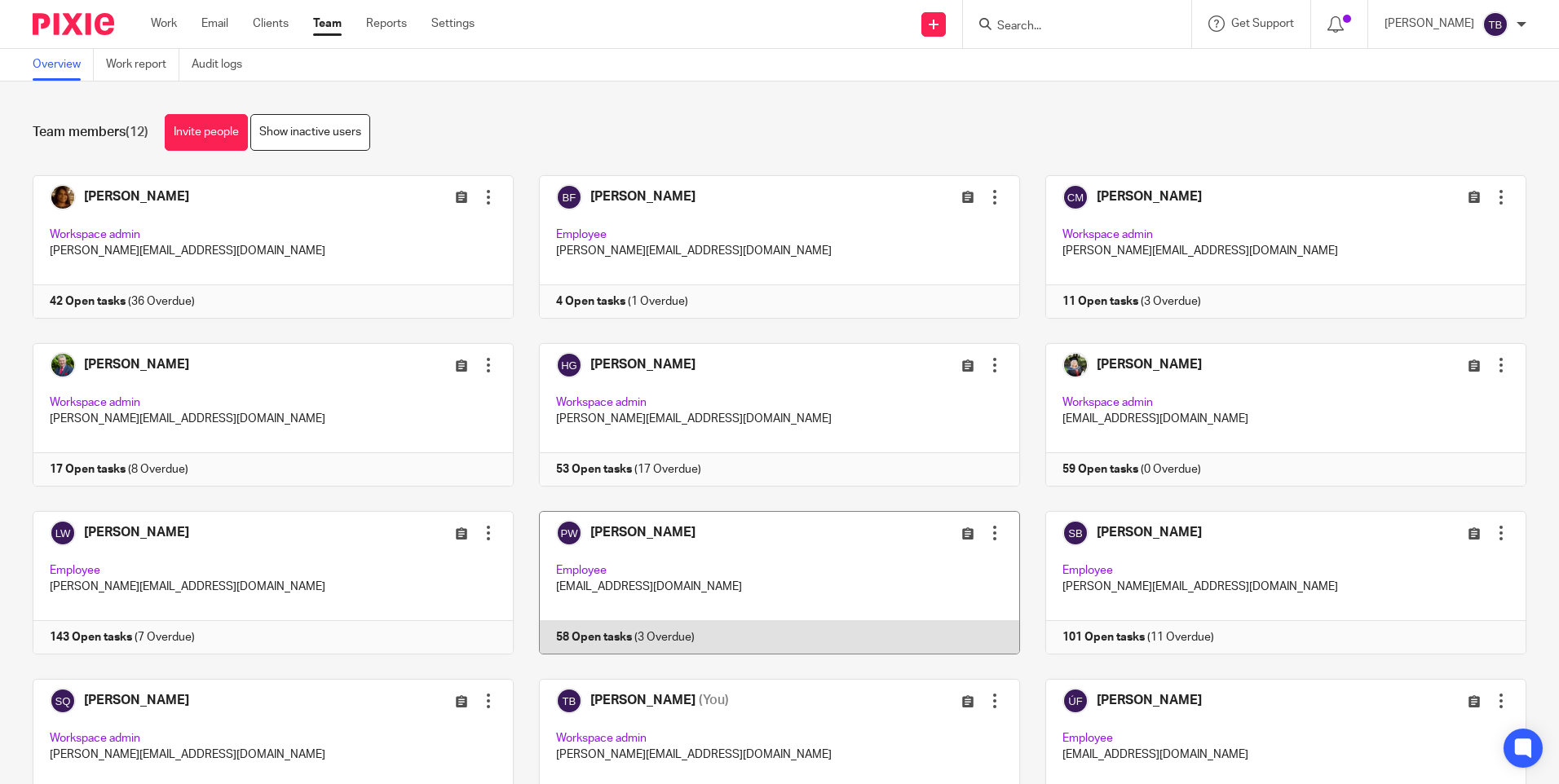
click at [776, 576] on link at bounding box center [767, 582] width 506 height 144
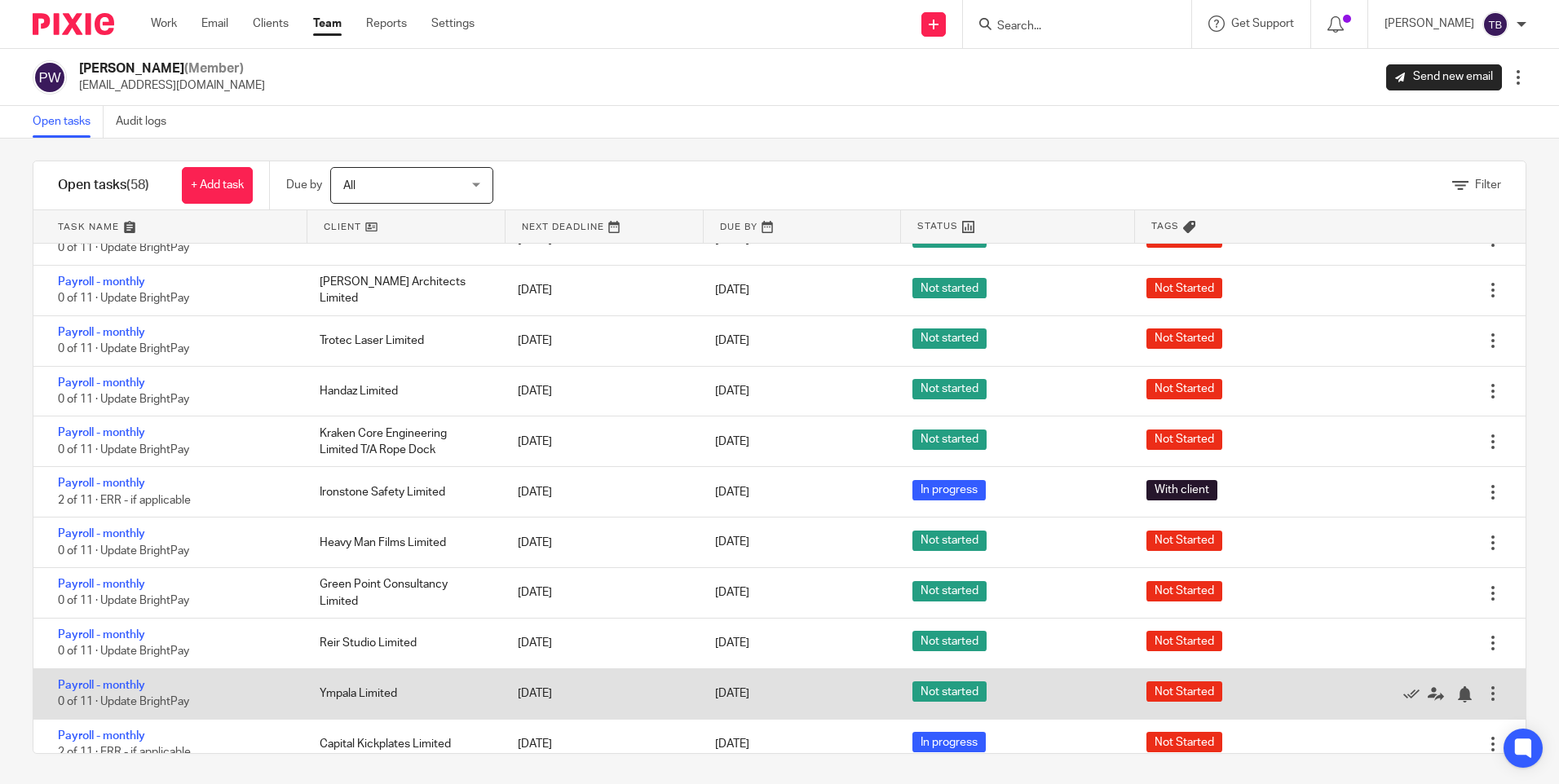
scroll to position [13, 0]
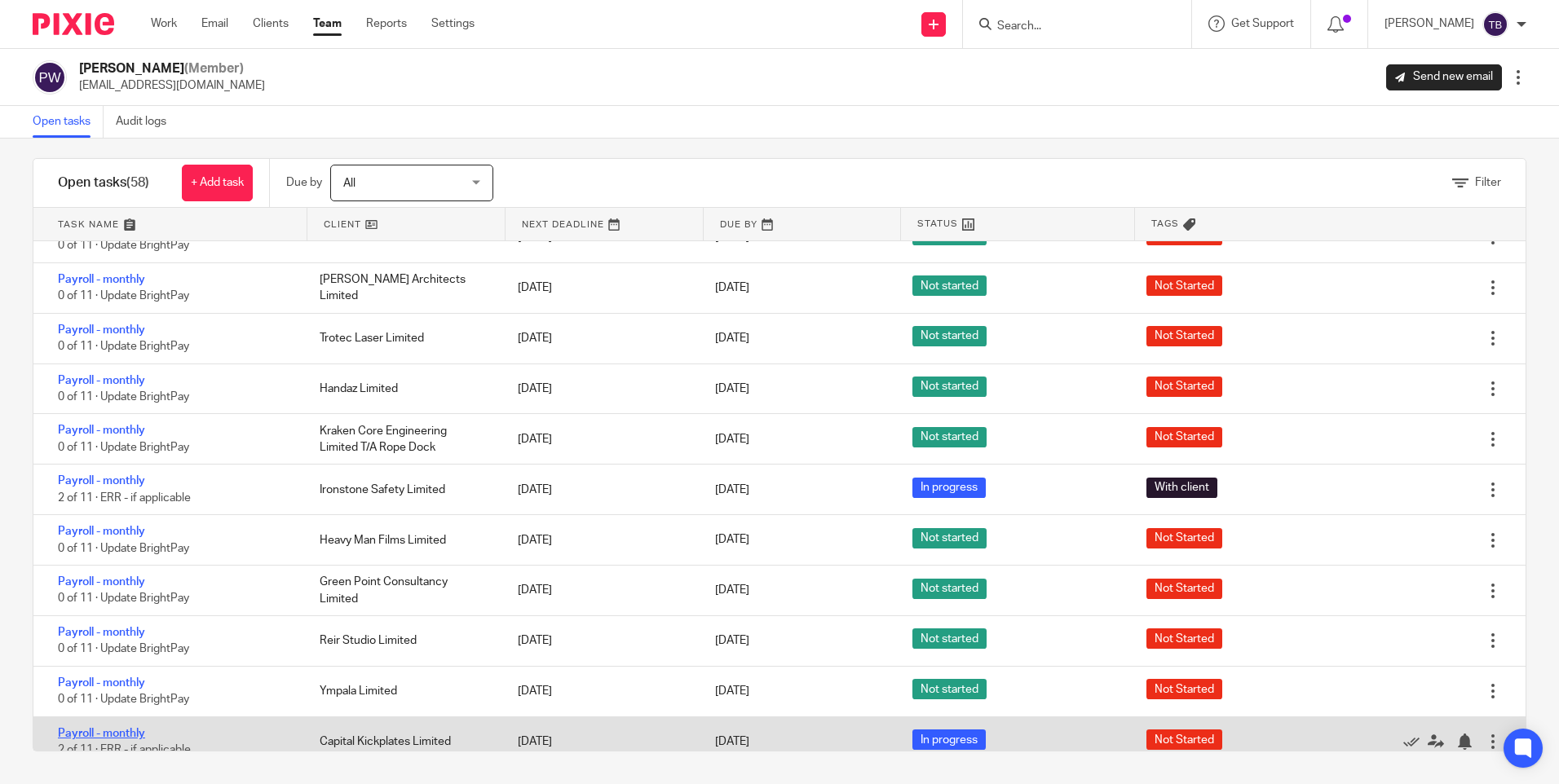
click at [124, 727] on link "Payroll - monthly" at bounding box center [101, 733] width 87 height 11
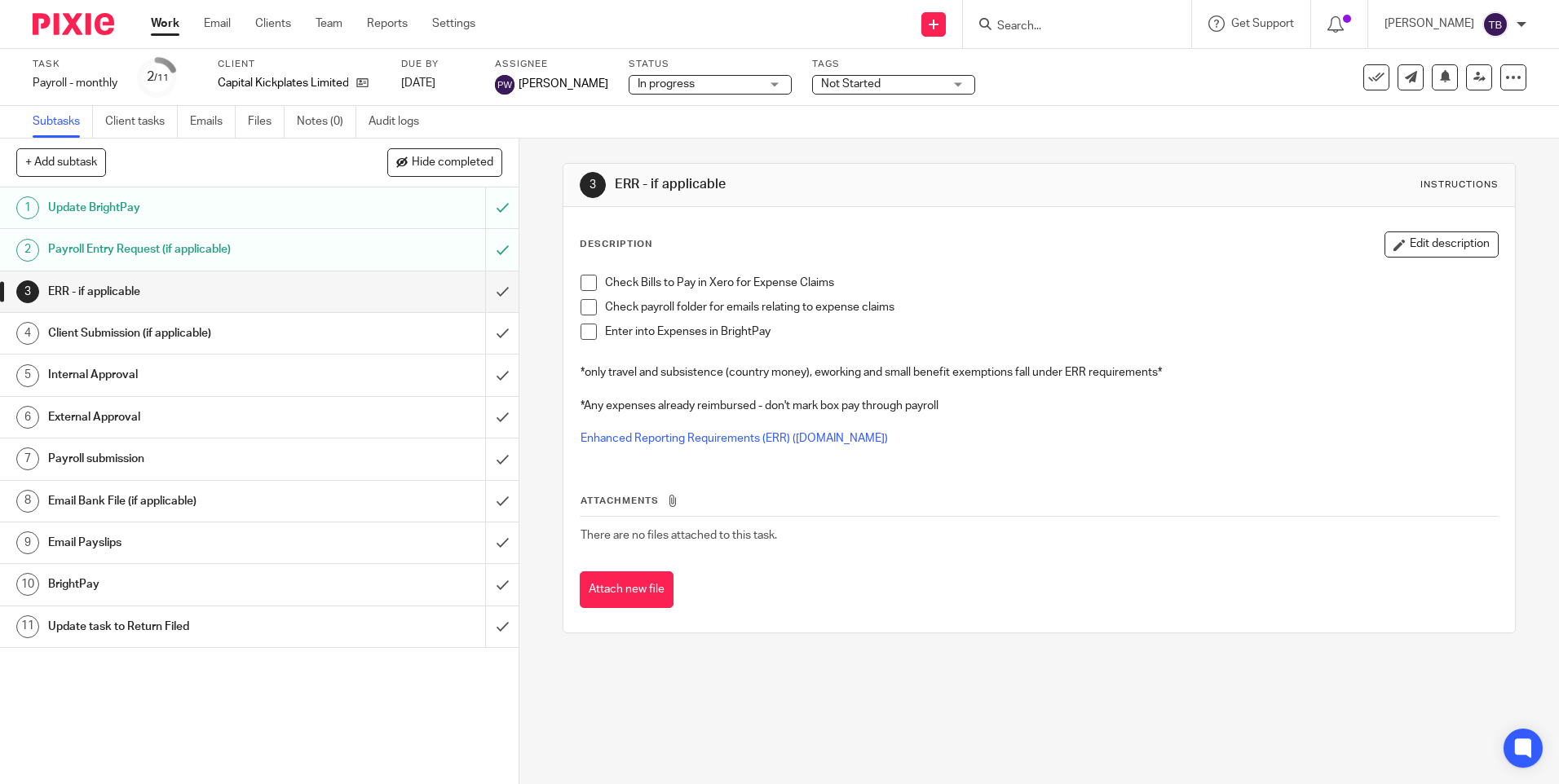
click at [878, 84] on span "Not Started" at bounding box center [882, 84] width 122 height 17
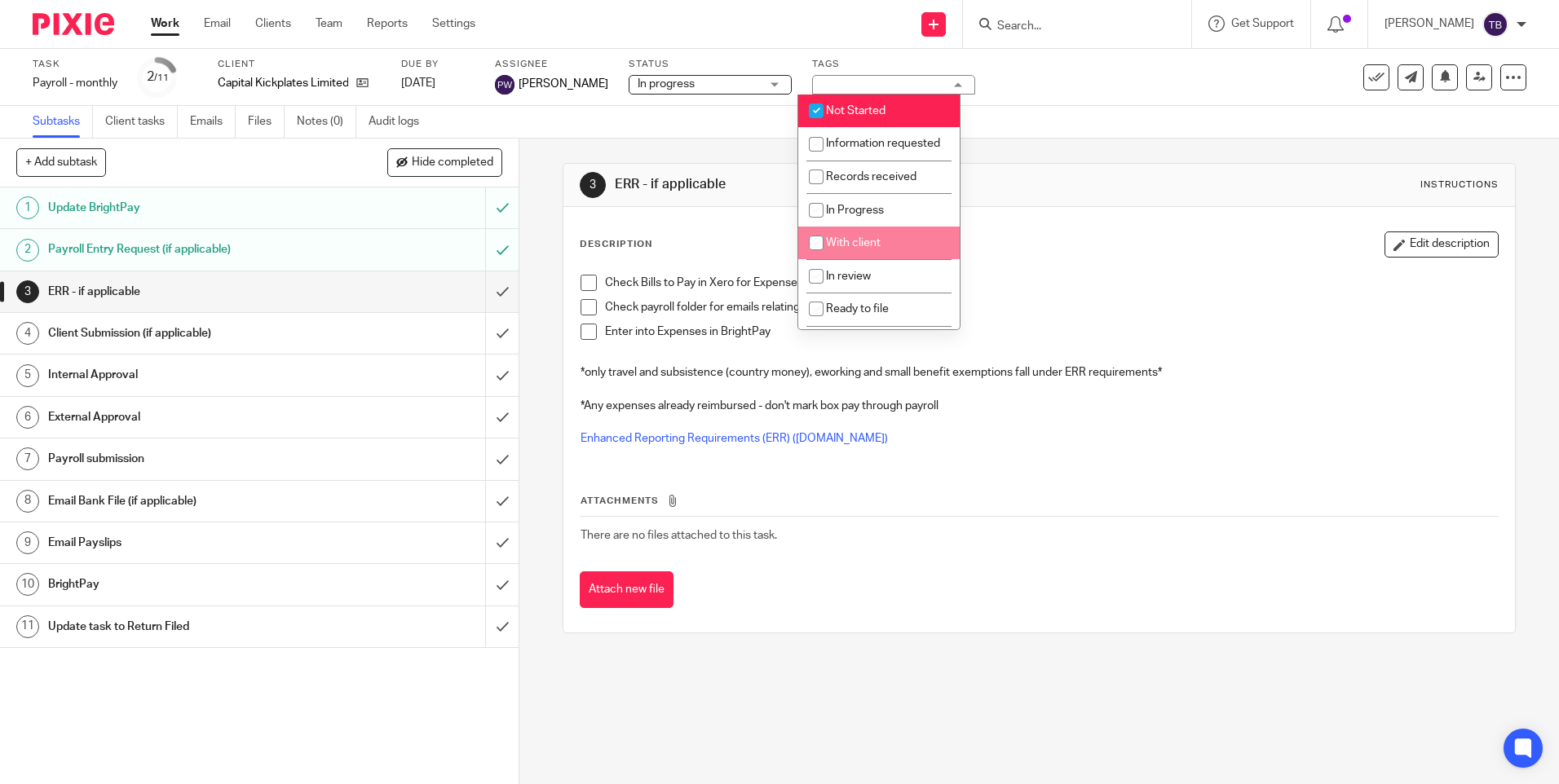
click at [865, 260] on li "With client" at bounding box center [879, 243] width 161 height 33
checkbox input "true"
click at [872, 107] on span "Not Started" at bounding box center [856, 110] width 59 height 11
checkbox input "false"
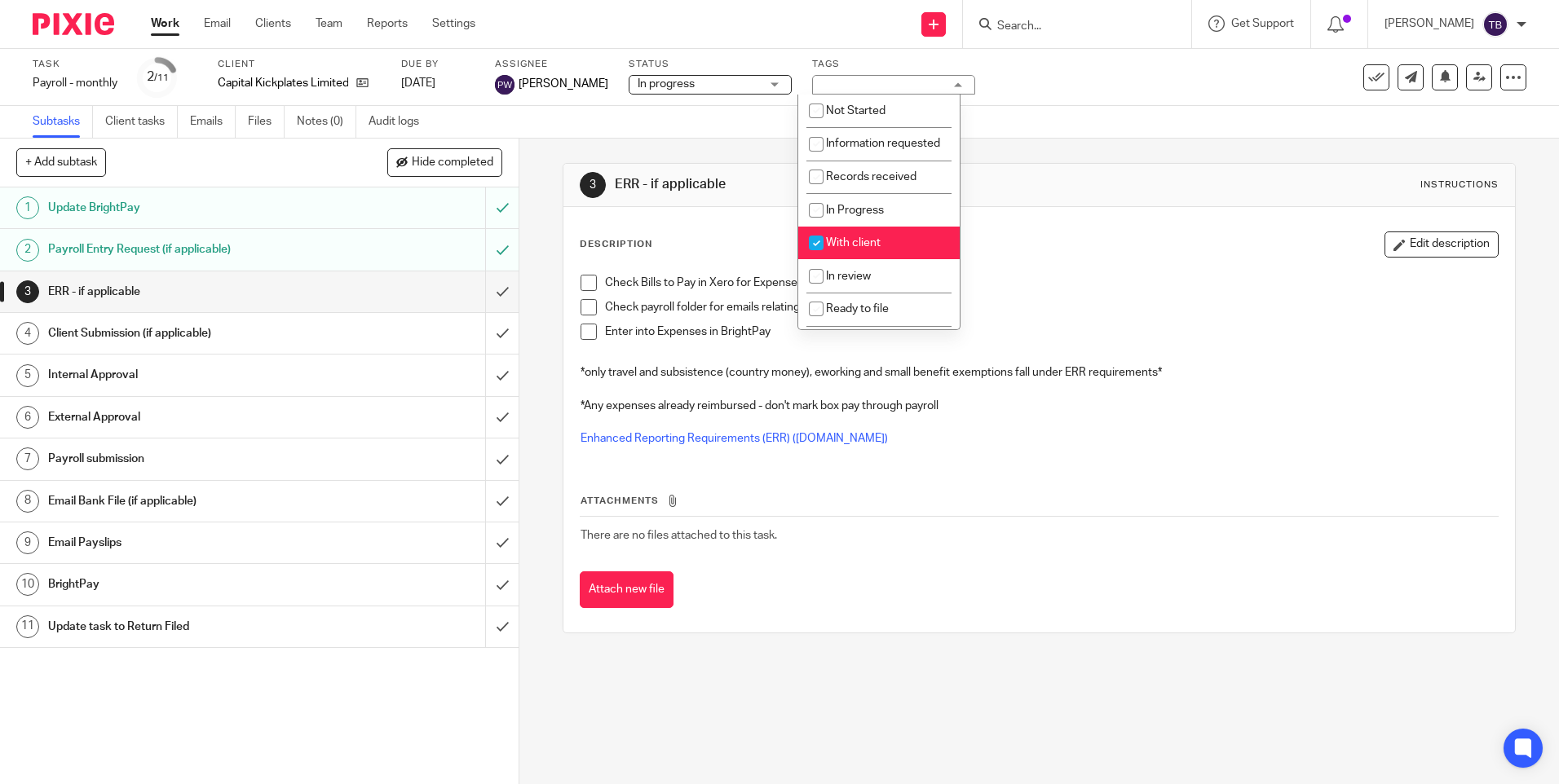
click at [1052, 207] on div "Description Edit description Check Bills to Pay in Xero for Expense Claims Chec…" at bounding box center [1038, 419] width 950 height 425
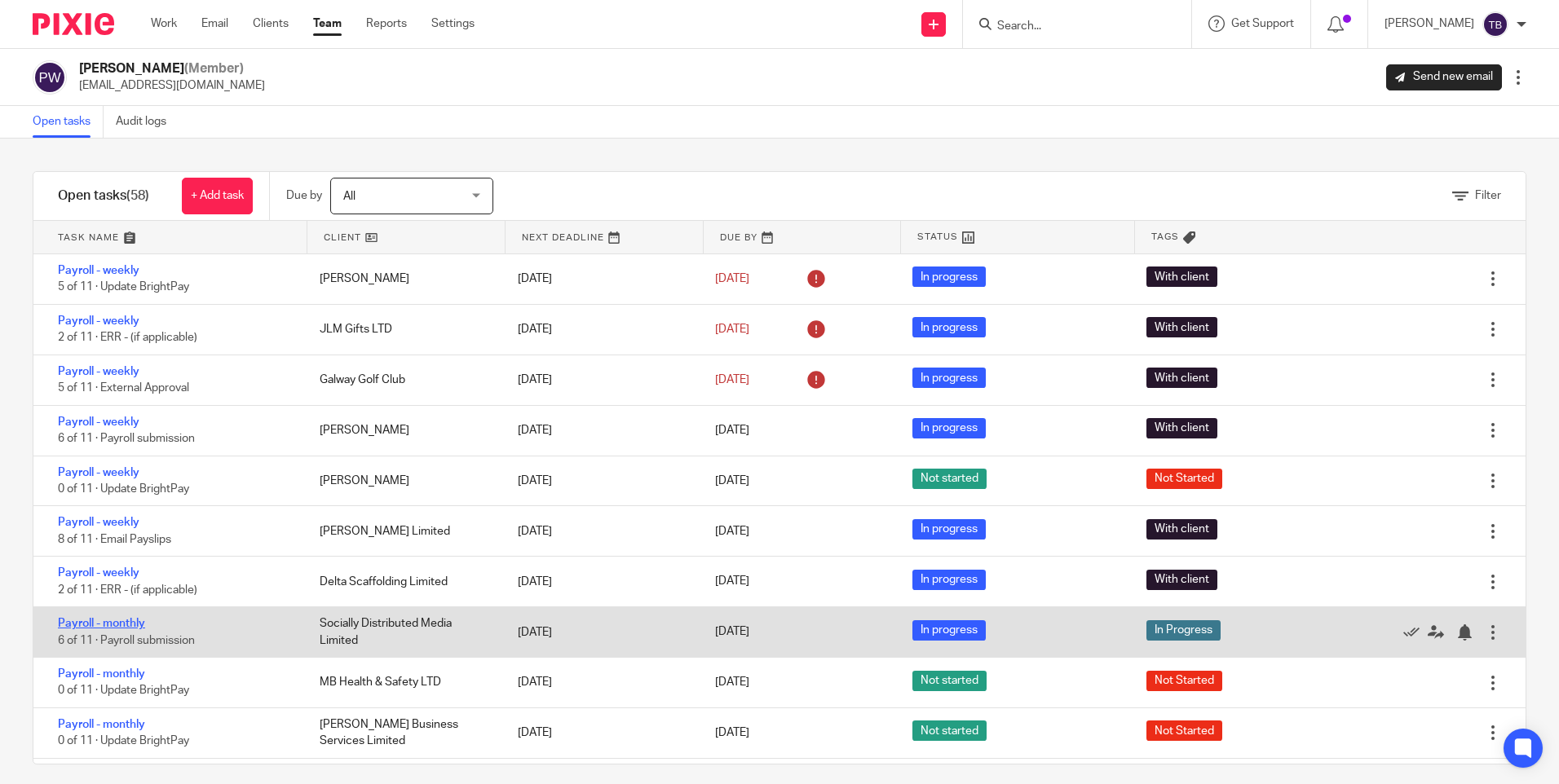
click at [119, 623] on link "Payroll - monthly" at bounding box center [101, 624] width 87 height 11
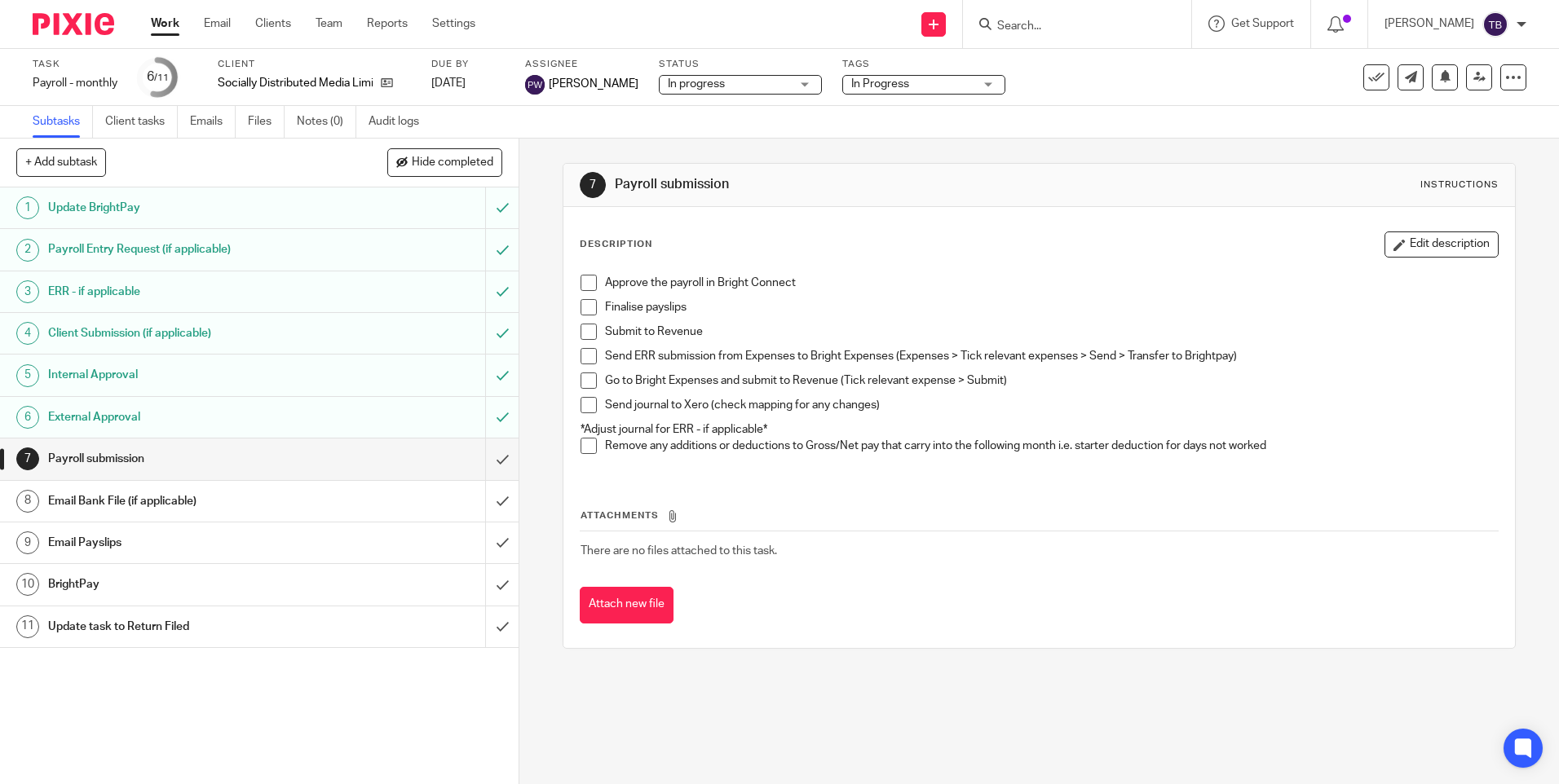
click at [929, 87] on span "In Progress" at bounding box center [912, 84] width 122 height 17
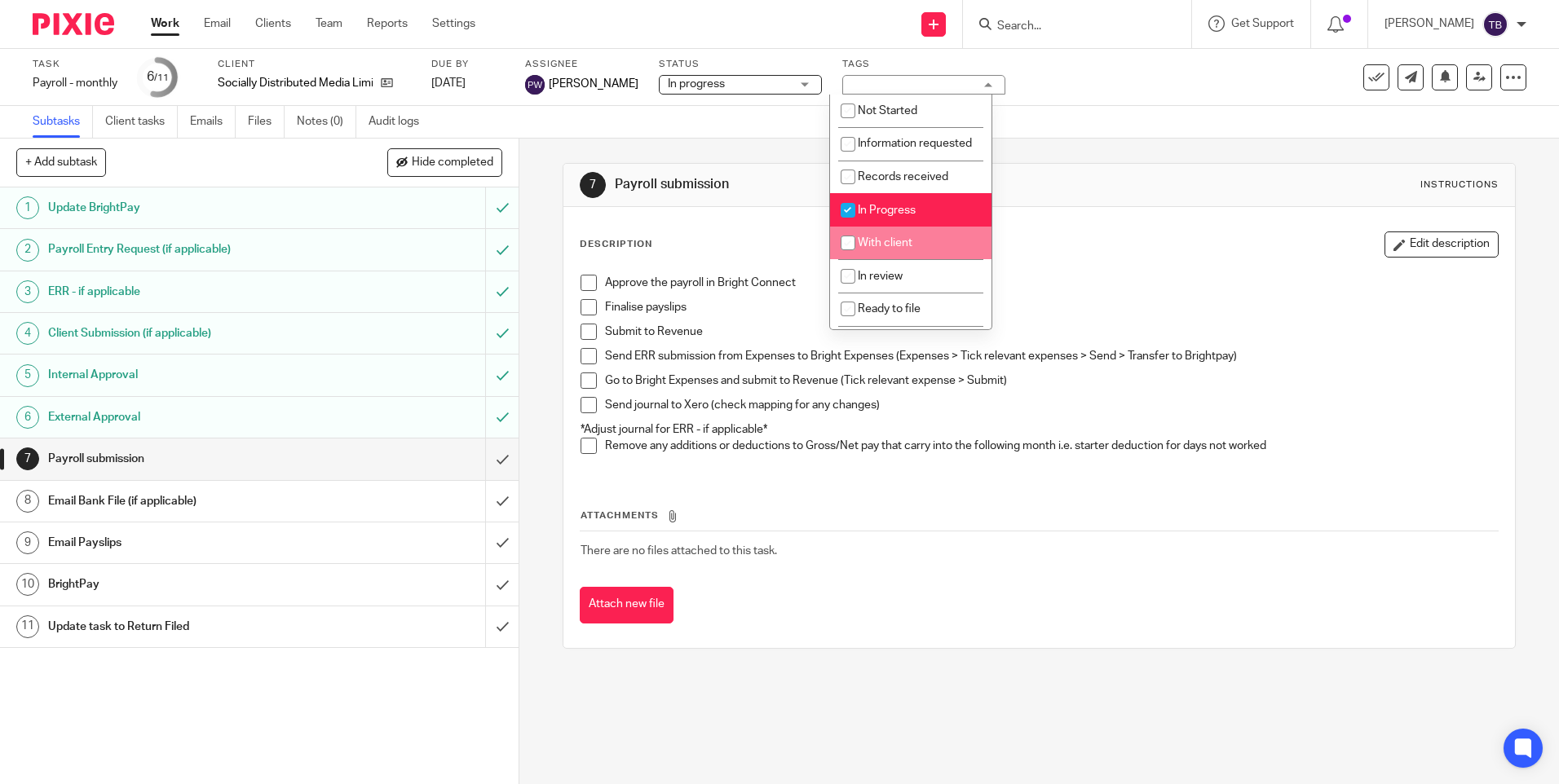
click at [899, 260] on li "With client" at bounding box center [910, 243] width 161 height 33
checkbox input "true"
click at [896, 216] on span "In Progress" at bounding box center [886, 210] width 57 height 11
checkbox input "false"
click at [1071, 230] on div "Description Edit description Approve the payroll in Bright Connect Finalise pay…" at bounding box center [1038, 427] width 950 height 441
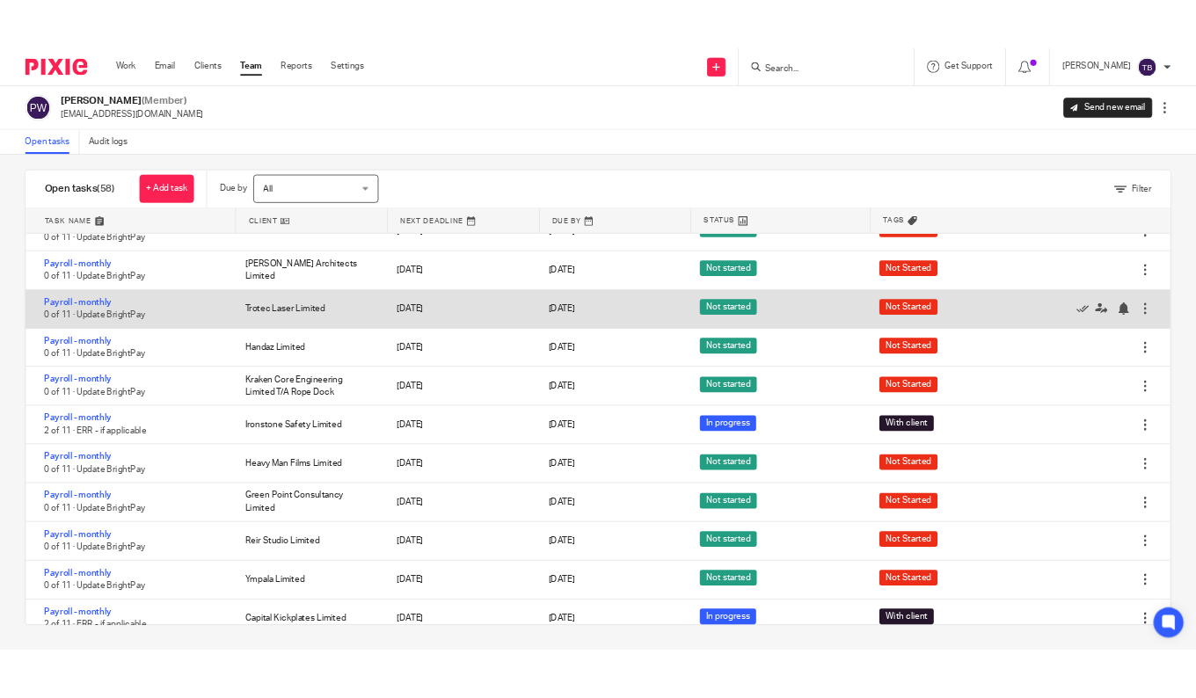
scroll to position [2607, 0]
